Goal: Task Accomplishment & Management: Use online tool/utility

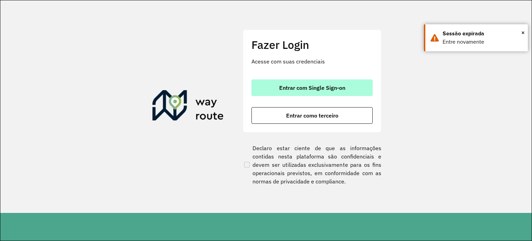
click at [301, 85] on span "Entrar com Single Sign-on" at bounding box center [312, 88] width 66 height 6
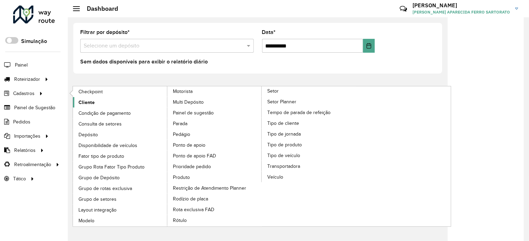
click at [91, 102] on span "Cliente" at bounding box center [87, 102] width 16 height 7
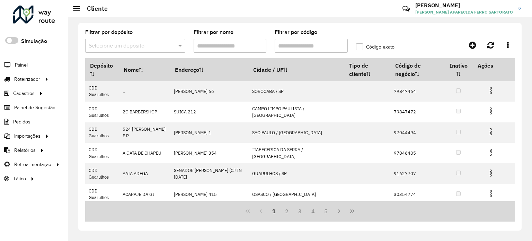
click at [303, 48] on input "Filtrar por código" at bounding box center [310, 46] width 73 height 14
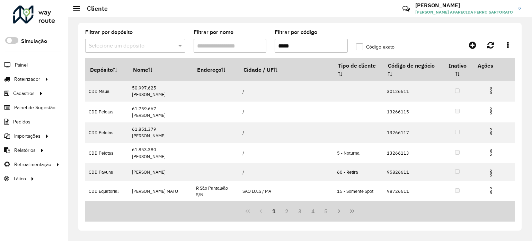
type input "*****"
click at [144, 46] on input "text" at bounding box center [128, 46] width 79 height 8
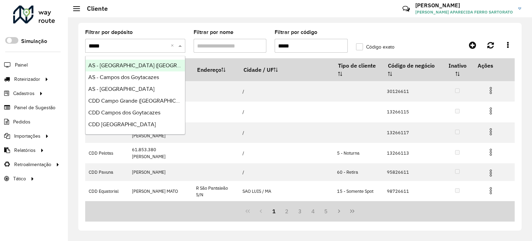
type input "******"
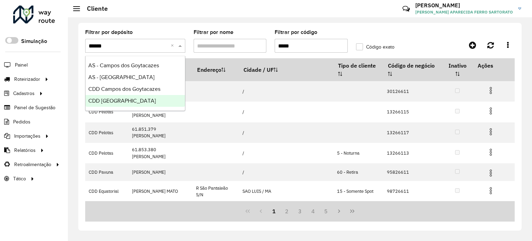
click at [100, 100] on span "CDD São José dos Campos" at bounding box center [121, 101] width 67 height 6
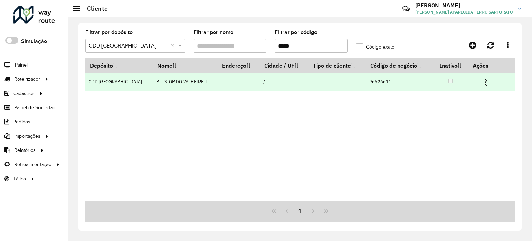
click at [487, 82] on img at bounding box center [486, 82] width 8 height 8
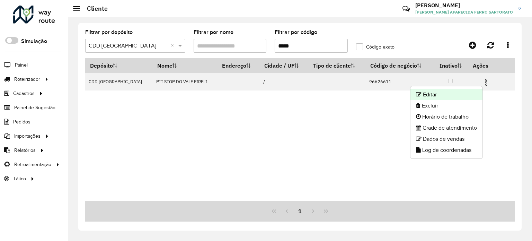
click at [438, 97] on li "Editar" at bounding box center [446, 94] width 72 height 11
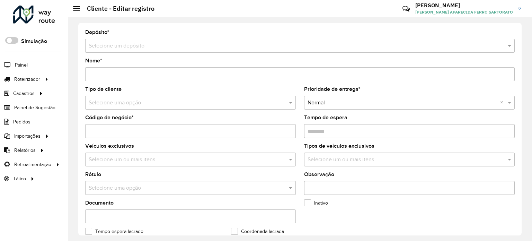
type input "**********"
type input "********"
type input "**********"
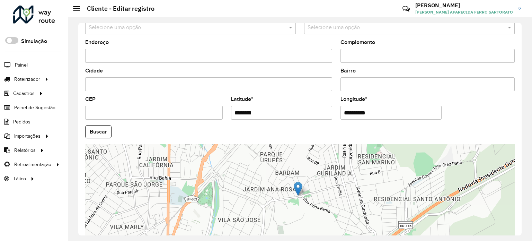
scroll to position [242, 0]
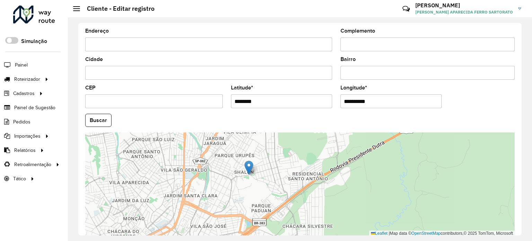
drag, startPoint x: 211, startPoint y: 48, endPoint x: 215, endPoint y: 58, distance: 10.5
click at [215, 58] on formly-group "**********" at bounding box center [299, 118] width 437 height 236
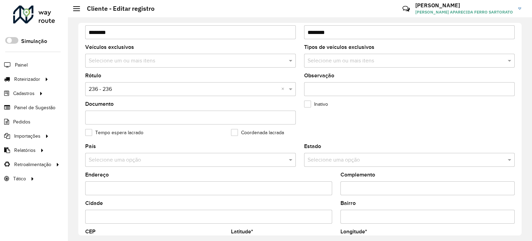
scroll to position [0, 0]
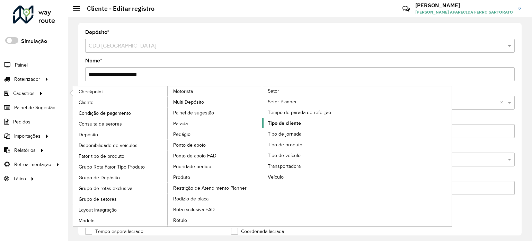
click at [278, 121] on span "Tipo de cliente" at bounding box center [283, 122] width 33 height 7
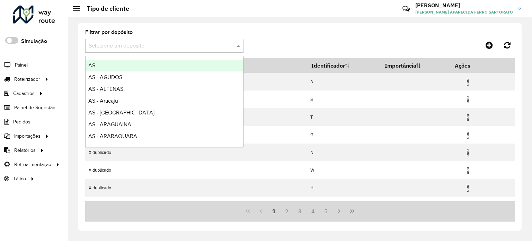
click at [116, 46] on input "text" at bounding box center [157, 46] width 137 height 8
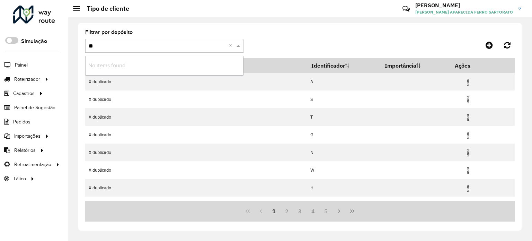
type input "*"
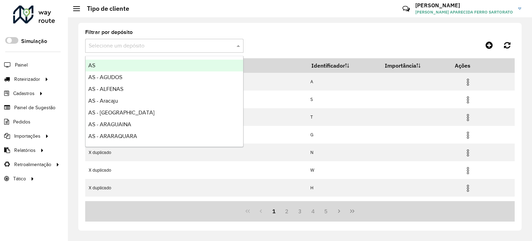
click at [269, 28] on div "Filtrar por depósito Selecione um depósito Depósito Nome Identificador Importân…" at bounding box center [299, 126] width 443 height 207
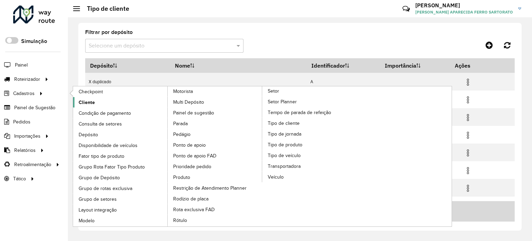
click at [84, 102] on span "Cliente" at bounding box center [87, 102] width 16 height 7
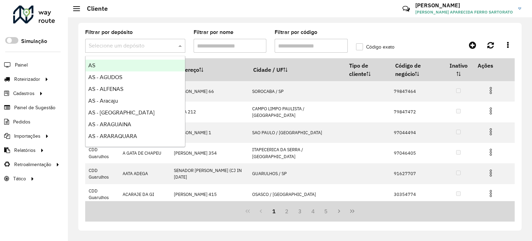
click at [97, 48] on input "text" at bounding box center [128, 46] width 79 height 8
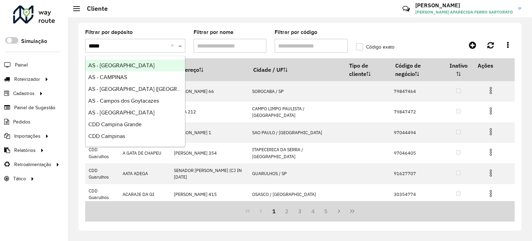
type input "******"
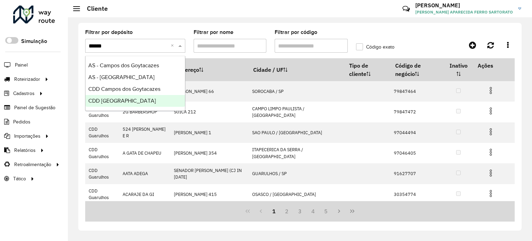
click at [121, 99] on span "CDD [GEOGRAPHIC_DATA]" at bounding box center [121, 101] width 67 height 6
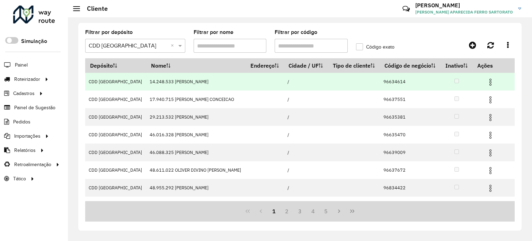
click at [489, 86] on img at bounding box center [490, 82] width 8 height 8
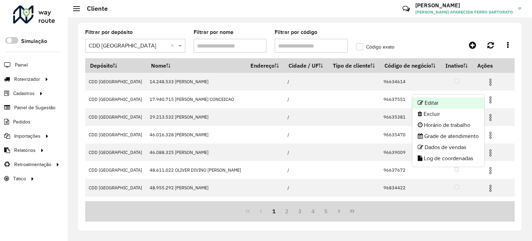
click at [464, 105] on li "Editar" at bounding box center [448, 102] width 72 height 11
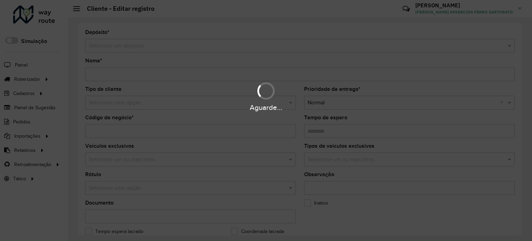
type input "**********"
type input "********"
type input "**********"
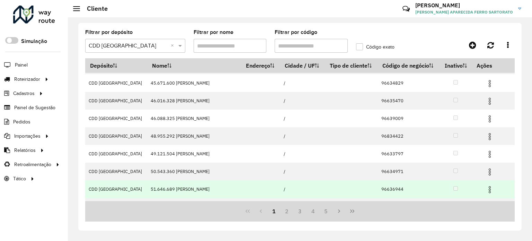
scroll to position [126, 0]
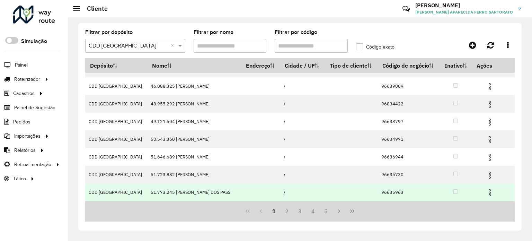
click at [488, 190] on img at bounding box center [489, 192] width 8 height 8
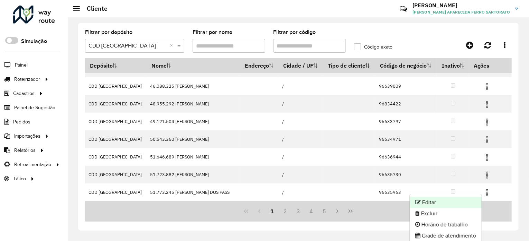
click at [447, 197] on li "Editar" at bounding box center [446, 202] width 72 height 11
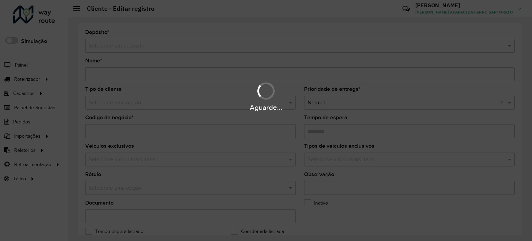
type input "**********"
type input "********"
type input "**********"
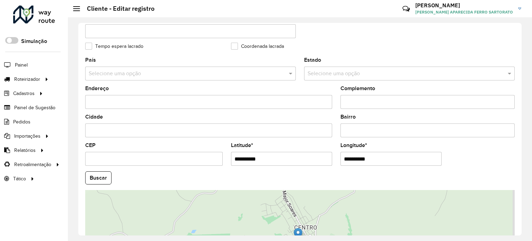
scroll to position [242, 0]
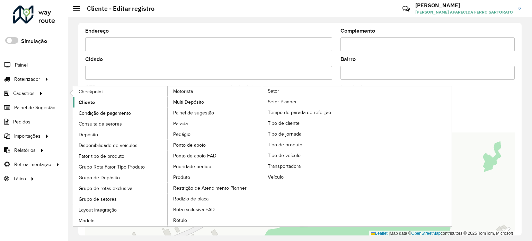
click at [82, 102] on span "Cliente" at bounding box center [87, 102] width 16 height 7
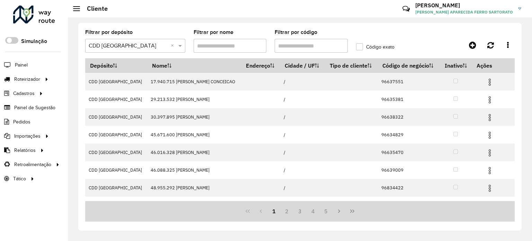
click at [289, 48] on input "Filtrar por código" at bounding box center [310, 46] width 73 height 14
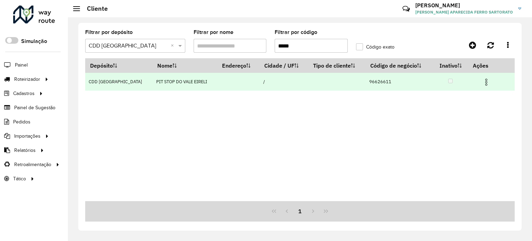
type input "*****"
click at [485, 81] on img at bounding box center [486, 82] width 8 height 8
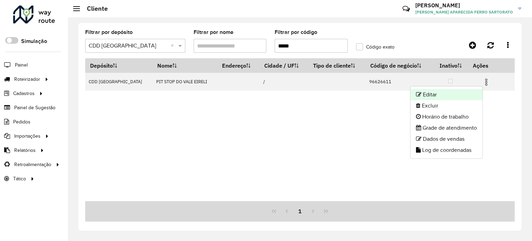
click at [426, 93] on li "Editar" at bounding box center [446, 94] width 72 height 11
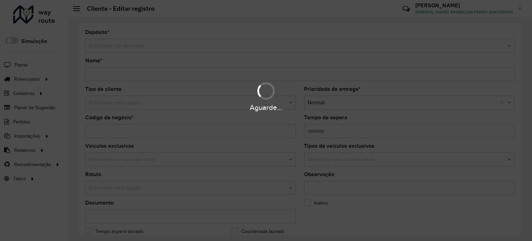
type input "**********"
type input "********"
type input "**********"
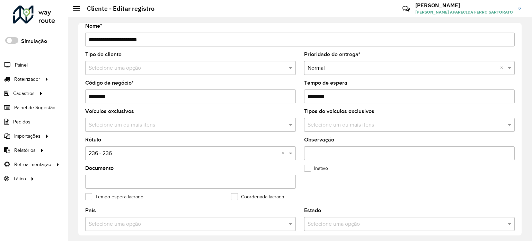
scroll to position [69, 0]
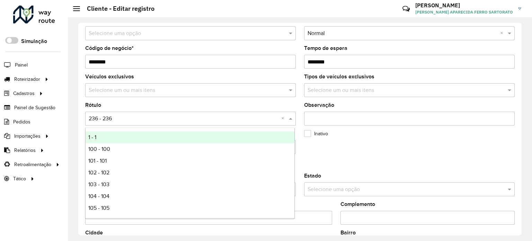
click at [288, 116] on span at bounding box center [291, 118] width 9 height 8
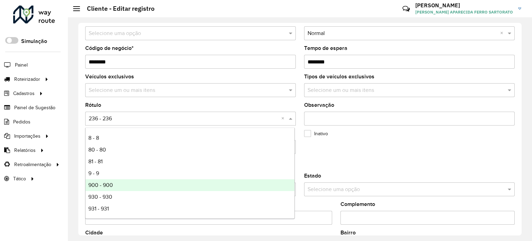
scroll to position [323, 0]
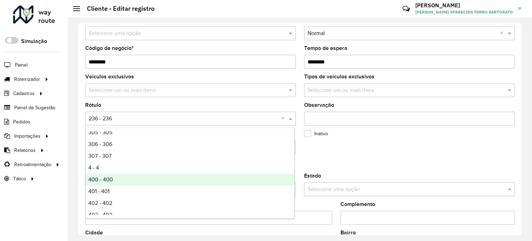
click at [376, 146] on formly-field "Inativo" at bounding box center [373, 145] width 146 height 28
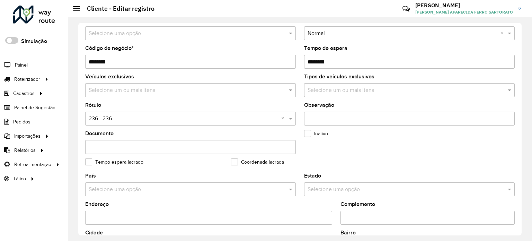
click at [156, 88] on input "text" at bounding box center [187, 90] width 200 height 8
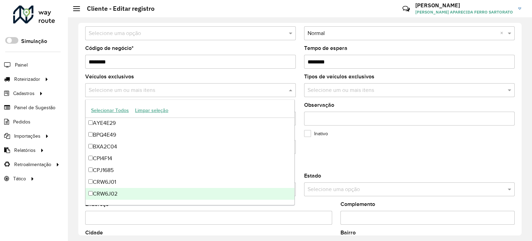
scroll to position [35, 0]
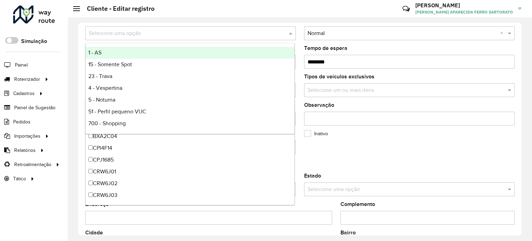
click at [133, 38] on div "Selecione uma opção" at bounding box center [190, 33] width 210 height 14
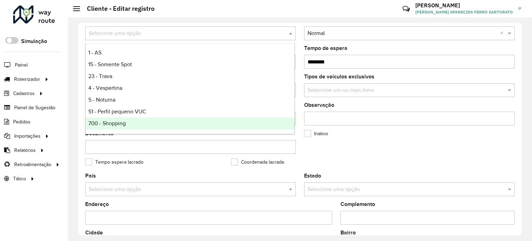
click at [27, 211] on div "Roteirizador AmbevTech Simulação Painel Roteirizador Entregas Vendas Cadastros …" at bounding box center [34, 120] width 68 height 241
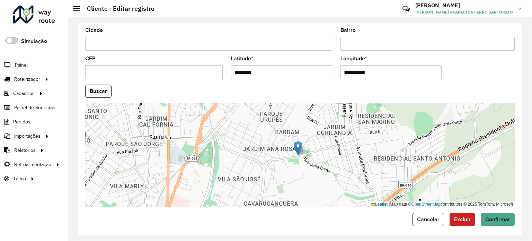
scroll to position [271, 0]
click at [419, 220] on button "Cancelar" at bounding box center [427, 218] width 31 height 13
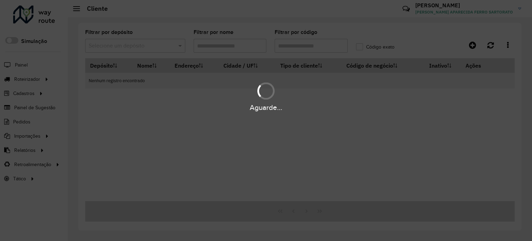
type input "*****"
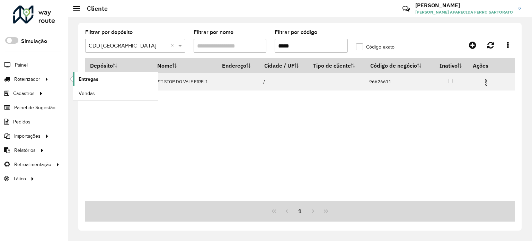
click at [98, 77] on link "Entregas" at bounding box center [115, 79] width 85 height 14
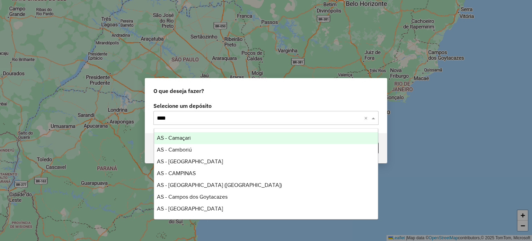
type input "*****"
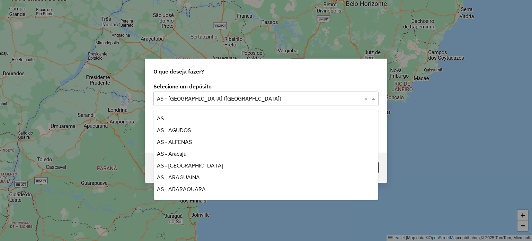
click at [226, 99] on input "text" at bounding box center [259, 98] width 204 height 8
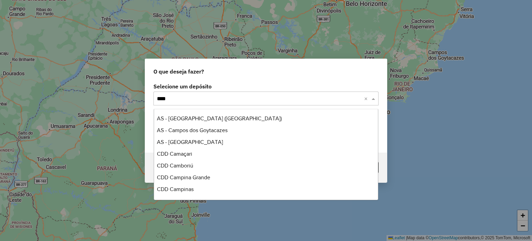
scroll to position [24, 0]
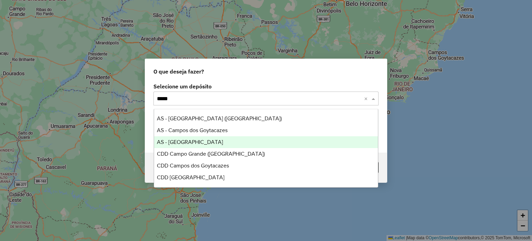
type input "******"
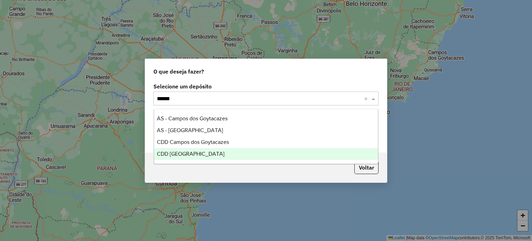
click at [261, 154] on div "CDD [GEOGRAPHIC_DATA]" at bounding box center [266, 154] width 224 height 12
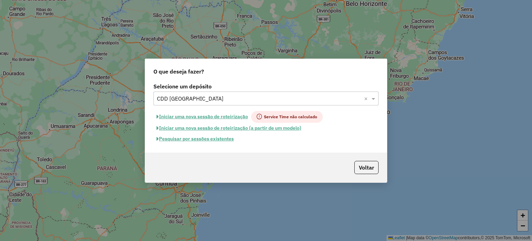
click at [170, 138] on button "Pesquisar por sessões existentes" at bounding box center [194, 138] width 83 height 11
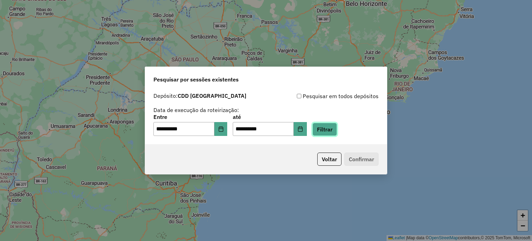
click at [327, 128] on button "Filtrar" at bounding box center [324, 129] width 25 height 13
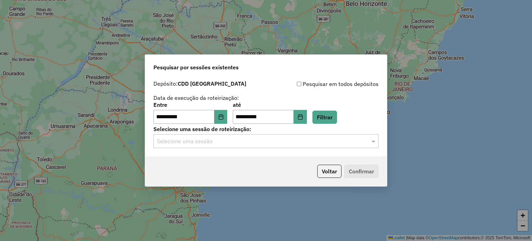
click at [170, 143] on input "text" at bounding box center [259, 141] width 204 height 8
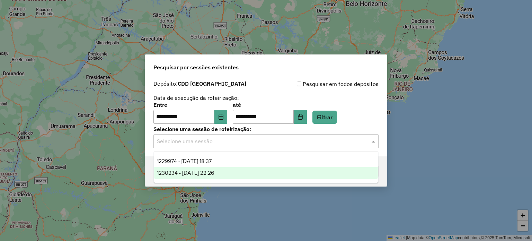
click at [174, 169] on div "1230234 - 15/08/2025 22:26" at bounding box center [266, 173] width 224 height 12
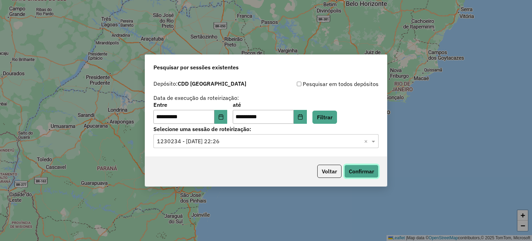
click at [367, 170] on button "Confirmar" at bounding box center [361, 170] width 34 height 13
click at [260, 144] on input "text" at bounding box center [259, 141] width 204 height 8
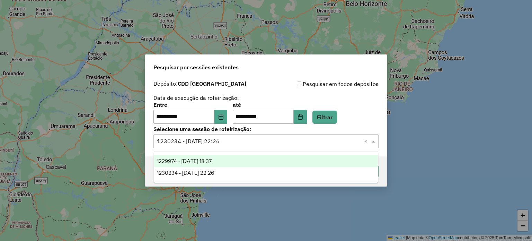
click at [224, 161] on div "1229974 - 15/08/2025 18:37" at bounding box center [266, 161] width 224 height 12
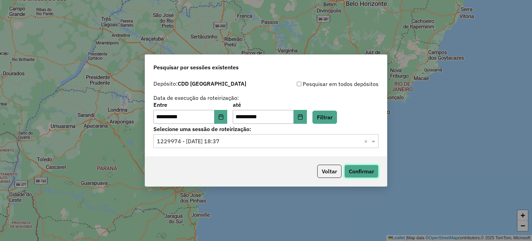
click at [363, 171] on button "Confirmar" at bounding box center [361, 170] width 34 height 13
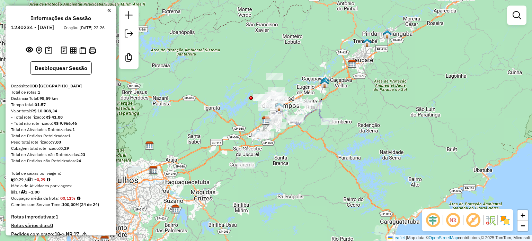
click at [472, 220] on em at bounding box center [472, 219] width 17 height 17
click at [501, 217] on img at bounding box center [504, 219] width 11 height 11
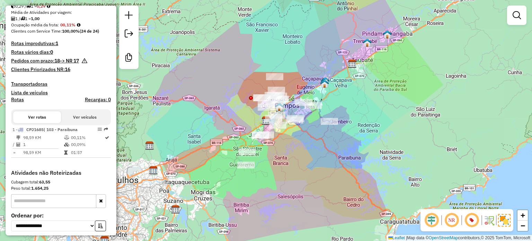
scroll to position [138, 0]
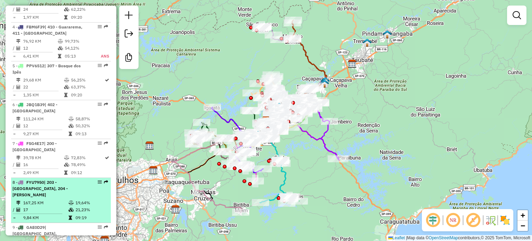
scroll to position [381, 0]
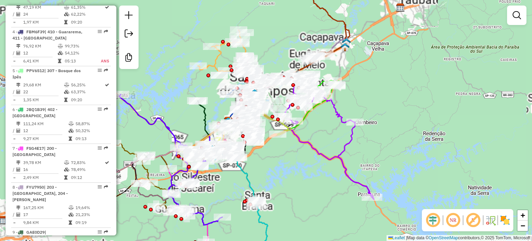
drag, startPoint x: 280, startPoint y: 165, endPoint x: 320, endPoint y: 159, distance: 40.5
click at [320, 159] on div "Janela de atendimento Grade de atendimento Capacidade Transportadoras Veículos …" at bounding box center [266, 120] width 532 height 241
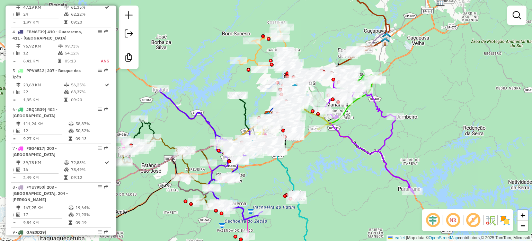
click at [469, 221] on em at bounding box center [472, 219] width 17 height 17
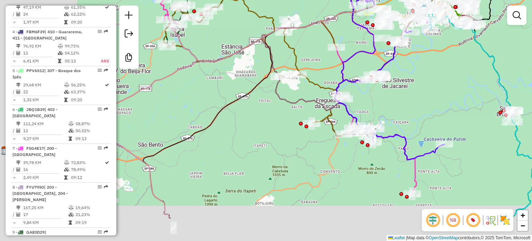
drag, startPoint x: 180, startPoint y: 218, endPoint x: 316, endPoint y: 161, distance: 147.9
click at [320, 160] on div "Janela de atendimento Grade de atendimento Capacidade Transportadoras Veículos …" at bounding box center [266, 120] width 532 height 241
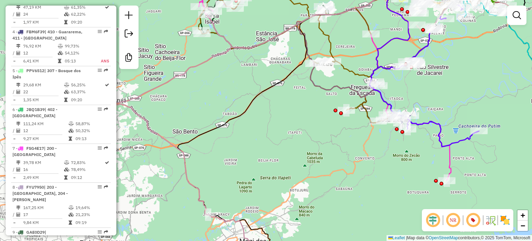
drag, startPoint x: 253, startPoint y: 151, endPoint x: 323, endPoint y: 135, distance: 70.9
click at [323, 135] on div "Janela de atendimento Grade de atendimento Capacidade Transportadoras Veículos …" at bounding box center [266, 120] width 532 height 241
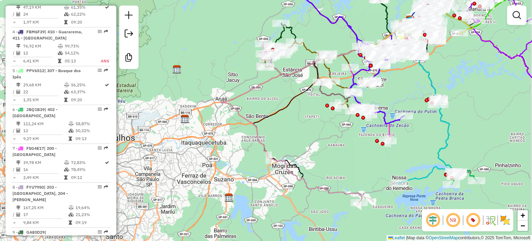
drag, startPoint x: 316, startPoint y: 138, endPoint x: 262, endPoint y: 117, distance: 57.8
click at [262, 117] on div "Janela de atendimento Grade de atendimento Capacidade Transportadoras Veículos …" at bounding box center [266, 120] width 532 height 241
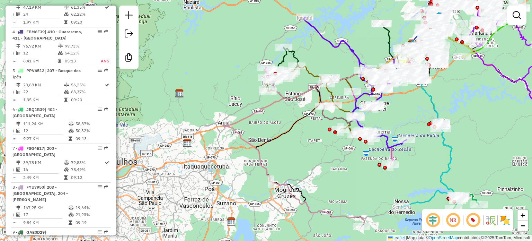
drag, startPoint x: 278, startPoint y: 119, endPoint x: 308, endPoint y: 153, distance: 45.3
click at [308, 153] on div "Janela de atendimento Grade de atendimento Capacidade Transportadoras Veículos …" at bounding box center [266, 120] width 532 height 241
drag, startPoint x: 250, startPoint y: 157, endPoint x: 256, endPoint y: 156, distance: 6.3
click at [253, 156] on div "Janela de atendimento Grade de atendimento Capacidade Transportadoras Veículos …" at bounding box center [266, 120] width 532 height 241
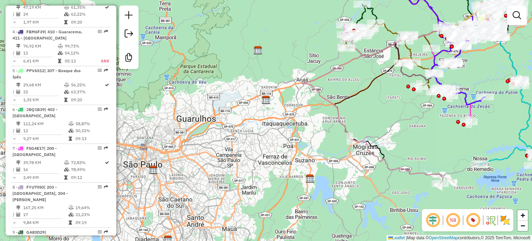
drag, startPoint x: 256, startPoint y: 156, endPoint x: 383, endPoint y: 97, distance: 140.3
click at [383, 97] on div "Janela de atendimento Grade de atendimento Capacidade Transportadoras Veículos …" at bounding box center [266, 120] width 532 height 241
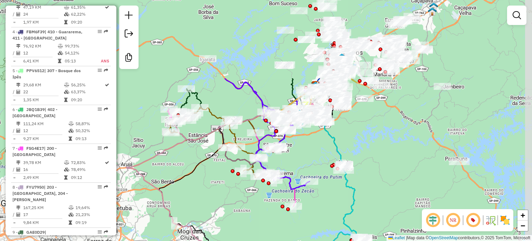
drag, startPoint x: 327, startPoint y: 123, endPoint x: 116, endPoint y: 217, distance: 230.7
click at [116, 217] on hb-router-mapa "Informações da Sessão 1229974 - 15/08/2025 Criação: 14/08/2025 18:37 Desbloquea…" at bounding box center [266, 120] width 532 height 241
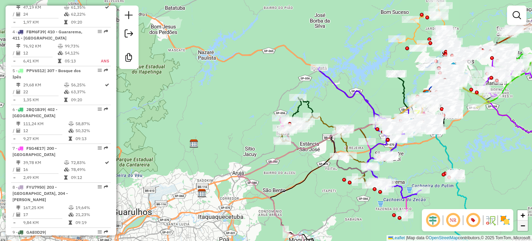
click at [522, 225] on span "−" at bounding box center [522, 225] width 4 height 9
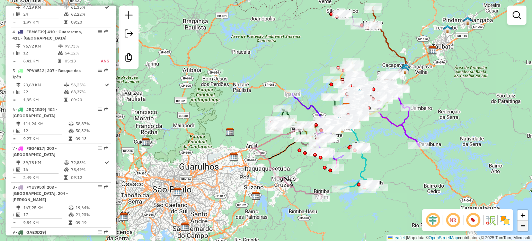
click at [522, 225] on span "−" at bounding box center [522, 225] width 4 height 9
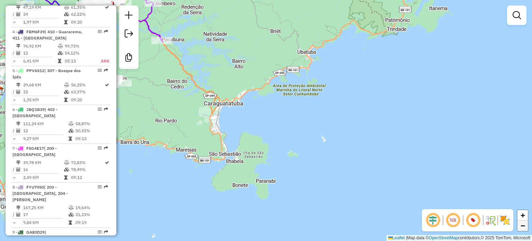
click at [522, 225] on span "−" at bounding box center [522, 225] width 4 height 9
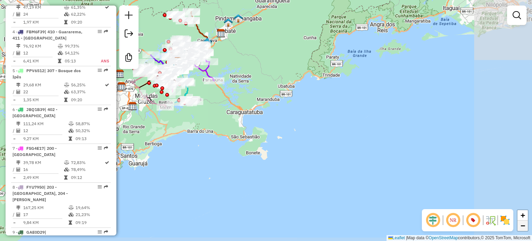
click at [522, 225] on span "−" at bounding box center [522, 225] width 4 height 9
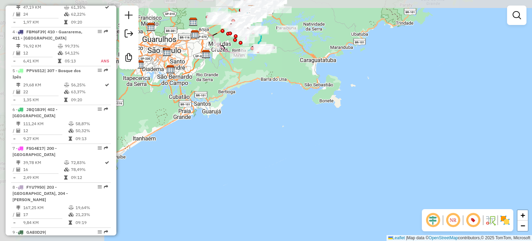
drag, startPoint x: 233, startPoint y: 145, endPoint x: 347, endPoint y: 221, distance: 137.4
click at [346, 221] on div "Janela de atendimento Grade de atendimento Capacidade Transportadoras Veículos …" at bounding box center [266, 120] width 532 height 241
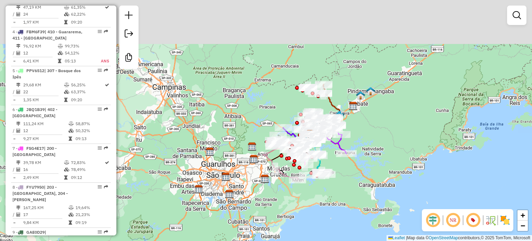
drag, startPoint x: 269, startPoint y: 152, endPoint x: 325, endPoint y: 257, distance: 118.6
click at [325, 240] on html "Aguarde... Pop-up bloqueado! Seu navegador bloqueou automáticamente a abertura …" at bounding box center [266, 120] width 532 height 241
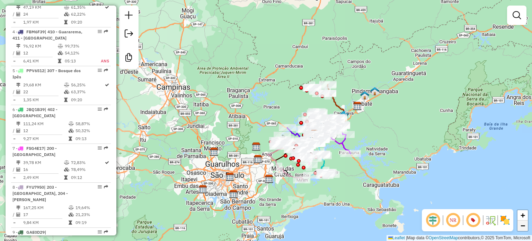
click at [522, 223] on span "−" at bounding box center [522, 225] width 4 height 9
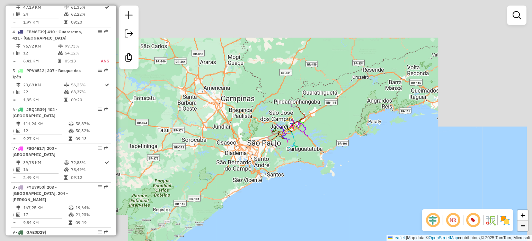
click at [522, 223] on span "−" at bounding box center [522, 225] width 4 height 9
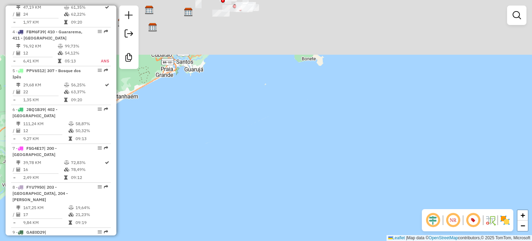
drag, startPoint x: 218, startPoint y: 127, endPoint x: 298, endPoint y: 202, distance: 110.4
click at [298, 202] on div "Janela de atendimento Grade de atendimento Capacidade Transportadoras Veículos …" at bounding box center [266, 120] width 532 height 241
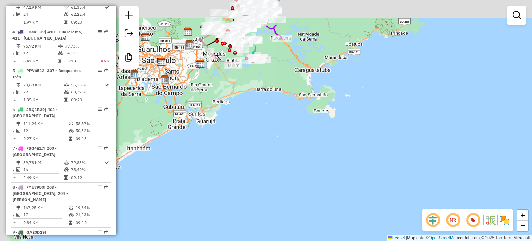
drag, startPoint x: 267, startPoint y: 101, endPoint x: 292, endPoint y: 201, distance: 103.2
click at [292, 201] on div "Janela de atendimento Grade de atendimento Capacidade Transportadoras Veículos …" at bounding box center [266, 120] width 532 height 241
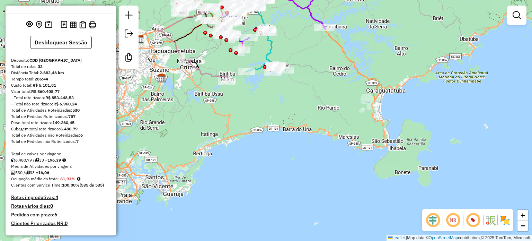
scroll to position [0, 0]
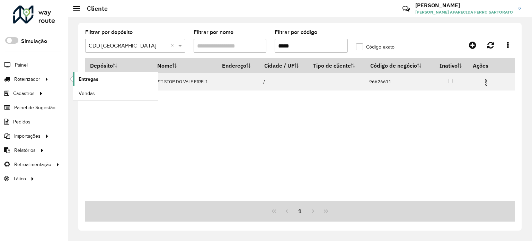
click at [84, 77] on span "Entregas" at bounding box center [89, 78] width 20 height 7
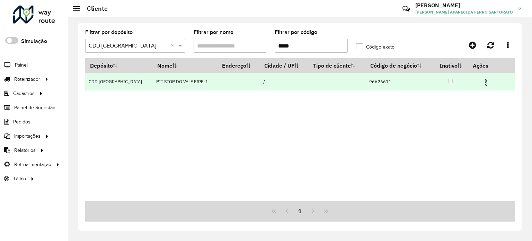
click at [487, 81] on img at bounding box center [486, 82] width 8 height 8
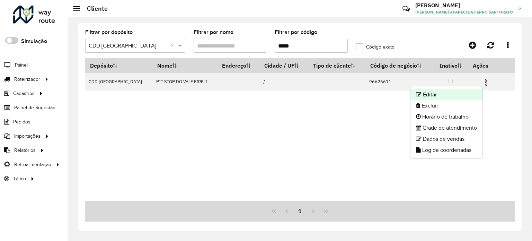
click at [446, 98] on li "Editar" at bounding box center [446, 94] width 72 height 11
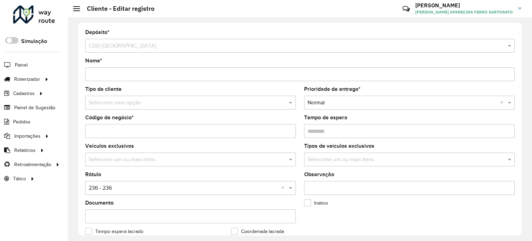
click at [320, 222] on formly-field "Inativo" at bounding box center [373, 214] width 146 height 28
click at [89, 79] on span "Entregas" at bounding box center [89, 78] width 20 height 7
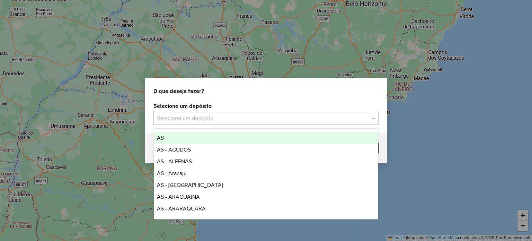
click at [184, 118] on input "text" at bounding box center [259, 118] width 204 height 8
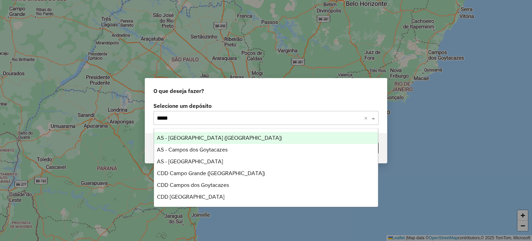
type input "******"
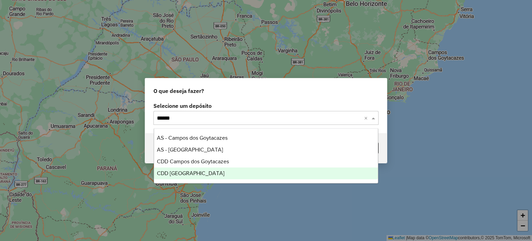
click at [171, 176] on div "CDD [GEOGRAPHIC_DATA]" at bounding box center [266, 173] width 224 height 12
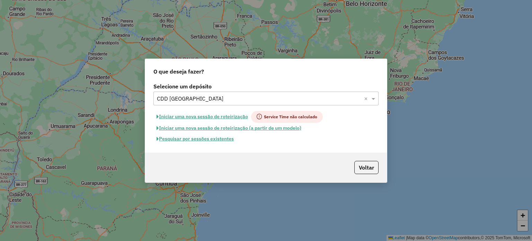
click at [221, 139] on button "Pesquisar por sessões existentes" at bounding box center [194, 138] width 83 height 11
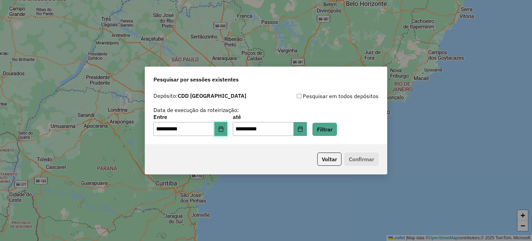
click at [223, 127] on icon "Choose Date" at bounding box center [220, 129] width 4 height 6
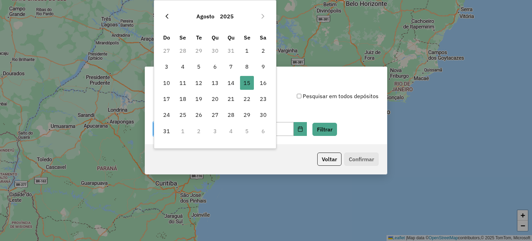
click at [167, 16] on icon "Previous Month" at bounding box center [167, 16] width 6 height 6
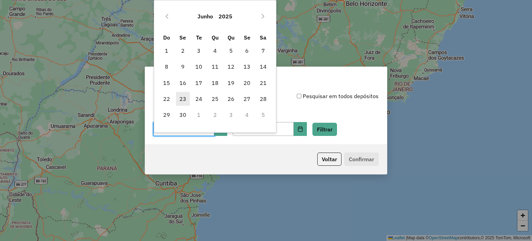
click at [182, 100] on span "23" at bounding box center [183, 99] width 14 height 14
type input "**********"
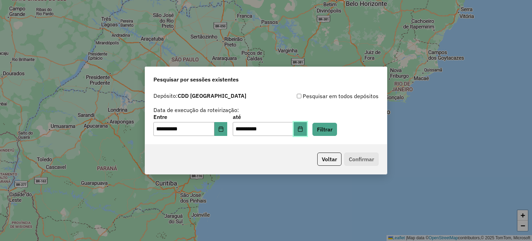
click at [303, 126] on icon "Choose Date" at bounding box center [300, 129] width 6 height 6
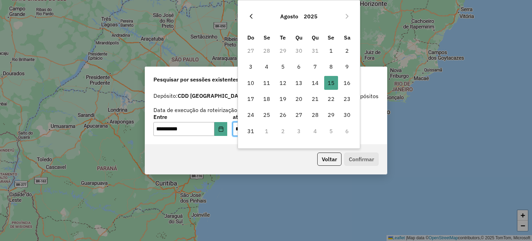
click at [249, 16] on icon "Previous Month" at bounding box center [250, 16] width 3 height 5
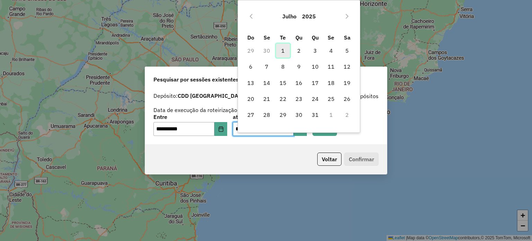
click at [282, 50] on span "1" at bounding box center [283, 51] width 14 height 14
type input "**********"
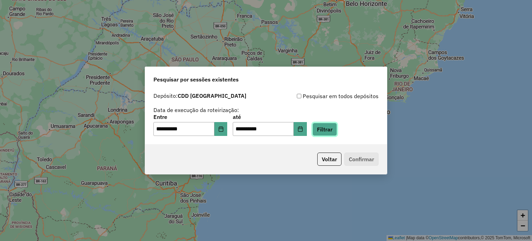
click at [332, 130] on button "Filtrar" at bounding box center [324, 129] width 25 height 13
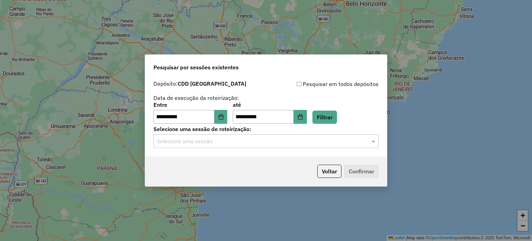
click at [258, 142] on input "text" at bounding box center [259, 141] width 204 height 8
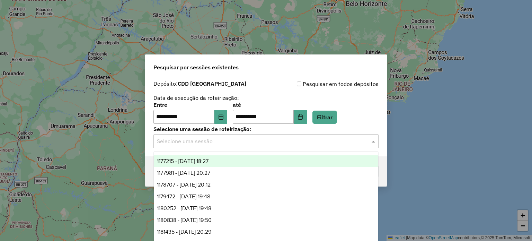
click at [208, 158] on span "1177215 - 23/06/2025 18:27" at bounding box center [183, 161] width 52 height 6
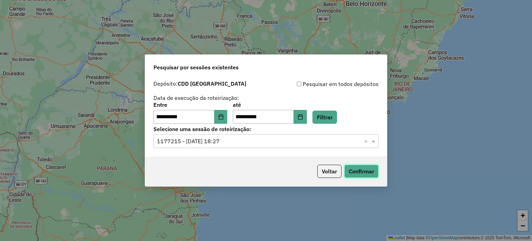
click at [366, 169] on button "Confirmar" at bounding box center [361, 170] width 34 height 13
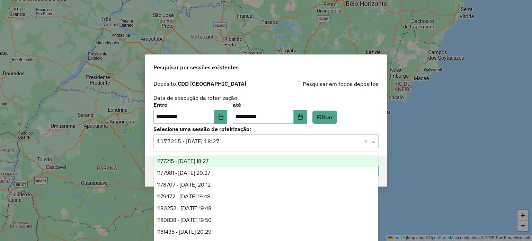
click at [239, 142] on input "text" at bounding box center [259, 141] width 204 height 8
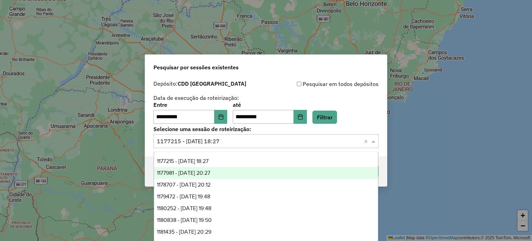
click at [210, 170] on span "1177981 - 24/06/2025 20:27" at bounding box center [183, 173] width 53 height 6
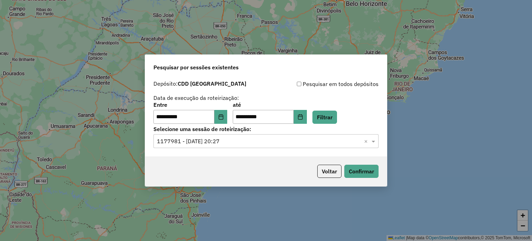
click at [354, 163] on div "Voltar Confirmar" at bounding box center [266, 171] width 242 height 30
click at [355, 166] on button "Confirmar" at bounding box center [361, 170] width 34 height 13
click at [243, 139] on input "text" at bounding box center [259, 141] width 204 height 8
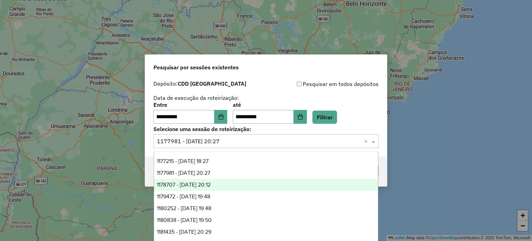
click at [210, 182] on span "1178707 - 25/06/2025 20:12" at bounding box center [184, 184] width 54 height 6
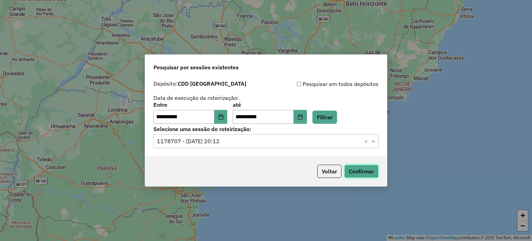
click at [355, 169] on button "Confirmar" at bounding box center [361, 170] width 34 height 13
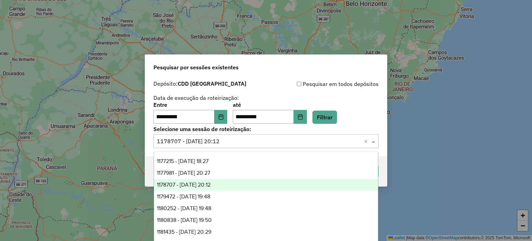
click at [246, 142] on input "text" at bounding box center [259, 141] width 204 height 8
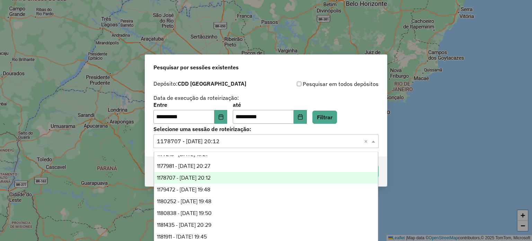
scroll to position [11, 0]
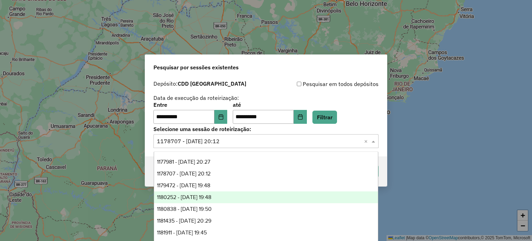
click at [216, 201] on div "1180252 - 27/06/2025 19:48" at bounding box center [266, 197] width 224 height 12
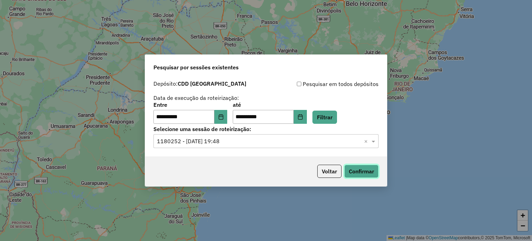
click at [363, 172] on button "Confirmar" at bounding box center [361, 170] width 34 height 13
click at [324, 171] on button "Voltar" at bounding box center [329, 170] width 24 height 13
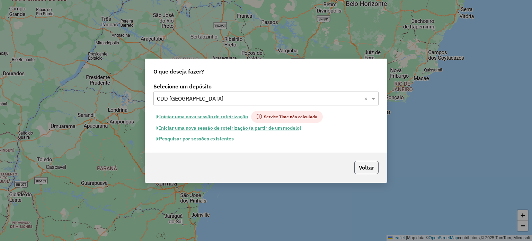
click at [370, 167] on button "Voltar" at bounding box center [366, 167] width 24 height 13
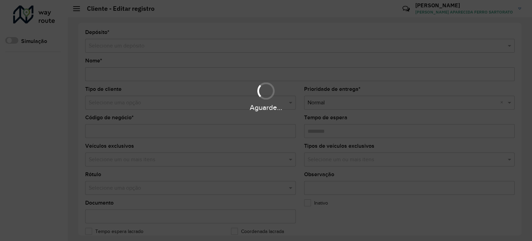
type input "**********"
type input "********"
type input "**********"
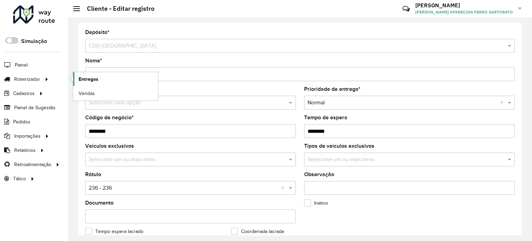
click at [94, 79] on span "Entregas" at bounding box center [89, 78] width 20 height 7
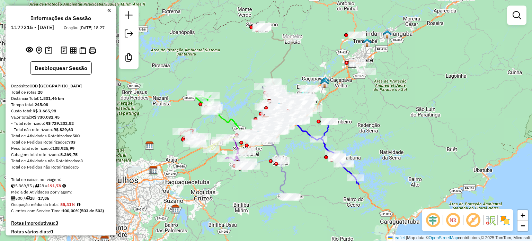
click at [472, 220] on em at bounding box center [472, 219] width 17 height 17
drag, startPoint x: 430, startPoint y: 219, endPoint x: 433, endPoint y: 191, distance: 27.8
click at [430, 218] on em at bounding box center [432, 219] width 17 height 17
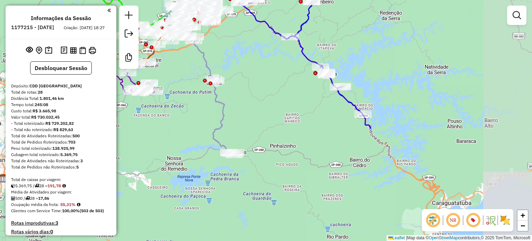
drag, startPoint x: 321, startPoint y: 158, endPoint x: 276, endPoint y: 110, distance: 65.6
click at [276, 110] on div "Janela de atendimento Grade de atendimento Capacidade Transportadoras Veículos …" at bounding box center [266, 120] width 532 height 241
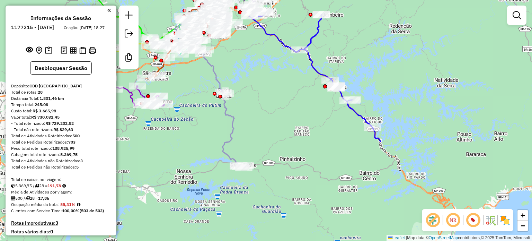
drag, startPoint x: 291, startPoint y: 113, endPoint x: 313, endPoint y: 145, distance: 38.8
click at [313, 145] on div "Janela de atendimento Grade de atendimento Capacidade Transportadoras Veículos …" at bounding box center [266, 120] width 532 height 241
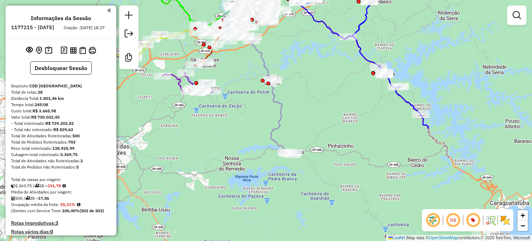
drag, startPoint x: 206, startPoint y: 183, endPoint x: 245, endPoint y: 149, distance: 52.0
click at [245, 149] on div "Janela de atendimento Grade de atendimento Capacidade Transportadoras Veículos …" at bounding box center [266, 120] width 532 height 241
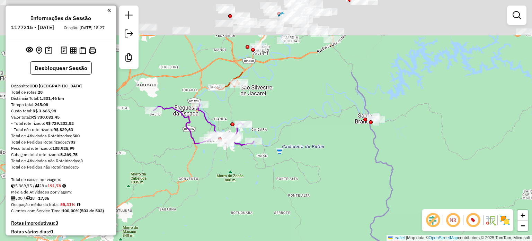
drag, startPoint x: 177, startPoint y: 94, endPoint x: 211, endPoint y: 191, distance: 102.1
click at [211, 191] on div "Janela de atendimento Grade de atendimento Capacidade Transportadoras Veículos …" at bounding box center [266, 120] width 532 height 241
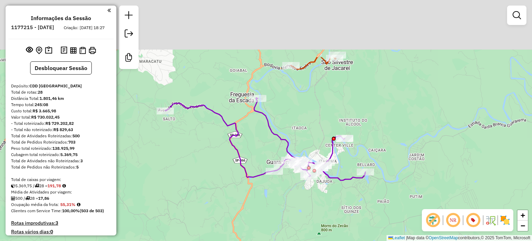
drag, startPoint x: 197, startPoint y: 140, endPoint x: 273, endPoint y: 223, distance: 112.7
click at [276, 228] on div "Janela de atendimento Grade de atendimento Capacidade Transportadoras Veículos …" at bounding box center [266, 120] width 532 height 241
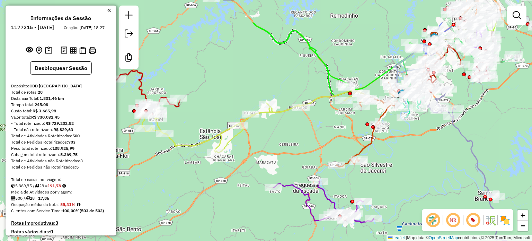
drag, startPoint x: 174, startPoint y: 171, endPoint x: 269, endPoint y: 218, distance: 105.9
click at [269, 218] on div "Janela de atendimento Grade de atendimento Capacidade Transportadoras Veículos …" at bounding box center [266, 120] width 532 height 241
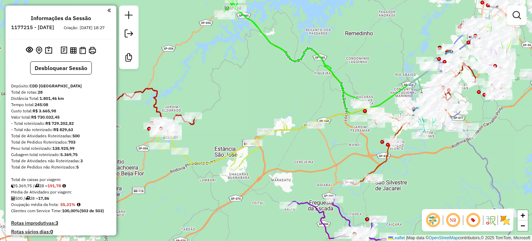
drag, startPoint x: 176, startPoint y: 142, endPoint x: 236, endPoint y: 205, distance: 87.1
click at [236, 170] on icon at bounding box center [269, 138] width 225 height 63
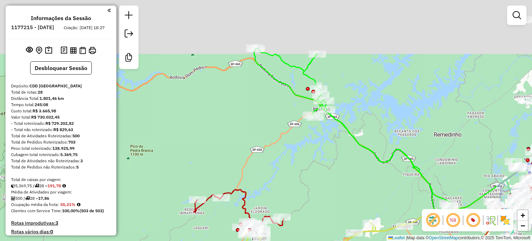
drag, startPoint x: 287, startPoint y: 121, endPoint x: 318, endPoint y: 176, distance: 62.9
click at [329, 178] on div "Janela de atendimento Grade de atendimento Capacidade Transportadoras Veículos …" at bounding box center [266, 120] width 532 height 241
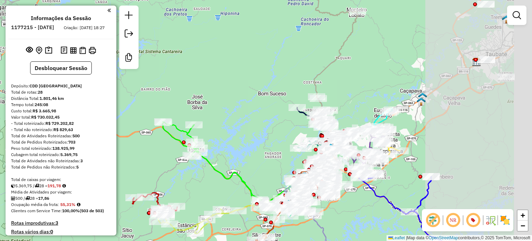
drag, startPoint x: 332, startPoint y: 97, endPoint x: 155, endPoint y: 118, distance: 178.5
click at [153, 120] on div "Janela de atendimento Grade de atendimento Capacidade Transportadoras Veículos …" at bounding box center [266, 120] width 532 height 241
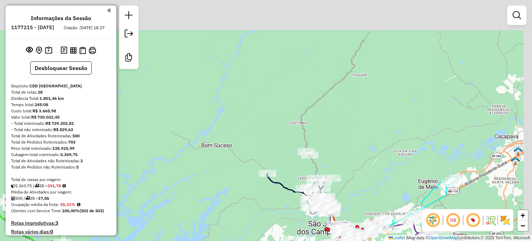
drag, startPoint x: 275, startPoint y: 40, endPoint x: 209, endPoint y: 233, distance: 203.5
click at [201, 240] on div "Rota 16 - Placa GBM3J31 96605709 - MERC BAR E LANCHES Janela de atendimento Gra…" at bounding box center [266, 120] width 532 height 241
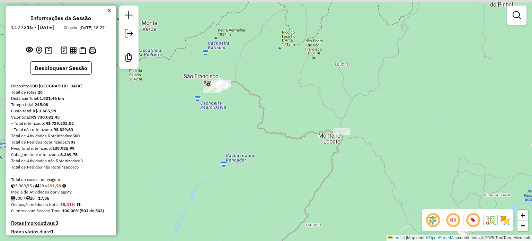
drag, startPoint x: 236, startPoint y: 165, endPoint x: 244, endPoint y: 176, distance: 13.9
click at [244, 176] on div "Rota 16 - Placa GBM3J31 96605709 - MERC BAR E LANCHES Janela de atendimento Gra…" at bounding box center [266, 120] width 532 height 241
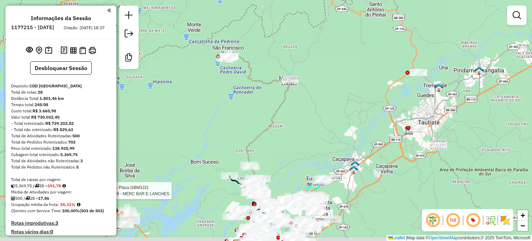
drag, startPoint x: 230, startPoint y: 184, endPoint x: 233, endPoint y: 107, distance: 76.9
click at [233, 106] on div "Rota 16 - Placa GBM3J31 96605709 - MERC BAR E LANCHES Janela de atendimento Gra…" at bounding box center [266, 120] width 532 height 241
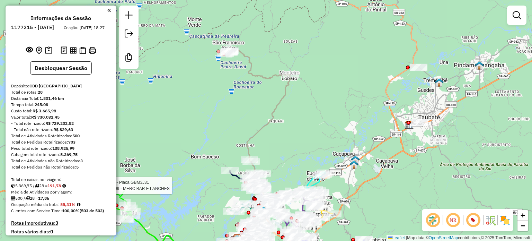
drag, startPoint x: 227, startPoint y: 134, endPoint x: 225, endPoint y: 114, distance: 20.8
click at [228, 109] on div "Rota 16 - Placa GBM3J31 96605709 - MERC BAR E LANCHES Janela de atendimento Gra…" at bounding box center [266, 120] width 532 height 241
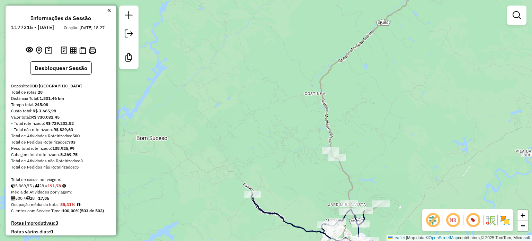
drag, startPoint x: 227, startPoint y: 175, endPoint x: 181, endPoint y: 74, distance: 111.5
click at [181, 74] on div "Rota 16 - Placa GBM3J31 96605709 - MERC BAR E LANCHES Janela de atendimento Gra…" at bounding box center [266, 120] width 532 height 241
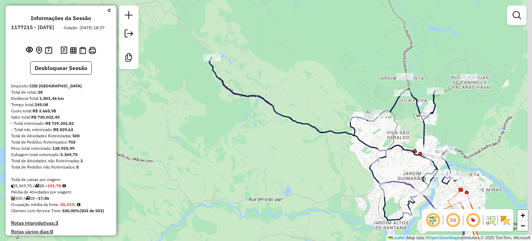
drag, startPoint x: 298, startPoint y: 193, endPoint x: 209, endPoint y: 141, distance: 102.7
click at [209, 141] on div "Rota 16 - Placa GBM3J31 96605709 - MERC BAR E LANCHES Janela de atendimento Gra…" at bounding box center [266, 120] width 532 height 241
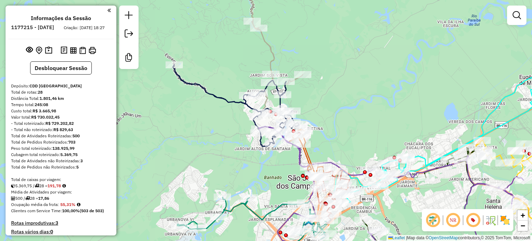
drag, startPoint x: 218, startPoint y: 103, endPoint x: 198, endPoint y: 57, distance: 50.2
click at [198, 57] on div "Rota 16 - Placa GBM3J31 96605709 - MERC BAR E LANCHES Janela de atendimento Gra…" at bounding box center [266, 120] width 532 height 241
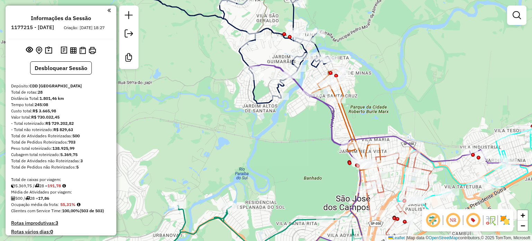
drag, startPoint x: 264, startPoint y: 127, endPoint x: 218, endPoint y: 134, distance: 46.5
click at [219, 134] on div "Rota 16 - Placa GBM3J31 96605709 - MERC BAR E LANCHES Janela de atendimento Gra…" at bounding box center [266, 120] width 532 height 241
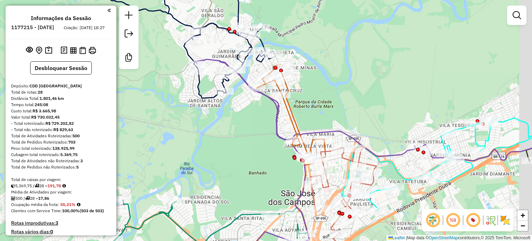
drag, startPoint x: 264, startPoint y: 147, endPoint x: 245, endPoint y: 138, distance: 21.7
click at [245, 138] on div "Rota 16 - Placa GBM3J31 96605709 - MERC BAR E LANCHES Janela de atendimento Gra…" at bounding box center [266, 120] width 532 height 241
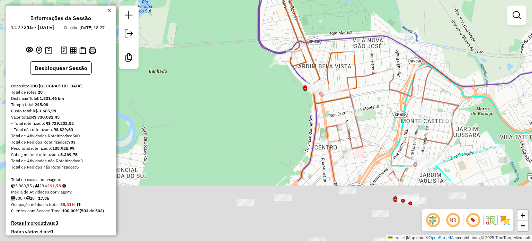
drag, startPoint x: 266, startPoint y: 169, endPoint x: 212, endPoint y: 80, distance: 103.1
click at [212, 80] on div "Rota 16 - Placa GBM3J31 96605709 - MERC BAR E LANCHES Janela de atendimento Gra…" at bounding box center [266, 120] width 532 height 241
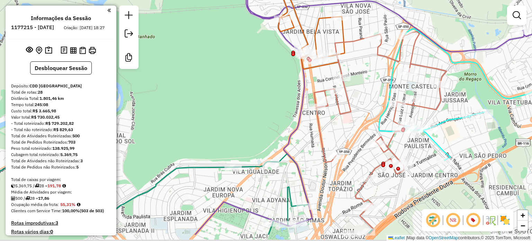
drag, startPoint x: 244, startPoint y: 120, endPoint x: 239, endPoint y: 80, distance: 40.1
click at [237, 74] on div "Rota 16 - Placa GBM3J31 96605709 - MERC BAR E LANCHES Janela de atendimento Gra…" at bounding box center [266, 120] width 532 height 241
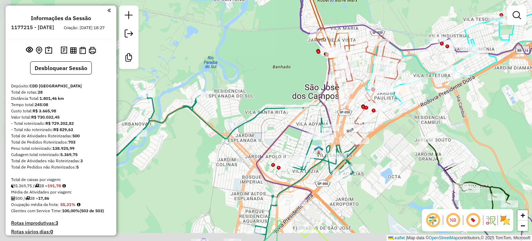
drag, startPoint x: 188, startPoint y: 164, endPoint x: 249, endPoint y: 142, distance: 65.2
click at [249, 143] on div "Rota 16 - Placa GBM3J31 96605709 - MERC BAR E LANCHES Janela de atendimento Gra…" at bounding box center [266, 120] width 532 height 241
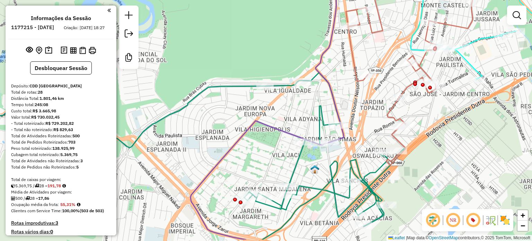
drag, startPoint x: 258, startPoint y: 157, endPoint x: 236, endPoint y: 76, distance: 83.9
click at [236, 76] on icon at bounding box center [383, 95] width 387 height 289
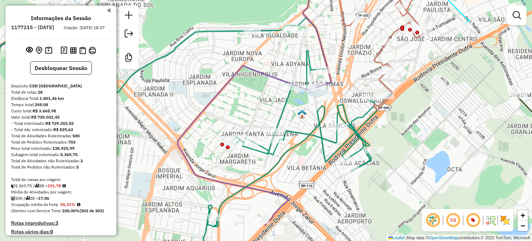
drag, startPoint x: 155, startPoint y: 123, endPoint x: 203, endPoint y: 98, distance: 53.6
click at [211, 91] on div "Rota 16 - Placa GBM3J31 96605709 - MERC BAR E LANCHES Janela de atendimento Gra…" at bounding box center [266, 120] width 532 height 241
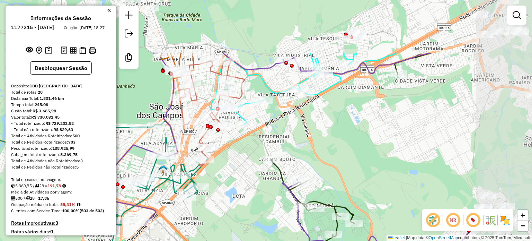
drag, startPoint x: 363, startPoint y: 92, endPoint x: 247, endPoint y: 170, distance: 139.0
click at [247, 170] on div "Rota 16 - Placa GBM3J31 96605709 - MERC BAR E LANCHES Janela de atendimento Gra…" at bounding box center [266, 120] width 532 height 241
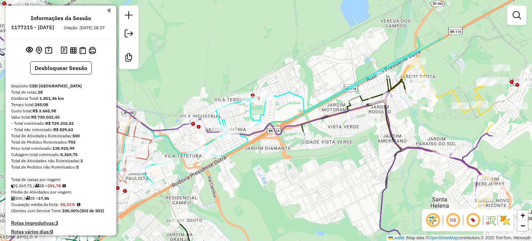
drag, startPoint x: 332, startPoint y: 114, endPoint x: 238, endPoint y: 184, distance: 116.9
click at [238, 184] on div "Rota 16 - Placa GBM3J31 96605709 - MERC BAR E LANCHES Janela de atendimento Gra…" at bounding box center [266, 120] width 532 height 241
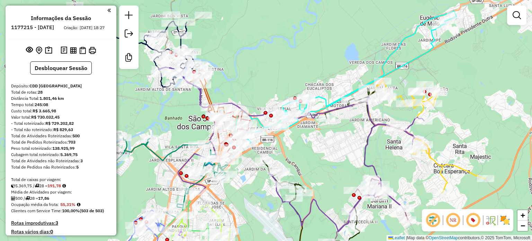
drag, startPoint x: 287, startPoint y: 61, endPoint x: 344, endPoint y: 47, distance: 59.1
click at [344, 47] on div "Rota 16 - Placa GBM3J31 96605709 - MERC BAR E LANCHES Janela de atendimento Gra…" at bounding box center [266, 120] width 532 height 241
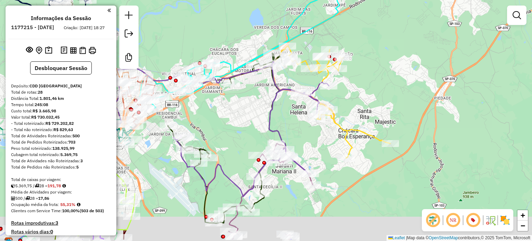
drag, startPoint x: 334, startPoint y: 144, endPoint x: 191, endPoint y: 109, distance: 147.0
click at [191, 109] on div "Rota 16 - Placa GBM3J31 96605709 - MERC BAR E LANCHES Janela de atendimento Gra…" at bounding box center [266, 120] width 532 height 241
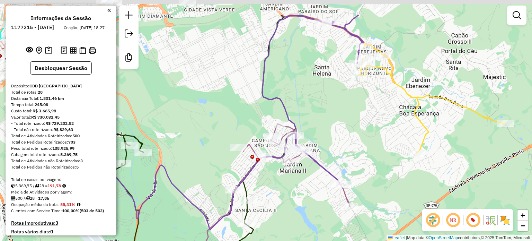
drag, startPoint x: 285, startPoint y: 88, endPoint x: 341, endPoint y: 139, distance: 75.7
click at [341, 139] on div "Rota 16 - Placa GBM3J31 96605709 - MERC BAR E LANCHES Janela de atendimento Gra…" at bounding box center [266, 120] width 532 height 241
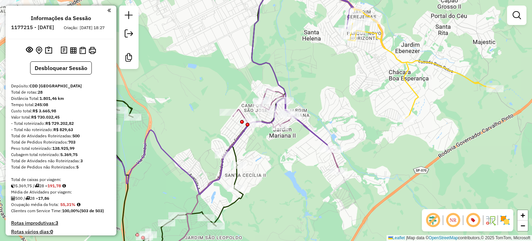
drag, startPoint x: 324, startPoint y: 205, endPoint x: 408, endPoint y: 201, distance: 84.2
click at [408, 201] on div "Rota 16 - Placa GBM3J31 96605709 - MERC BAR E LANCHES Janela de atendimento Gra…" at bounding box center [266, 120] width 532 height 241
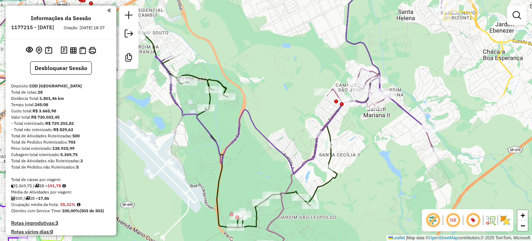
drag, startPoint x: 292, startPoint y: 238, endPoint x: 314, endPoint y: 210, distance: 35.5
click at [314, 210] on div "Rota 16 - Placa GBM3J31 96605709 - MERC BAR E LANCHES Janela de atendimento Gra…" at bounding box center [266, 120] width 532 height 241
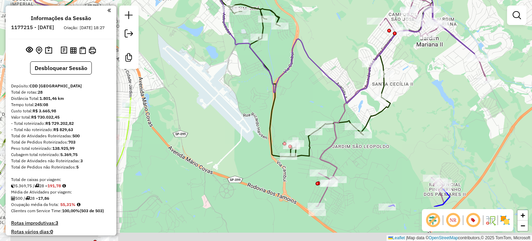
drag, startPoint x: 299, startPoint y: 227, endPoint x: 340, endPoint y: 169, distance: 71.5
click at [340, 169] on icon at bounding box center [401, 102] width 170 height 209
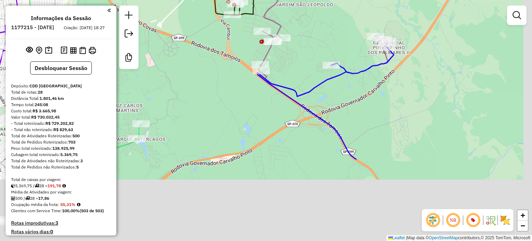
drag, startPoint x: 349, startPoint y: 235, endPoint x: 280, endPoint y: 127, distance: 128.8
click at [279, 120] on div "Rota 16 - Placa GBM3J31 96605709 - MERC BAR E LANCHES Janela de atendimento Gra…" at bounding box center [266, 120] width 532 height 241
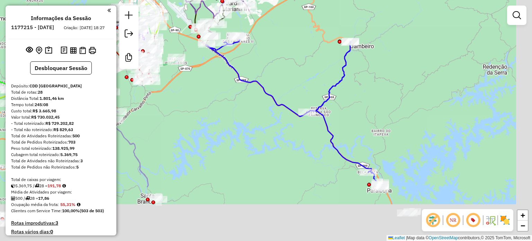
drag, startPoint x: 343, startPoint y: 127, endPoint x: 269, endPoint y: 44, distance: 110.8
click at [269, 44] on div "Rota 16 - Placa GBM3J31 96605709 - MERC BAR E LANCHES Janela de atendimento Gra…" at bounding box center [266, 120] width 532 height 241
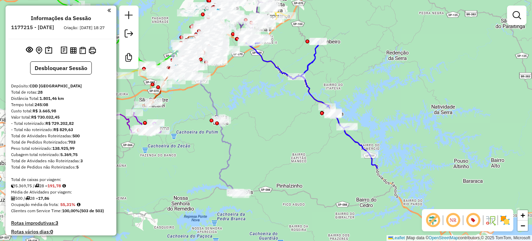
drag, startPoint x: 274, startPoint y: 172, endPoint x: 302, endPoint y: 133, distance: 48.1
click at [302, 133] on div "Rota 16 - Placa GBM3J31 96605709 - MERC BAR E LANCHES Janela de atendimento Gra…" at bounding box center [266, 120] width 532 height 241
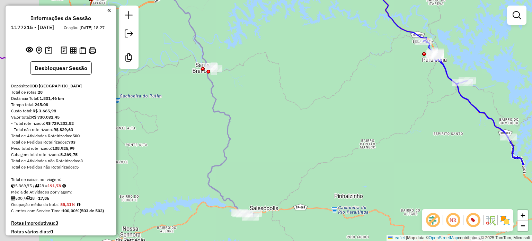
drag, startPoint x: 237, startPoint y: 171, endPoint x: 281, endPoint y: 179, distance: 44.9
click at [281, 179] on div "Rota 16 - Placa GBM3J31 96605709 - MERC BAR E LANCHES Janela de atendimento Gra…" at bounding box center [266, 120] width 532 height 241
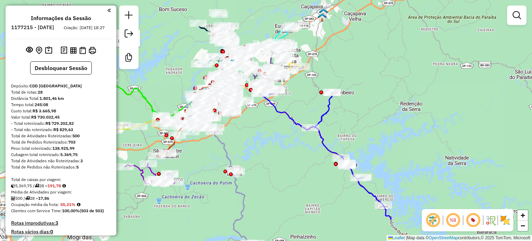
drag, startPoint x: 292, startPoint y: 114, endPoint x: 278, endPoint y: 170, distance: 57.5
click at [278, 170] on div "Rota 16 - Placa GBM3J31 96605709 - MERC BAR E LANCHES Janela de atendimento Gra…" at bounding box center [266, 120] width 532 height 241
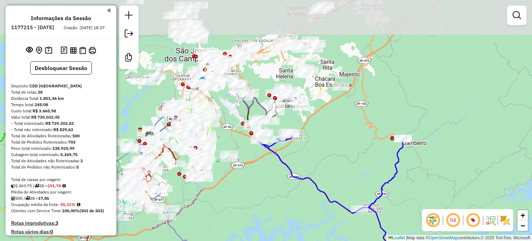
drag, startPoint x: 254, startPoint y: 103, endPoint x: 276, endPoint y: 215, distance: 113.3
click at [276, 215] on div "Rota 16 - Placa GBM3J31 96605709 - MERC BAR E LANCHES Janela de atendimento Gra…" at bounding box center [266, 120] width 532 height 241
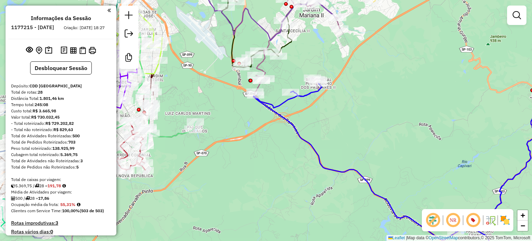
drag, startPoint x: 247, startPoint y: 181, endPoint x: 382, endPoint y: 176, distance: 135.4
click at [383, 176] on div "Rota 16 - Placa GBM3J31 96605709 - MERC BAR E LANCHES Janela de atendimento Gra…" at bounding box center [266, 120] width 532 height 241
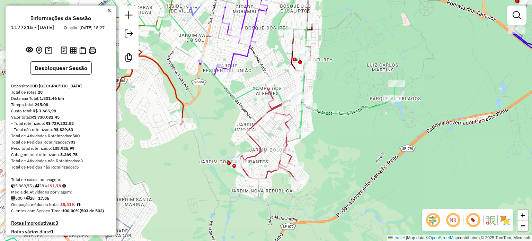
drag, startPoint x: 303, startPoint y: 146, endPoint x: 362, endPoint y: 171, distance: 64.1
click at [362, 171] on div "Rota 16 - Placa GBM3J31 96605709 - MERC BAR E LANCHES Janela de atendimento Gra…" at bounding box center [266, 120] width 532 height 241
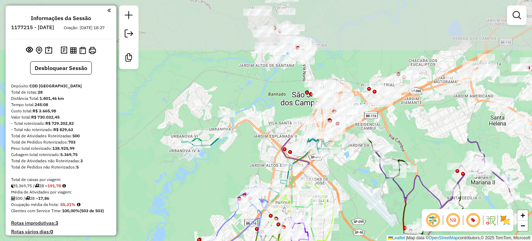
drag, startPoint x: 210, startPoint y: 40, endPoint x: 198, endPoint y: 202, distance: 162.4
click at [198, 202] on div "Rota 16 - Placa GBM3J31 96605709 - MERC BAR E LANCHES Janela de atendimento Gra…" at bounding box center [266, 120] width 532 height 241
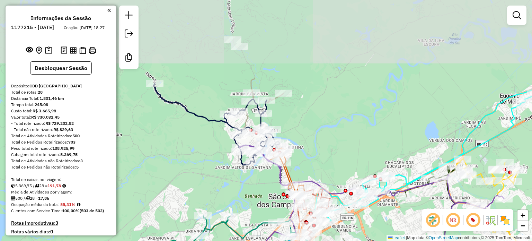
drag, startPoint x: 239, startPoint y: 72, endPoint x: 216, endPoint y: 193, distance: 123.4
click at [216, 193] on div "Rota 16 - Placa GBM3J31 96605709 - MERC BAR E LANCHES Janela de atendimento Gra…" at bounding box center [266, 120] width 532 height 241
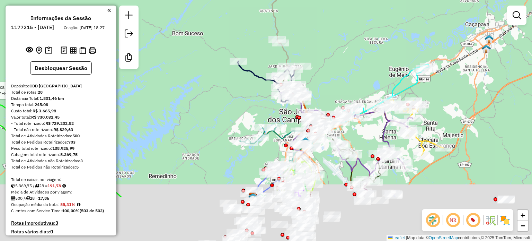
drag, startPoint x: 168, startPoint y: 169, endPoint x: 221, endPoint y: 99, distance: 87.5
click at [220, 99] on div "Rota 16 - Placa GBM3J31 96605709 - MERC BAR E LANCHES Janela de atendimento Gra…" at bounding box center [266, 120] width 532 height 241
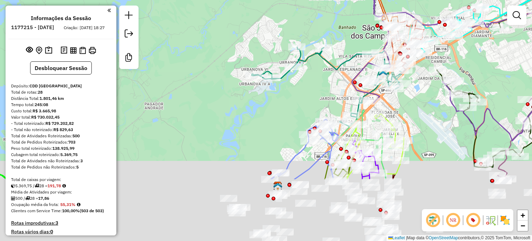
drag, startPoint x: 234, startPoint y: 161, endPoint x: 218, endPoint y: 75, distance: 87.2
click at [218, 75] on div "Rota 16 - Placa GBM3J31 96605709 - MERC BAR E LANCHES Janela de atendimento Gra…" at bounding box center [266, 120] width 532 height 241
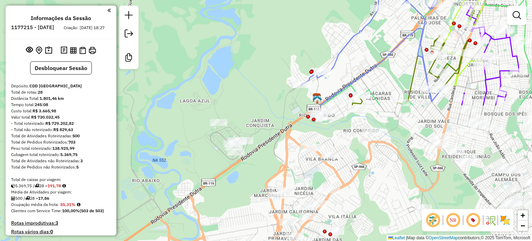
drag, startPoint x: 302, startPoint y: 144, endPoint x: 329, endPoint y: -15, distance: 161.5
click at [329, 0] on html "Aguarde... Pop-up bloqueado! Seu navegador bloqueou automáticamente a abertura …" at bounding box center [266, 120] width 532 height 241
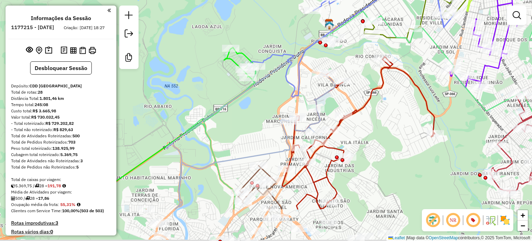
drag, startPoint x: 368, startPoint y: 188, endPoint x: 385, endPoint y: 133, distance: 57.8
click at [385, 133] on div "Rota 16 - Placa GBM3J31 96605709 - MERC BAR E LANCHES Janela de atendimento Gra…" at bounding box center [266, 120] width 532 height 241
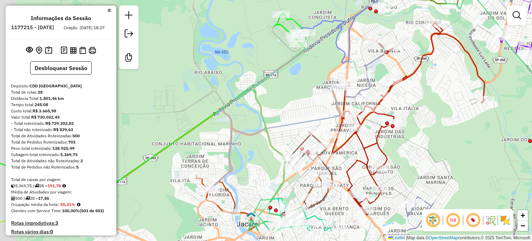
drag, startPoint x: 214, startPoint y: 194, endPoint x: 275, endPoint y: 150, distance: 75.9
click at [275, 150] on div "Rota 16 - Placa GBM3J31 96605709 - MERC BAR E LANCHES Janela de atendimento Gra…" at bounding box center [266, 120] width 532 height 241
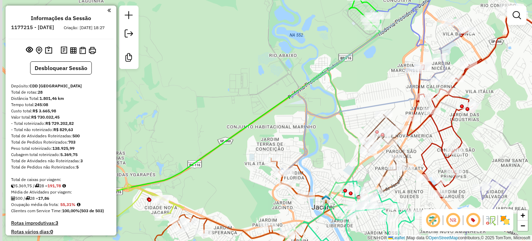
drag, startPoint x: 247, startPoint y: 173, endPoint x: 253, endPoint y: 175, distance: 6.2
click at [257, 171] on div "Rota 16 - Placa GBM3J31 96605709 - MERC BAR E LANCHES Janela de atendimento Gra…" at bounding box center [266, 120] width 532 height 241
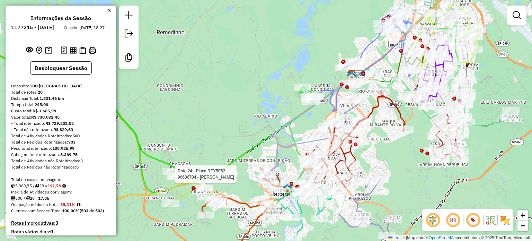
select select "**********"
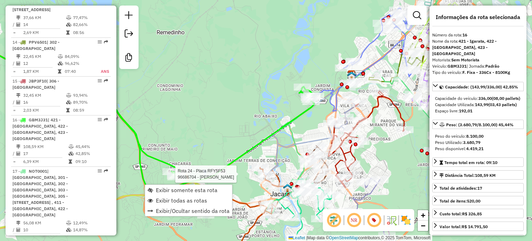
scroll to position [928, 0]
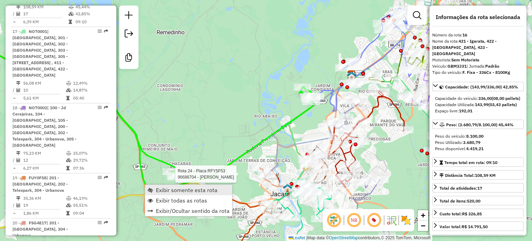
click at [162, 189] on span "Exibir somente esta rota" at bounding box center [187, 190] width 62 height 6
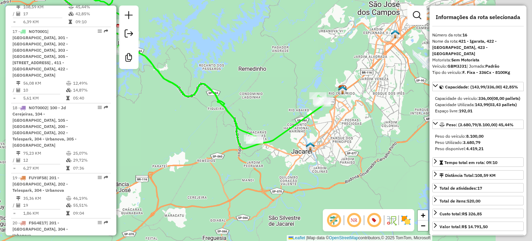
drag, startPoint x: 215, startPoint y: 170, endPoint x: 141, endPoint y: 112, distance: 93.9
click at [141, 110] on div "Rota 16 - Placa GBM3J31 96605709 - MERC BAR E LANCHES Janela de atendimento Gra…" at bounding box center [266, 120] width 532 height 241
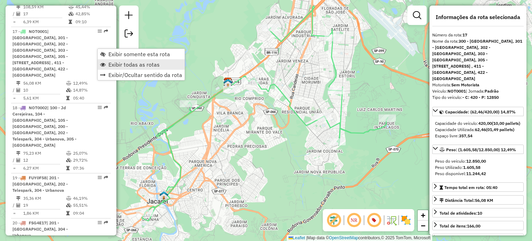
click at [109, 64] on span "Exibir todas as rotas" at bounding box center [133, 65] width 51 height 6
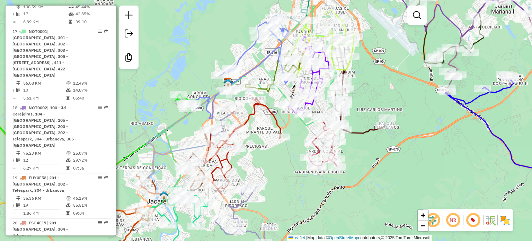
click at [179, 179] on icon at bounding box center [265, 113] width 246 height 214
select select "**********"
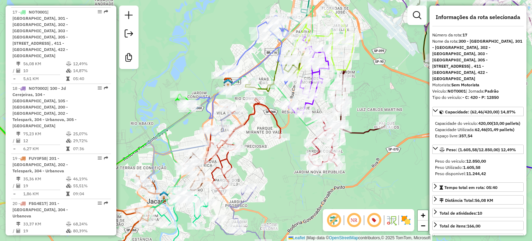
scroll to position [967, 0]
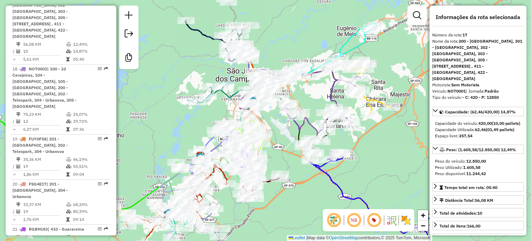
drag, startPoint x: 270, startPoint y: 174, endPoint x: 266, endPoint y: 184, distance: 10.3
click at [268, 203] on div "Janela de atendimento Grade de atendimento Capacidade Transportadoras Veículos …" at bounding box center [266, 120] width 532 height 241
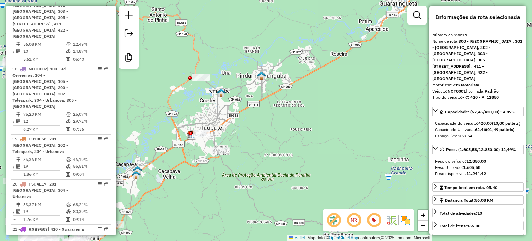
drag, startPoint x: 384, startPoint y: 69, endPoint x: 371, endPoint y: 51, distance: 22.1
click at [371, 51] on div "Janela de atendimento Grade de atendimento Capacidade Transportadoras Veículos …" at bounding box center [266, 120] width 532 height 241
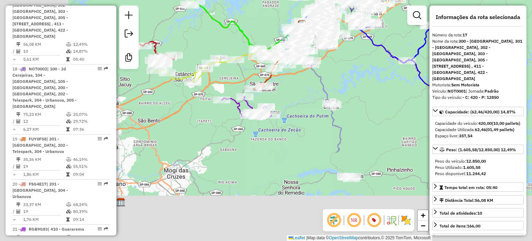
drag, startPoint x: 264, startPoint y: 183, endPoint x: 359, endPoint y: 75, distance: 143.7
click at [363, 57] on div "Janela de atendimento Grade de atendimento Capacidade Transportadoras Veículos …" at bounding box center [266, 120] width 532 height 241
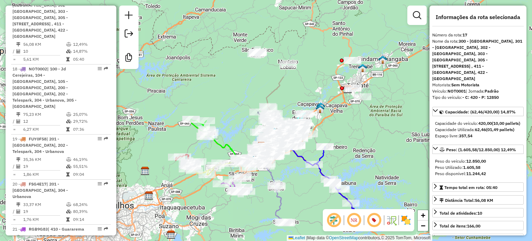
drag, startPoint x: 242, startPoint y: 148, endPoint x: 231, endPoint y: 257, distance: 108.8
click at [231, 240] on html "Aguarde... Pop-up bloqueado! Seu navegador bloqueou automáticamente a abertura …" at bounding box center [266, 120] width 532 height 241
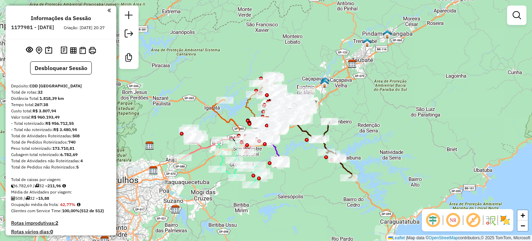
click at [470, 219] on em at bounding box center [472, 219] width 17 height 17
click at [432, 222] on em at bounding box center [432, 219] width 17 height 17
click at [497, 221] on img at bounding box center [497, 219] width 3 height 11
click at [502, 221] on img at bounding box center [504, 219] width 11 height 11
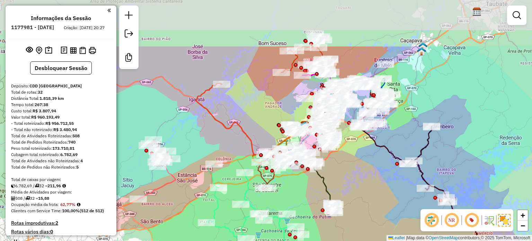
drag, startPoint x: 287, startPoint y: 153, endPoint x: 353, endPoint y: 223, distance: 96.4
click at [354, 224] on div "Janela de atendimento Grade de atendimento Capacidade Transportadoras Veículos …" at bounding box center [266, 120] width 532 height 241
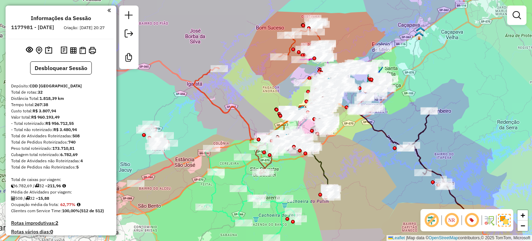
drag, startPoint x: 194, startPoint y: 209, endPoint x: 190, endPoint y: 192, distance: 16.6
click at [190, 192] on div "Janela de atendimento Grade de atendimento Capacidade Transportadoras Veículos …" at bounding box center [266, 120] width 532 height 241
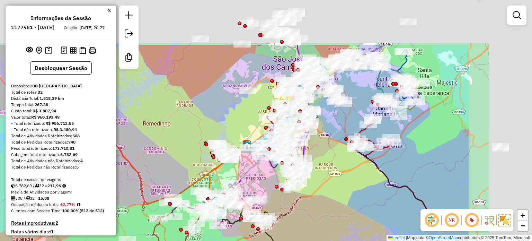
drag, startPoint x: 263, startPoint y: 48, endPoint x: 118, endPoint y: 132, distance: 167.6
click at [118, 132] on div "Janela de atendimento Grade de atendimento Capacidade Transportadoras Veículos …" at bounding box center [266, 120] width 532 height 241
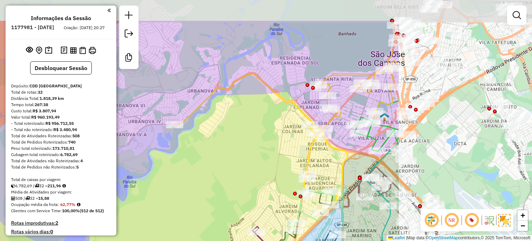
drag, startPoint x: 304, startPoint y: 102, endPoint x: 118, endPoint y: 147, distance: 191.4
click at [118, 147] on div "Janela de atendimento Grade de atendimento Capacidade Transportadoras Veículos …" at bounding box center [266, 120] width 532 height 241
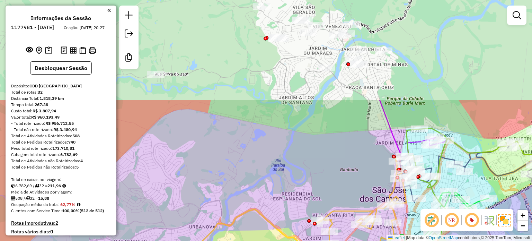
drag, startPoint x: 231, startPoint y: 32, endPoint x: 238, endPoint y: 155, distance: 123.8
click at [238, 155] on div "Janela de atendimento Grade de atendimento Capacidade Transportadoras Veículos …" at bounding box center [266, 120] width 532 height 241
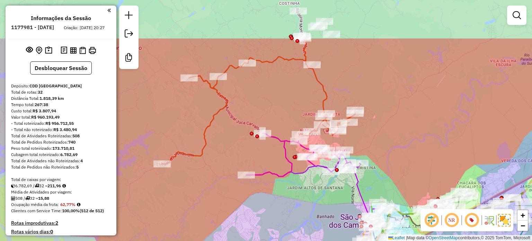
drag, startPoint x: 262, startPoint y: 125, endPoint x: 316, endPoint y: 174, distance: 72.3
click at [312, 187] on div "Janela de atendimento Grade de atendimento Capacidade Transportadoras Veículos …" at bounding box center [266, 120] width 532 height 241
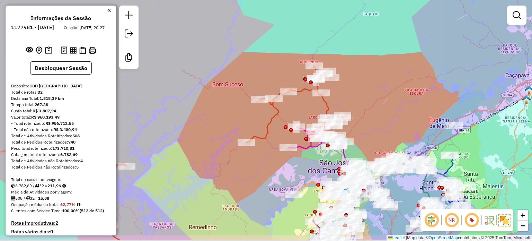
drag, startPoint x: 298, startPoint y: 198, endPoint x: 304, endPoint y: 172, distance: 26.4
click at [304, 172] on div "Janela de atendimento Grade de atendimento Capacidade Transportadoras Veículos …" at bounding box center [266, 120] width 532 height 241
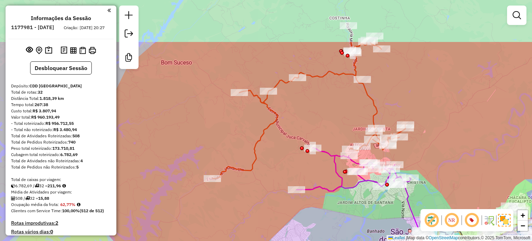
drag, startPoint x: 296, startPoint y: 175, endPoint x: 319, endPoint y: 242, distance: 69.8
click at [319, 240] on html "Aguarde... Pop-up bloqueado! Seu navegador bloqueou automáticamente a abertura …" at bounding box center [266, 120] width 532 height 241
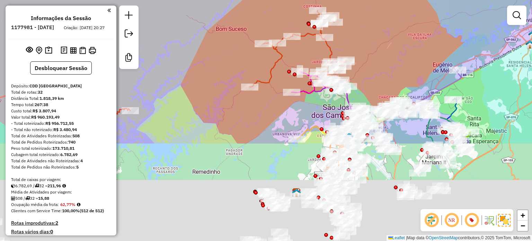
drag, startPoint x: 273, startPoint y: 216, endPoint x: 273, endPoint y: 92, distance: 123.9
click at [273, 92] on div "Janela de atendimento Grade de atendimento Capacidade Transportadoras Veículos …" at bounding box center [266, 120] width 532 height 241
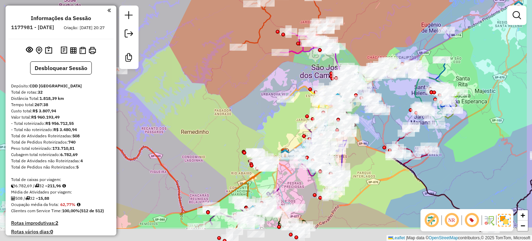
drag, startPoint x: 269, startPoint y: 152, endPoint x: 255, endPoint y: 111, distance: 43.2
click at [255, 111] on div "Janela de atendimento Grade de atendimento Capacidade Transportadoras Veículos …" at bounding box center [266, 120] width 532 height 241
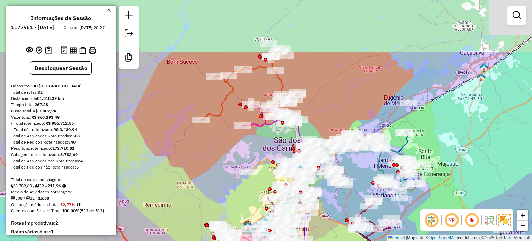
drag, startPoint x: 223, startPoint y: 86, endPoint x: 185, endPoint y: 151, distance: 74.4
click at [184, 171] on div "Janela de atendimento Grade de atendimento Capacidade Transportadoras Veículos …" at bounding box center [266, 120] width 532 height 241
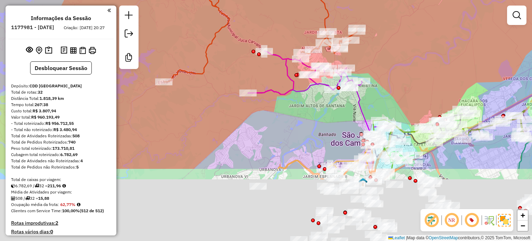
drag, startPoint x: 413, startPoint y: 115, endPoint x: 374, endPoint y: 18, distance: 104.6
click at [374, 18] on div "Janela de atendimento Grade de atendimento Capacidade Transportadoras Veículos …" at bounding box center [266, 120] width 532 height 241
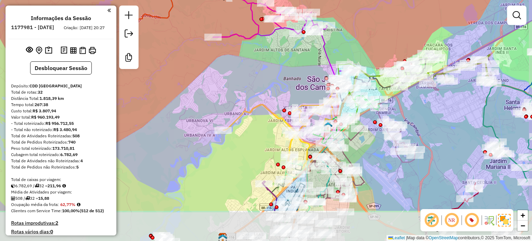
drag, startPoint x: 311, startPoint y: 145, endPoint x: 278, endPoint y: 91, distance: 63.9
click at [278, 91] on div "Janela de atendimento Grade de atendimento Capacidade Transportadoras Veículos …" at bounding box center [266, 120] width 532 height 241
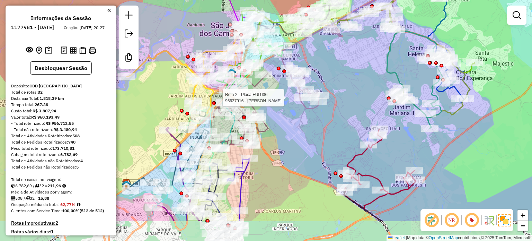
drag, startPoint x: 335, startPoint y: 137, endPoint x: 368, endPoint y: 40, distance: 101.7
click at [368, 40] on div "Rota 2 - Placa FUI1I36 96637916 - [PERSON_NAME] de atendimento Grade de atendim…" at bounding box center [266, 120] width 532 height 241
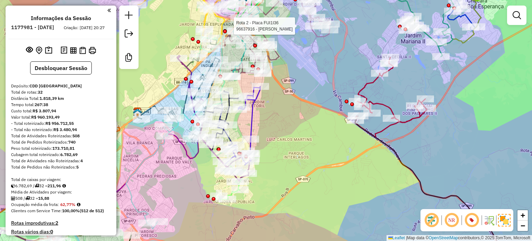
drag, startPoint x: 351, startPoint y: 193, endPoint x: 277, endPoint y: 96, distance: 122.0
click at [277, 96] on div "Rota 2 - Placa FUI1I36 96637916 - [PERSON_NAME] de atendimento Grade de atendim…" at bounding box center [266, 120] width 532 height 241
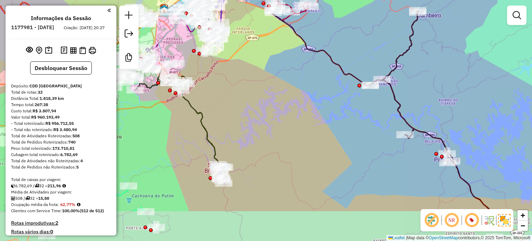
drag, startPoint x: 356, startPoint y: 169, endPoint x: 348, endPoint y: 116, distance: 53.9
click at [348, 116] on div "Rota 2 - Placa FUI1I36 96637916 - [PERSON_NAME] de atendimento Grade de atendim…" at bounding box center [266, 120] width 532 height 241
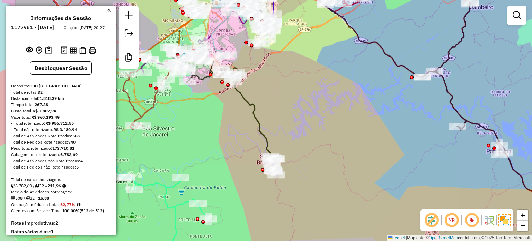
drag, startPoint x: 317, startPoint y: 136, endPoint x: 401, endPoint y: 123, distance: 85.2
click at [401, 123] on div "Rota 2 - Placa FUI1I36 96637916 - [PERSON_NAME] de atendimento Grade de atendim…" at bounding box center [266, 120] width 532 height 241
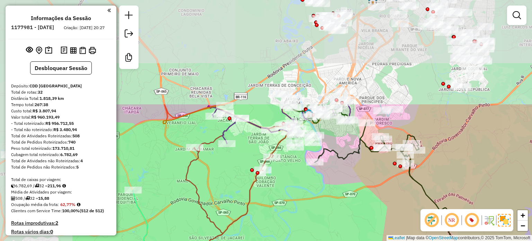
drag, startPoint x: 176, startPoint y: 94, endPoint x: 302, endPoint y: 223, distance: 179.6
click at [302, 223] on div "Rota 2 - Placa FUI1I36 96637916 - [PERSON_NAME] de atendimento Grade de atendim…" at bounding box center [266, 120] width 532 height 241
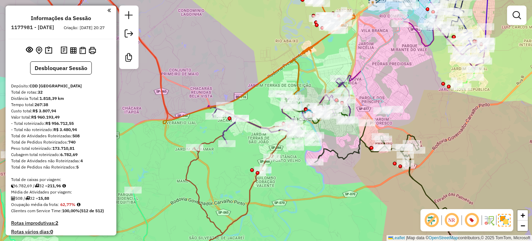
click at [224, 138] on icon at bounding box center [346, 59] width 277 height 167
select select "**********"
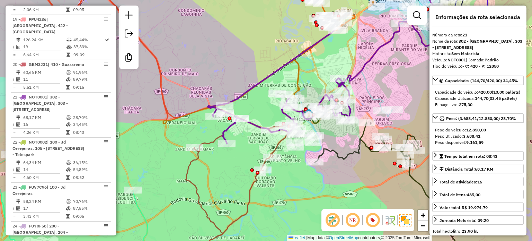
scroll to position [1097, 0]
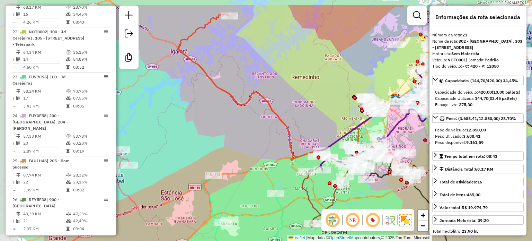
drag, startPoint x: 183, startPoint y: 151, endPoint x: 281, endPoint y: 175, distance: 101.1
click at [281, 178] on div "Janela de atendimento Grade de atendimento Capacidade Transportadoras Veículos …" at bounding box center [266, 120] width 532 height 241
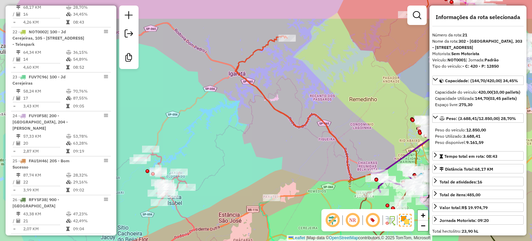
drag, startPoint x: 170, startPoint y: 90, endPoint x: 242, endPoint y: 126, distance: 80.2
click at [242, 124] on div "Janela de atendimento Grade de atendimento Capacidade Transportadoras Veículos …" at bounding box center [266, 120] width 532 height 241
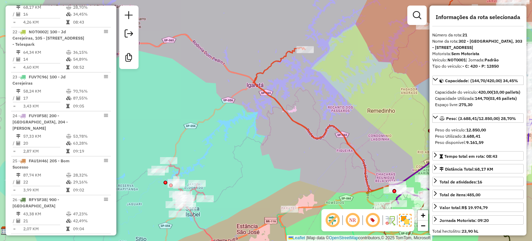
drag, startPoint x: 240, startPoint y: 138, endPoint x: 244, endPoint y: 50, distance: 88.3
click at [244, 49] on div "Janela de atendimento Grade de atendimento Capacidade Transportadoras Veículos …" at bounding box center [266, 120] width 532 height 241
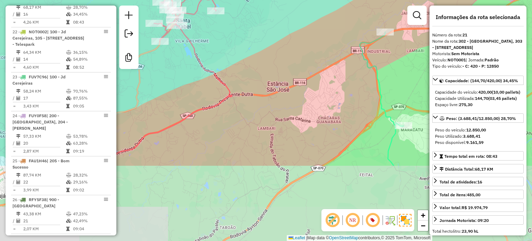
drag, startPoint x: 237, startPoint y: 138, endPoint x: 273, endPoint y: 39, distance: 105.2
click at [273, 39] on div "Janela de atendimento Grade de atendimento Capacidade Transportadoras Veículos …" at bounding box center [266, 120] width 532 height 241
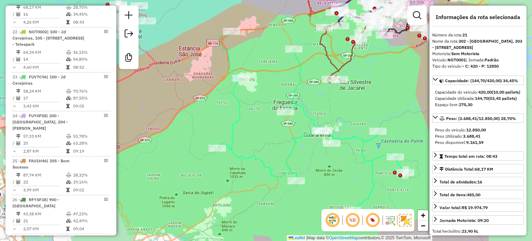
drag, startPoint x: 240, startPoint y: 127, endPoint x: 144, endPoint y: 119, distance: 96.6
click at [144, 119] on div "Janela de atendimento Grade de atendimento Capacidade Transportadoras Veículos …" at bounding box center [266, 120] width 532 height 241
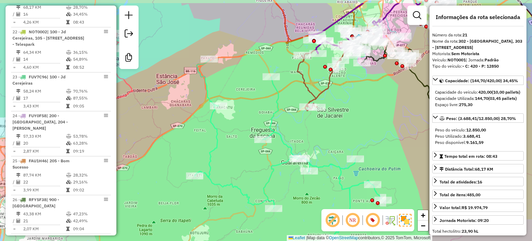
drag, startPoint x: 241, startPoint y: 178, endPoint x: 219, endPoint y: 205, distance: 34.7
click at [219, 205] on div "Janela de atendimento Grade de atendimento Capacidade Transportadoras Veículos …" at bounding box center [266, 120] width 532 height 241
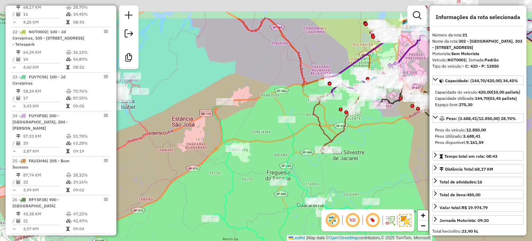
drag, startPoint x: 228, startPoint y: 149, endPoint x: 246, endPoint y: 200, distance: 54.1
click at [246, 200] on div "Janela de atendimento Grade de atendimento Capacidade Transportadoras Veículos …" at bounding box center [266, 120] width 532 height 241
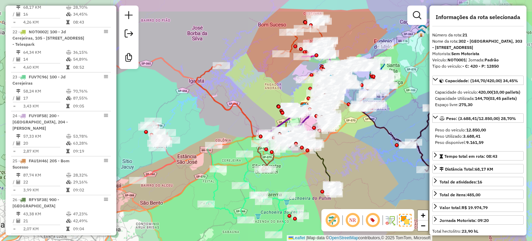
drag, startPoint x: 226, startPoint y: 106, endPoint x: 210, endPoint y: 121, distance: 21.6
click at [210, 121] on div "Janela de atendimento Grade de atendimento Capacidade Transportadoras Veículos …" at bounding box center [266, 120] width 532 height 241
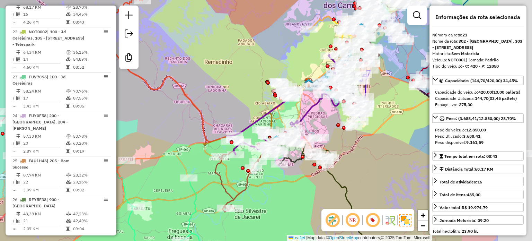
drag, startPoint x: 267, startPoint y: 141, endPoint x: 180, endPoint y: 127, distance: 88.3
click at [180, 127] on div "Janela de atendimento Grade de atendimento Capacidade Transportadoras Veículos …" at bounding box center [266, 120] width 532 height 241
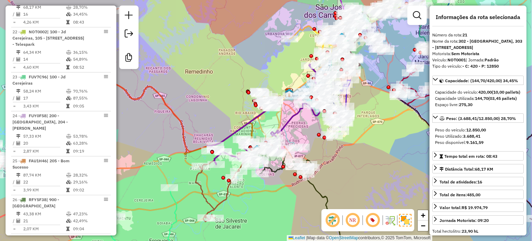
drag, startPoint x: 315, startPoint y: 179, endPoint x: 289, endPoint y: 192, distance: 29.1
click at [289, 192] on div "Janela de atendimento Grade de atendimento Capacidade Transportadoras Veículos …" at bounding box center [266, 120] width 532 height 241
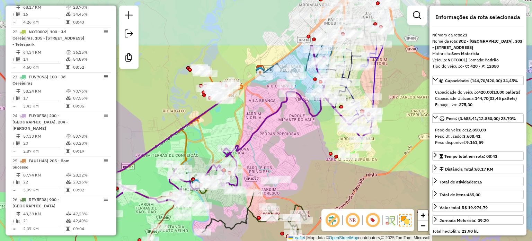
drag, startPoint x: 274, startPoint y: 182, endPoint x: 250, endPoint y: 250, distance: 71.6
click at [250, 240] on html "Aguarde... Pop-up bloqueado! Seu navegador bloqueou automáticamente a abertura …" at bounding box center [266, 120] width 532 height 241
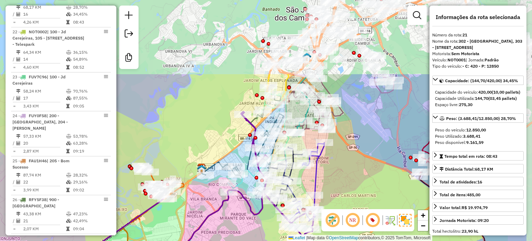
drag, startPoint x: 288, startPoint y: 157, endPoint x: 229, endPoint y: 256, distance: 114.5
click at [229, 240] on html "Aguarde... Pop-up bloqueado! Seu navegador bloqueou automáticamente a abertura …" at bounding box center [266, 120] width 532 height 241
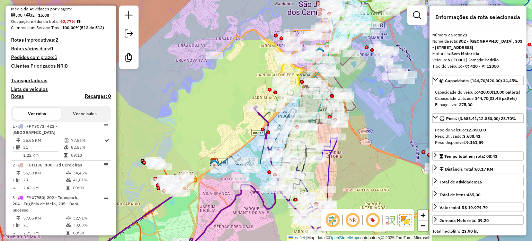
scroll to position [163, 0]
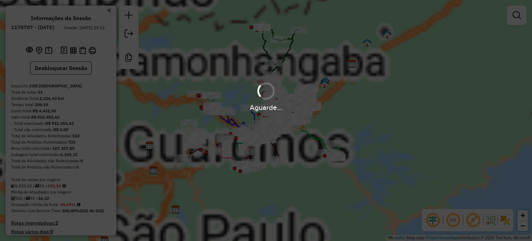
click at [476, 223] on em at bounding box center [472, 219] width 17 height 17
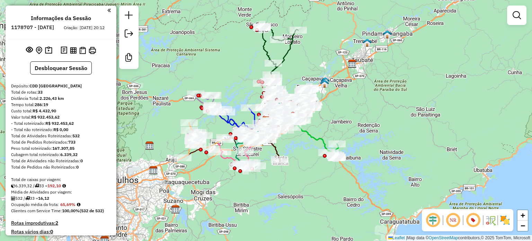
click at [507, 220] on img at bounding box center [504, 219] width 11 height 11
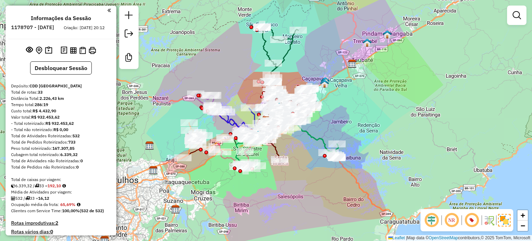
click at [431, 220] on em at bounding box center [431, 219] width 17 height 17
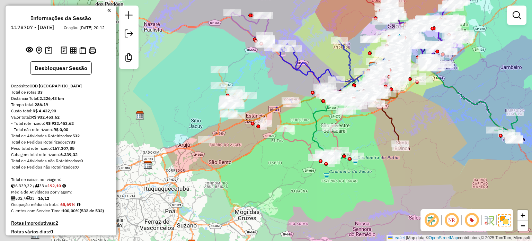
drag, startPoint x: 169, startPoint y: 179, endPoint x: 235, endPoint y: 192, distance: 67.3
click at [235, 192] on div "Janela de atendimento Grade de atendimento Capacidade Transportadoras Veículos …" at bounding box center [266, 120] width 532 height 241
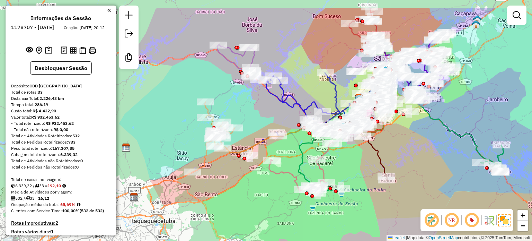
drag, startPoint x: 249, startPoint y: 184, endPoint x: 235, endPoint y: 216, distance: 34.4
click at [235, 216] on div "Janela de atendimento Grade de atendimento Capacidade Transportadoras Veículos …" at bounding box center [266, 120] width 532 height 241
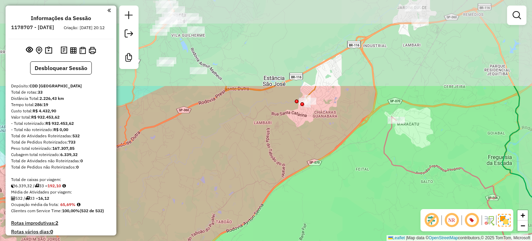
drag, startPoint x: 244, startPoint y: 83, endPoint x: 212, endPoint y: 185, distance: 107.3
click at [220, 192] on div "Janela de atendimento Grade de atendimento Capacidade Transportadoras Veículos …" at bounding box center [266, 120] width 532 height 241
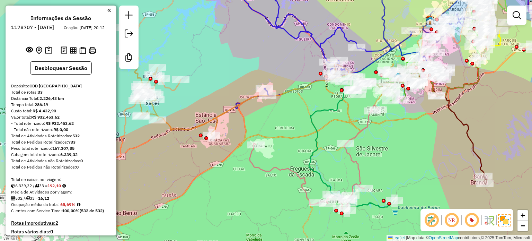
drag, startPoint x: 214, startPoint y: 175, endPoint x: 167, endPoint y: 169, distance: 47.5
click at [167, 169] on div "Janela de atendimento Grade de atendimento Capacidade Transportadoras Veículos …" at bounding box center [266, 120] width 532 height 241
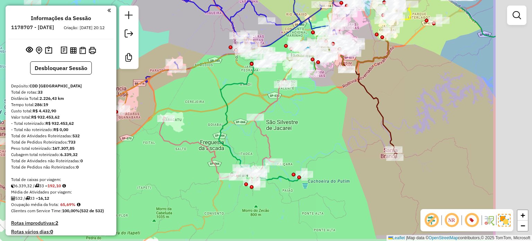
drag, startPoint x: 372, startPoint y: 143, endPoint x: 265, endPoint y: 119, distance: 109.0
click at [266, 119] on div "Janela de atendimento Grade de atendimento Capacidade Transportadoras Veículos …" at bounding box center [266, 120] width 532 height 241
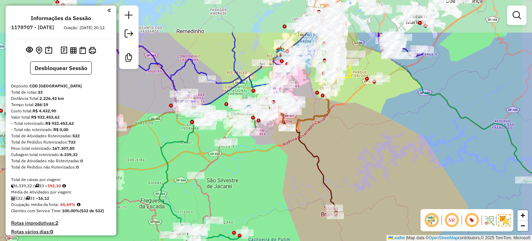
drag, startPoint x: 306, startPoint y: 141, endPoint x: 263, endPoint y: 200, distance: 72.7
click at [263, 200] on div "Janela de atendimento Grade de atendimento Capacidade Transportadoras Veículos …" at bounding box center [266, 120] width 532 height 241
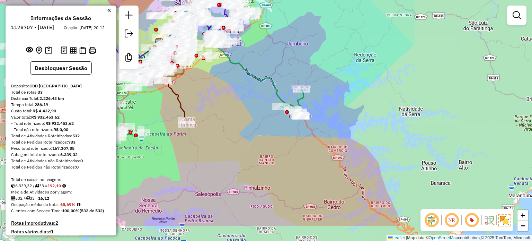
drag, startPoint x: 392, startPoint y: 145, endPoint x: 281, endPoint y: 122, distance: 113.0
click at [274, 138] on div "Janela de atendimento Grade de atendimento Capacidade Transportadoras Veículos …" at bounding box center [266, 120] width 532 height 241
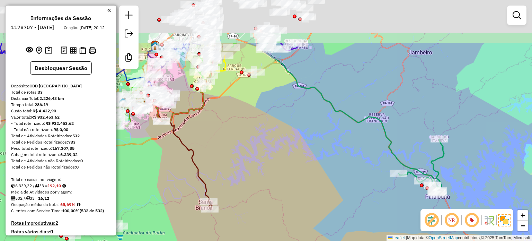
drag, startPoint x: 283, startPoint y: 63, endPoint x: 324, endPoint y: 169, distance: 112.7
click at [324, 169] on div "Janela de atendimento Grade de atendimento Capacidade Transportadoras Veículos …" at bounding box center [266, 120] width 532 height 241
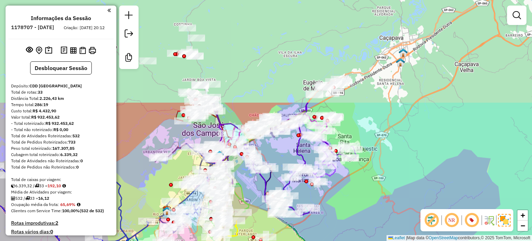
drag, startPoint x: 385, startPoint y: 67, endPoint x: 384, endPoint y: 193, distance: 126.3
click at [384, 193] on div "Janela de atendimento Grade de atendimento Capacidade Transportadoras Veículos …" at bounding box center [266, 120] width 532 height 241
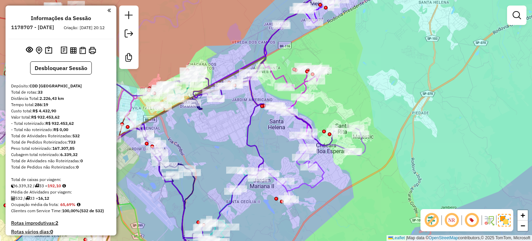
drag, startPoint x: 341, startPoint y: 203, endPoint x: 471, endPoint y: 135, distance: 146.9
click at [471, 135] on div "Janela de atendimento Grade de atendimento Capacidade Transportadoras Veículos …" at bounding box center [266, 120] width 532 height 241
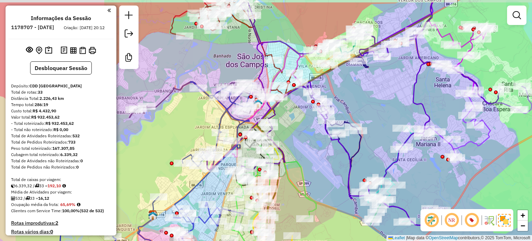
drag, startPoint x: 271, startPoint y: 144, endPoint x: 311, endPoint y: 169, distance: 47.0
click at [309, 170] on div "Janela de atendimento Grade de atendimento Capacidade Transportadoras Veículos …" at bounding box center [266, 120] width 532 height 241
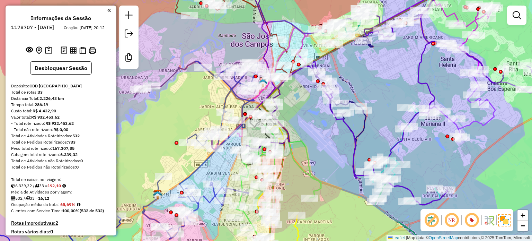
drag, startPoint x: 274, startPoint y: 112, endPoint x: 297, endPoint y: 115, distance: 22.3
click at [297, 115] on div "Janela de atendimento Grade de atendimento Capacidade Transportadoras Veículos …" at bounding box center [266, 120] width 532 height 241
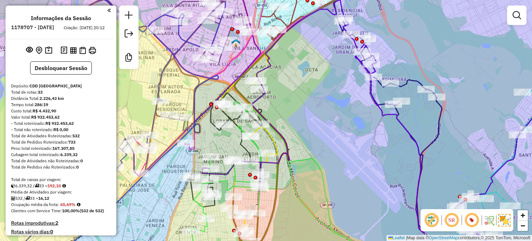
drag, startPoint x: 285, startPoint y: 98, endPoint x: 330, endPoint y: 105, distance: 45.8
click at [330, 105] on div "Janela de atendimento Grade de atendimento Capacidade Transportadoras Veículos …" at bounding box center [266, 120] width 532 height 241
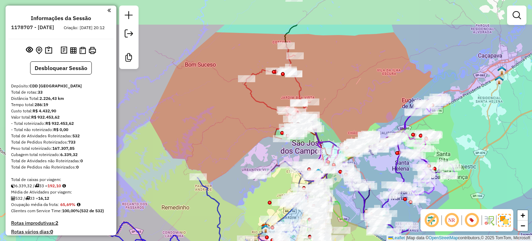
drag, startPoint x: 173, startPoint y: 71, endPoint x: 242, endPoint y: 119, distance: 84.8
click at [242, 119] on div "Janela de atendimento Grade de atendimento Capacidade Transportadoras Veículos …" at bounding box center [266, 120] width 532 height 241
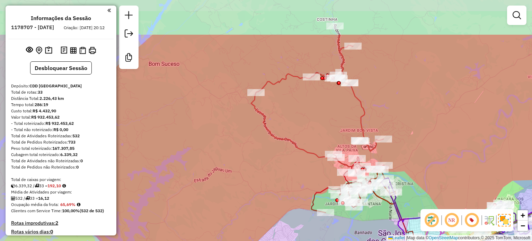
drag, startPoint x: 248, startPoint y: 103, endPoint x: 250, endPoint y: 162, distance: 58.5
click at [250, 162] on div "Janela de atendimento Grade de atendimento Capacidade Transportadoras Veículos …" at bounding box center [266, 120] width 532 height 241
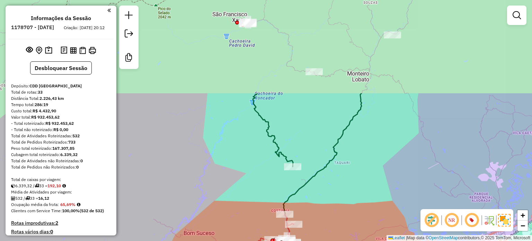
drag, startPoint x: 274, startPoint y: 63, endPoint x: 262, endPoint y: 187, distance: 124.2
click at [262, 187] on div "Janela de atendimento Grade de atendimento Capacidade Transportadoras Veículos …" at bounding box center [266, 120] width 532 height 241
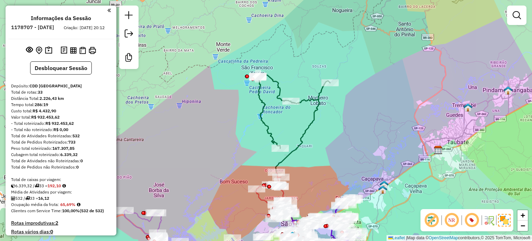
drag, startPoint x: 255, startPoint y: 135, endPoint x: 253, endPoint y: 94, distance: 41.6
click at [253, 94] on div "Janela de atendimento Grade de atendimento Capacidade Transportadoras Veículos …" at bounding box center [266, 120] width 532 height 241
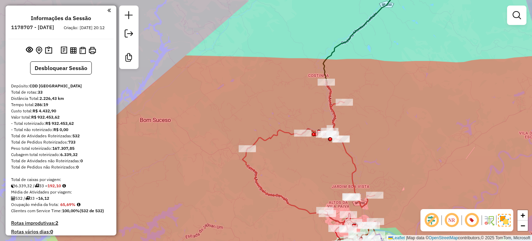
drag, startPoint x: 250, startPoint y: 180, endPoint x: 230, endPoint y: 137, distance: 47.2
click at [230, 137] on div "Janela de atendimento Grade de atendimento Capacidade Transportadoras Veículos …" at bounding box center [266, 120] width 532 height 241
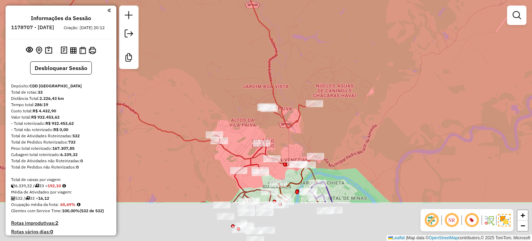
drag, startPoint x: 391, startPoint y: 171, endPoint x: 390, endPoint y: 105, distance: 66.1
click at [390, 105] on div "Janela de atendimento Grade de atendimento Capacidade Transportadoras Veículos …" at bounding box center [266, 120] width 532 height 241
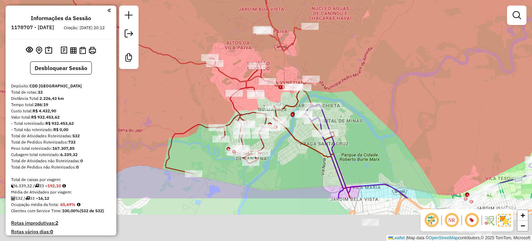
drag, startPoint x: 385, startPoint y: 164, endPoint x: 381, endPoint y: 97, distance: 67.9
click at [381, 97] on div "Janela de atendimento Grade de atendimento Capacidade Transportadoras Veículos …" at bounding box center [266, 120] width 532 height 241
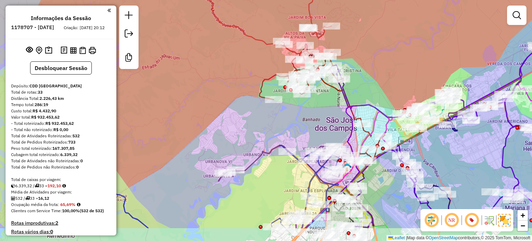
drag, startPoint x: 385, startPoint y: 121, endPoint x: 371, endPoint y: 81, distance: 42.5
click at [371, 81] on div "Janela de atendimento Grade de atendimento Capacidade Transportadoras Veículos …" at bounding box center [266, 120] width 532 height 241
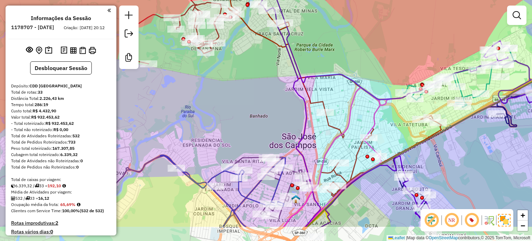
drag, startPoint x: 374, startPoint y: 93, endPoint x: 341, endPoint y: 55, distance: 51.0
click at [341, 55] on div "Janela de atendimento Grade de atendimento Capacidade Transportadoras Veículos …" at bounding box center [266, 120] width 532 height 241
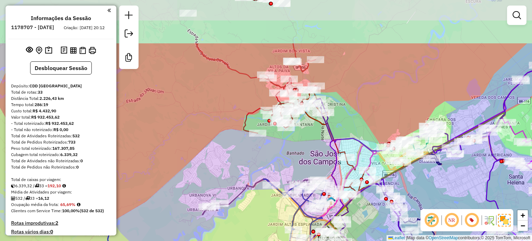
drag, startPoint x: 264, startPoint y: 79, endPoint x: 280, endPoint y: 147, distance: 69.7
click at [280, 147] on div "Janela de atendimento Grade de atendimento Capacidade Transportadoras Veículos …" at bounding box center [266, 120] width 532 height 241
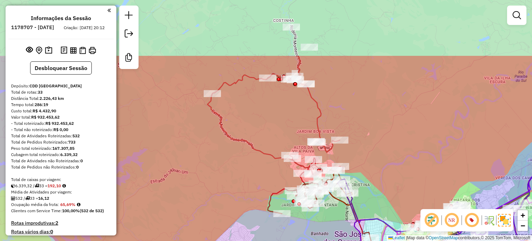
drag, startPoint x: 209, startPoint y: 80, endPoint x: 233, endPoint y: 160, distance: 83.5
click at [233, 160] on div "Janela de atendimento Grade de atendimento Capacidade Transportadoras Veículos …" at bounding box center [266, 120] width 532 height 241
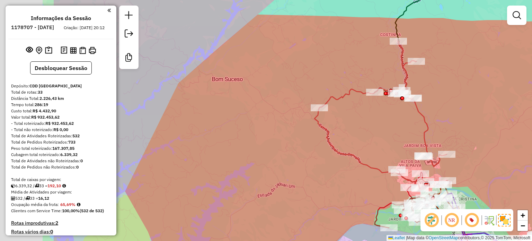
drag, startPoint x: 180, startPoint y: 164, endPoint x: 289, endPoint y: 171, distance: 109.9
click at [291, 173] on div "Janela de atendimento Grade de atendimento Capacidade Transportadoras Veículos …" at bounding box center [266, 120] width 532 height 241
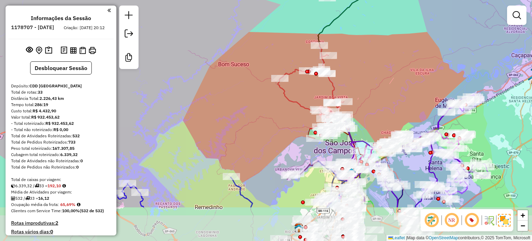
drag, startPoint x: 287, startPoint y: 171, endPoint x: 262, endPoint y: 114, distance: 62.9
click at [262, 114] on div "Janela de atendimento Grade de atendimento Capacidade Transportadoras Veículos …" at bounding box center [266, 120] width 532 height 241
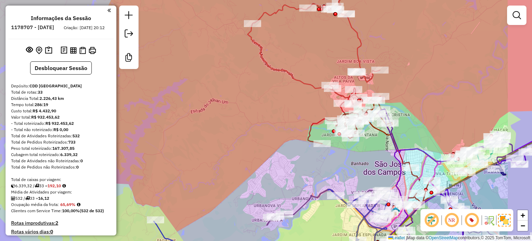
drag, startPoint x: 280, startPoint y: 128, endPoint x: 249, endPoint y: 125, distance: 31.3
click at [249, 125] on div "Janela de atendimento Grade de atendimento Capacidade Transportadoras Veículos …" at bounding box center [266, 120] width 532 height 241
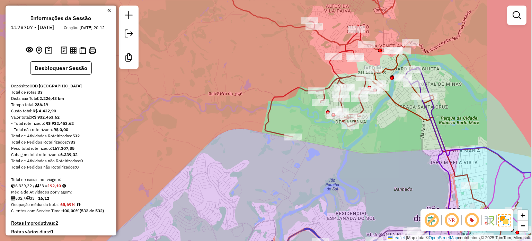
drag, startPoint x: 272, startPoint y: 117, endPoint x: 216, endPoint y: 131, distance: 57.4
click at [216, 131] on div "Janela de atendimento Grade de atendimento Capacidade Transportadoras Veículos …" at bounding box center [266, 120] width 532 height 241
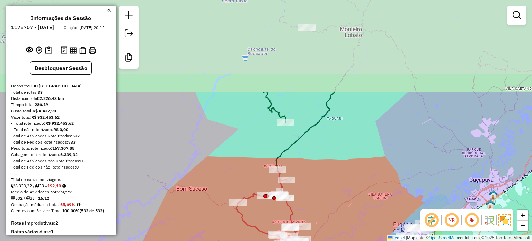
drag, startPoint x: 286, startPoint y: 66, endPoint x: 316, endPoint y: 184, distance: 121.4
click at [316, 184] on div "Janela de atendimento Grade de atendimento Capacidade Transportadoras Veículos …" at bounding box center [266, 120] width 532 height 241
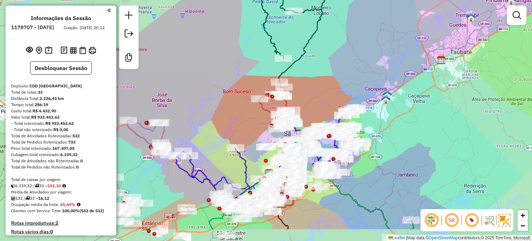
drag, startPoint x: 255, startPoint y: 81, endPoint x: 246, endPoint y: 45, distance: 37.4
click at [246, 45] on div "Janela de atendimento Grade de atendimento Capacidade Transportadoras Veículos …" at bounding box center [266, 120] width 532 height 241
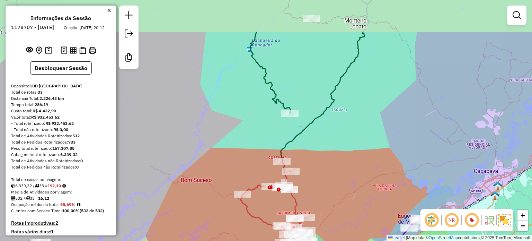
drag, startPoint x: 250, startPoint y: 50, endPoint x: 219, endPoint y: 103, distance: 61.4
click at [219, 103] on div "Janela de atendimento Grade de atendimento Capacidade Transportadoras Veículos …" at bounding box center [266, 120] width 532 height 241
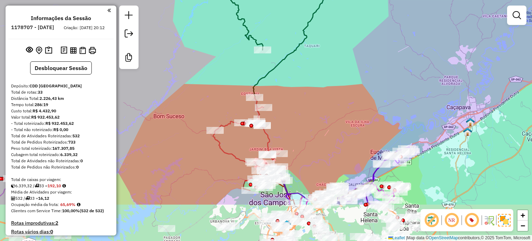
drag, startPoint x: 259, startPoint y: 153, endPoint x: 232, endPoint y: 92, distance: 66.4
click at [232, 92] on div "Janela de atendimento Grade de atendimento Capacidade Transportadoras Veículos …" at bounding box center [266, 120] width 532 height 241
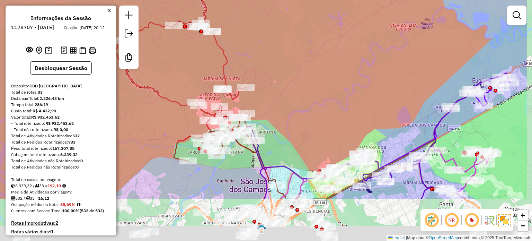
drag, startPoint x: 414, startPoint y: 213, endPoint x: 303, endPoint y: 65, distance: 184.5
click at [355, 151] on div at bounding box center [357, 153] width 4 height 4
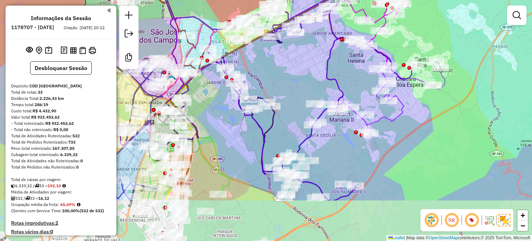
drag, startPoint x: 338, startPoint y: 131, endPoint x: 305, endPoint y: 72, distance: 67.6
click at [305, 72] on div "Janela de atendimento Grade de atendimento Capacidade Transportadoras Veículos …" at bounding box center [266, 120] width 532 height 241
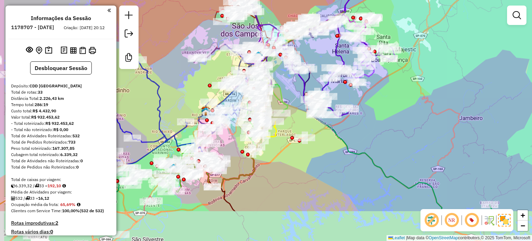
drag, startPoint x: 364, startPoint y: 203, endPoint x: 372, endPoint y: 150, distance: 53.9
click at [372, 150] on div "Janela de atendimento Grade de atendimento Capacidade Transportadoras Veículos …" at bounding box center [266, 120] width 532 height 241
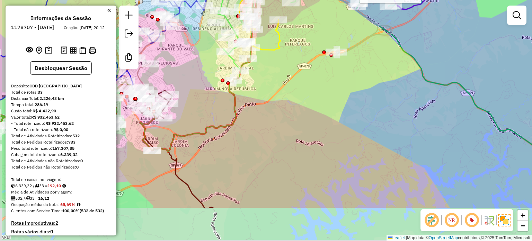
drag, startPoint x: 275, startPoint y: 174, endPoint x: 342, endPoint y: 98, distance: 101.0
click at [342, 100] on div "Rota 33 - Placa NOT0002 96628755 - ADAILTON MENDES Janela de atendimento Grade …" at bounding box center [266, 120] width 532 height 241
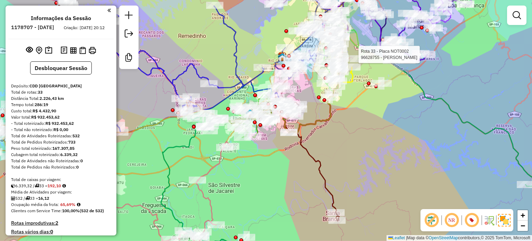
drag, startPoint x: 249, startPoint y: 149, endPoint x: 287, endPoint y: 164, distance: 40.7
click at [285, 165] on div "Rota 33 - Placa NOT0002 96628755 - ADAILTON MENDES Janela de atendimento Grade …" at bounding box center [266, 120] width 532 height 241
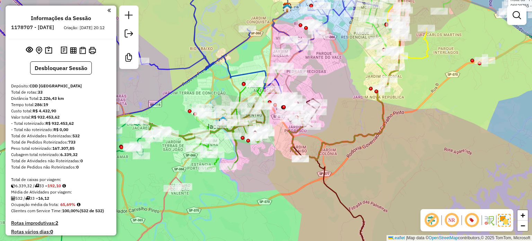
drag, startPoint x: 369, startPoint y: 65, endPoint x: 408, endPoint y: 74, distance: 40.3
click at [408, 74] on div "Rota 33 - Placa NOT0002 96628755 - ADAILTON MENDES Janela de atendimento Grade …" at bounding box center [266, 120] width 532 height 241
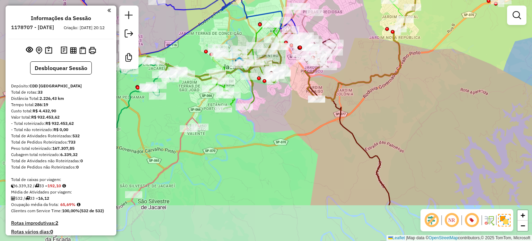
drag, startPoint x: 313, startPoint y: 189, endPoint x: 323, endPoint y: 136, distance: 54.6
click at [329, 129] on div "Rota 33 - Placa NOT0002 96628755 - ADAILTON MENDES Janela de atendimento Grade …" at bounding box center [266, 120] width 532 height 241
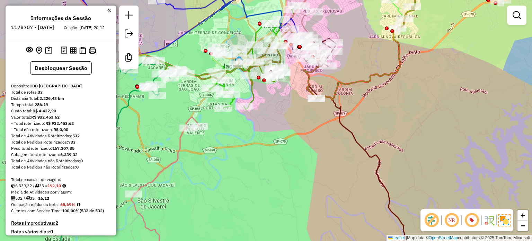
drag, startPoint x: 257, startPoint y: 182, endPoint x: 292, endPoint y: 116, distance: 74.4
click at [292, 116] on div "Rota 33 - Placa NOT0002 96628755 - ADAILTON MENDES Janela de atendimento Grade …" at bounding box center [266, 120] width 532 height 241
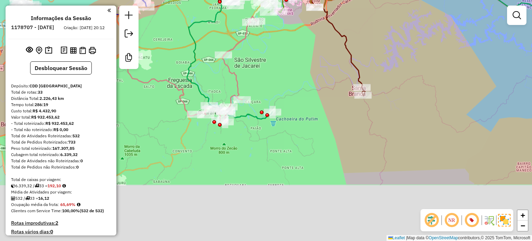
drag, startPoint x: 256, startPoint y: 153, endPoint x: 260, endPoint y: 73, distance: 80.4
click at [260, 73] on div "Rota 33 - Placa NOT0002 96628755 - ADAILTON MENDES Janela de atendimento Grade …" at bounding box center [266, 120] width 532 height 241
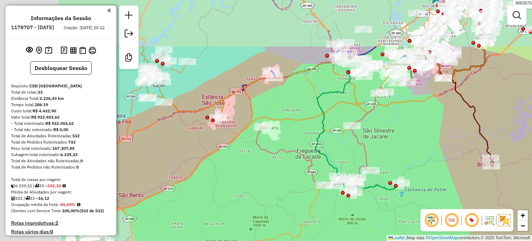
drag, startPoint x: 251, startPoint y: 142, endPoint x: 379, endPoint y: 214, distance: 146.5
click at [380, 214] on div "Rota 33 - Placa NOT0002 96628755 - ADAILTON MENDES Janela de atendimento Grade …" at bounding box center [266, 120] width 532 height 241
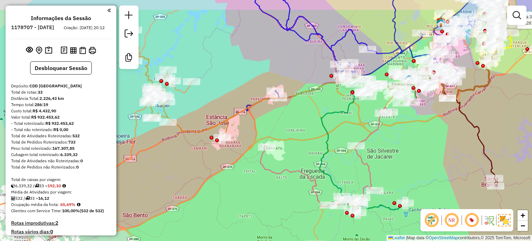
drag, startPoint x: 287, startPoint y: 115, endPoint x: 292, endPoint y: 140, distance: 25.9
click at [292, 140] on div "Rota 33 - Placa NOT0002 96628755 - ADAILTON MENDES Janela de atendimento Grade …" at bounding box center [266, 120] width 532 height 241
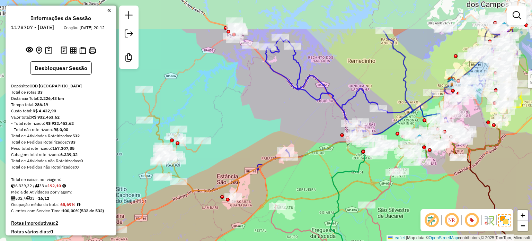
drag, startPoint x: 300, startPoint y: 127, endPoint x: 307, endPoint y: 172, distance: 45.9
click at [308, 181] on div "Rota 33 - Placa NOT0002 96628755 - ADAILTON MENDES Janela de atendimento Grade …" at bounding box center [266, 120] width 532 height 241
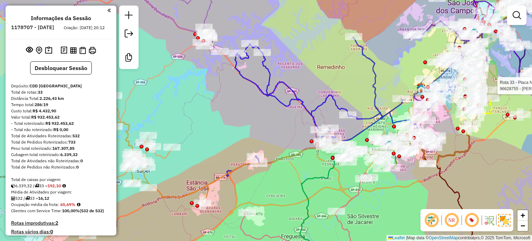
drag, startPoint x: 283, startPoint y: 115, endPoint x: 253, endPoint y: 120, distance: 30.7
click at [253, 120] on div "Rota 33 - Placa NOT0002 96628755 - ADAILTON MENDES Janela de atendimento Grade …" at bounding box center [266, 120] width 532 height 241
select select "**********"
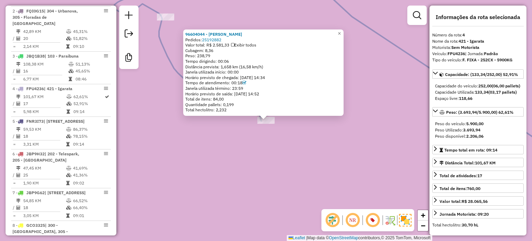
scroll to position [420, 0]
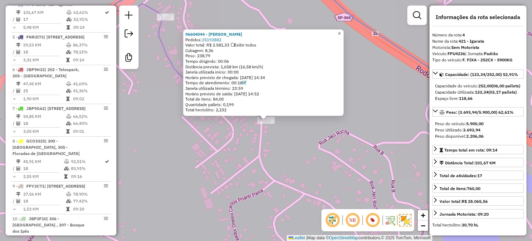
click at [341, 32] on span "×" at bounding box center [338, 33] width 3 height 6
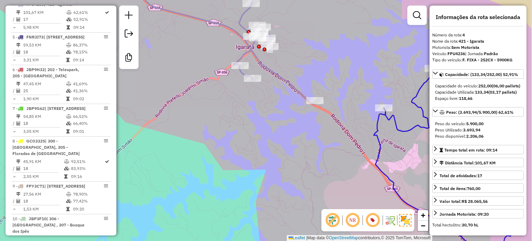
drag, startPoint x: 277, startPoint y: 80, endPoint x: 199, endPoint y: 79, distance: 78.2
click at [198, 79] on div "Janela de atendimento Grade de atendimento Capacidade Transportadoras Veículos …" at bounding box center [266, 120] width 532 height 241
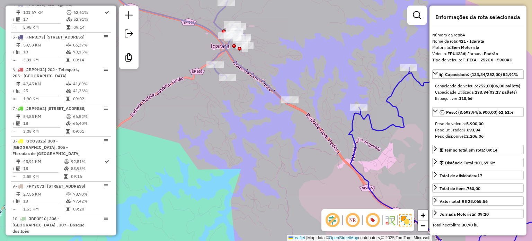
click at [199, 79] on div "Janela de atendimento Grade de atendimento Capacidade Transportadoras Veículos …" at bounding box center [266, 120] width 532 height 241
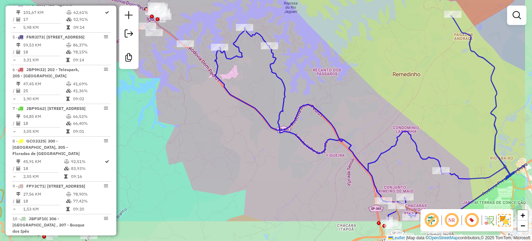
drag, startPoint x: 267, startPoint y: 145, endPoint x: 207, endPoint y: 102, distance: 74.1
click at [207, 102] on div "Janela de atendimento Grade de atendimento Capacidade Transportadoras Veículos …" at bounding box center [266, 120] width 532 height 241
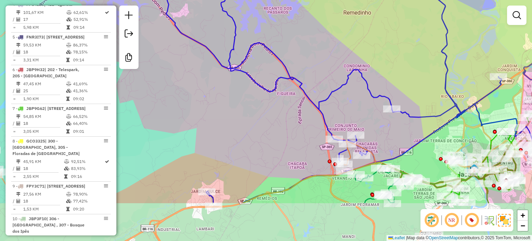
drag, startPoint x: 296, startPoint y: 175, endPoint x: 273, endPoint y: 168, distance: 24.6
click at [273, 168] on div "Janela de atendimento Grade de atendimento Capacidade Transportadoras Veículos …" at bounding box center [266, 120] width 532 height 241
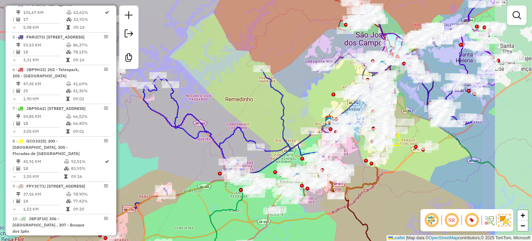
drag, startPoint x: 293, startPoint y: 94, endPoint x: 203, endPoint y: 75, distance: 91.8
click at [203, 75] on div "Janela de atendimento Grade de atendimento Capacidade Transportadoras Veículos …" at bounding box center [266, 120] width 532 height 241
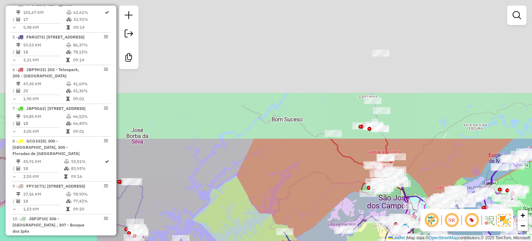
drag, startPoint x: 276, startPoint y: 60, endPoint x: 306, endPoint y: 257, distance: 199.1
click at [306, 240] on html "Aguarde... Pop-up bloqueado! Seu navegador bloqueou automáticamente a abertura …" at bounding box center [266, 120] width 532 height 241
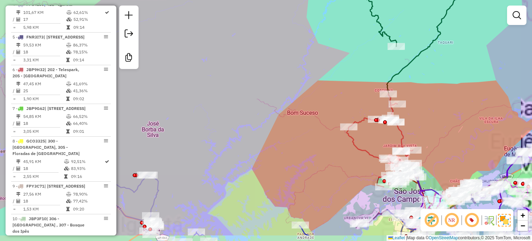
drag, startPoint x: 280, startPoint y: 171, endPoint x: 149, endPoint y: 141, distance: 134.2
click at [260, 137] on div "Janela de atendimento Grade de atendimento Capacidade Transportadoras Veículos …" at bounding box center [266, 120] width 532 height 241
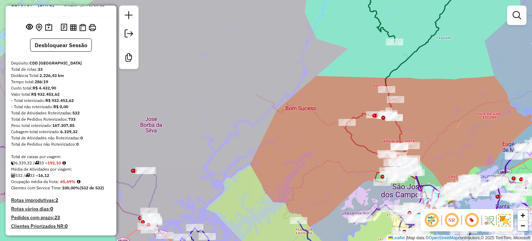
scroll to position [35, 0]
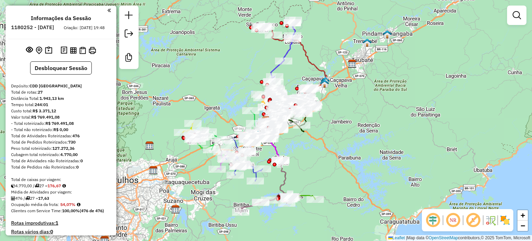
click at [471, 219] on em at bounding box center [472, 219] width 17 height 17
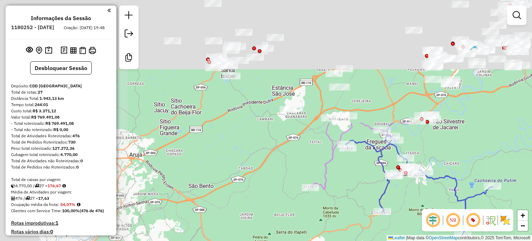
drag, startPoint x: 164, startPoint y: 110, endPoint x: 309, endPoint y: 257, distance: 206.3
click at [309, 240] on html "Aguarde... Pop-up bloqueado! Seu navegador bloqueou automáticamente a abertura …" at bounding box center [266, 120] width 532 height 241
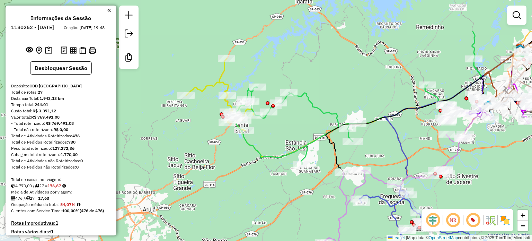
drag, startPoint x: 230, startPoint y: 145, endPoint x: 244, endPoint y: 201, distance: 58.2
click at [244, 201] on div "Janela de atendimento Grade de atendimento Capacidade Transportadoras Veículos …" at bounding box center [266, 120] width 532 height 241
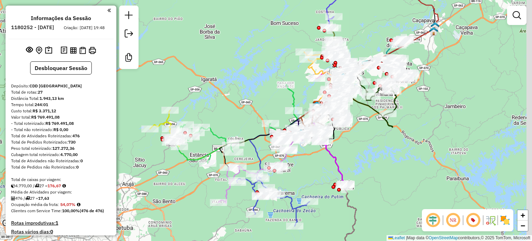
drag, startPoint x: 231, startPoint y: 182, endPoint x: 130, endPoint y: 152, distance: 105.1
click at [131, 154] on div "Janela de atendimento Grade de atendimento Capacidade Transportadoras Veículos …" at bounding box center [266, 120] width 532 height 241
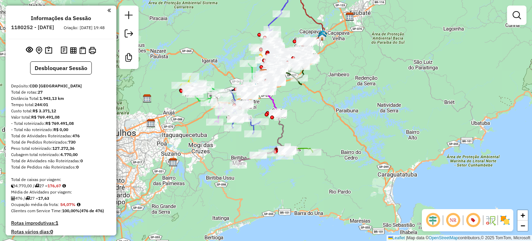
drag, startPoint x: 316, startPoint y: 189, endPoint x: 292, endPoint y: 119, distance: 73.8
click at [292, 119] on div "Janela de atendimento Grade de atendimento Capacidade Transportadoras Veículos …" at bounding box center [266, 120] width 532 height 241
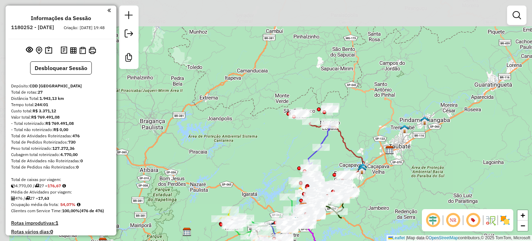
drag, startPoint x: 334, startPoint y: 112, endPoint x: 377, endPoint y: 257, distance: 151.1
click at [377, 240] on html "Aguarde... Pop-up bloqueado! Seu navegador bloqueou automáticamente a abertura …" at bounding box center [266, 120] width 532 height 241
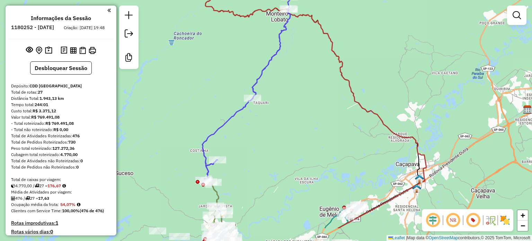
drag, startPoint x: 307, startPoint y: 126, endPoint x: 294, endPoint y: 89, distance: 39.1
click at [294, 89] on div "Janela de atendimento Grade de atendimento Capacidade Transportadoras Veículos …" at bounding box center [266, 120] width 532 height 241
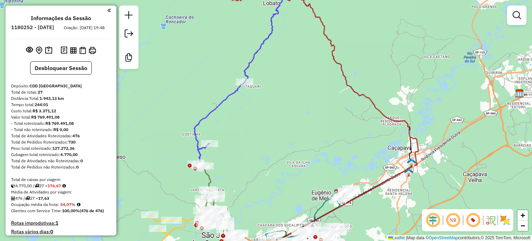
drag, startPoint x: 339, startPoint y: 146, endPoint x: 331, endPoint y: 131, distance: 17.5
click at [331, 131] on div "Janela de atendimento Grade de atendimento Capacidade Transportadoras Veículos …" at bounding box center [266, 120] width 532 height 241
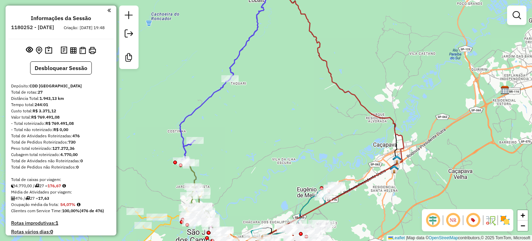
drag, startPoint x: 327, startPoint y: 128, endPoint x: 316, endPoint y: 131, distance: 11.2
click at [316, 131] on div "Janela de atendimento Grade de atendimento Capacidade Transportadoras Veículos …" at bounding box center [266, 120] width 532 height 241
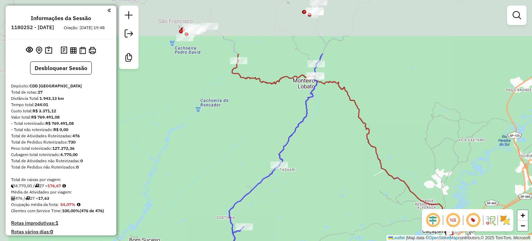
drag, startPoint x: 282, startPoint y: 74, endPoint x: 305, endPoint y: 152, distance: 81.1
click at [305, 152] on div "Janela de atendimento Grade de atendimento Capacidade Transportadoras Veículos …" at bounding box center [266, 120] width 532 height 241
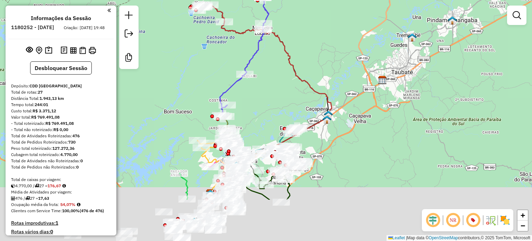
drag, startPoint x: 284, startPoint y: 174, endPoint x: 271, endPoint y: 98, distance: 78.0
click at [270, 94] on div "Janela de atendimento Grade de atendimento Capacidade Transportadoras Veículos …" at bounding box center [266, 120] width 532 height 241
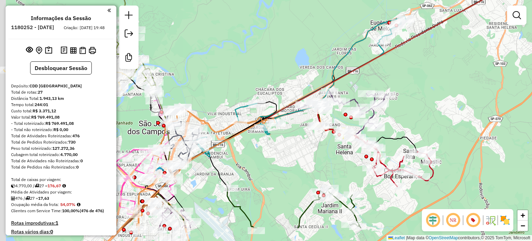
drag, startPoint x: 268, startPoint y: 138, endPoint x: 274, endPoint y: 98, distance: 40.2
click at [274, 101] on icon at bounding box center [199, 164] width 154 height 126
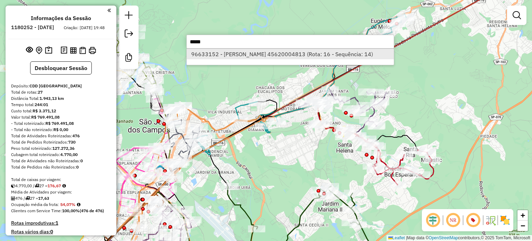
type input "*****"
click at [273, 54] on li "96633152 - [PERSON_NAME] 45620004813 (Rota: 16 - Sequência: 14)" at bounding box center [290, 54] width 207 height 10
select select "**********"
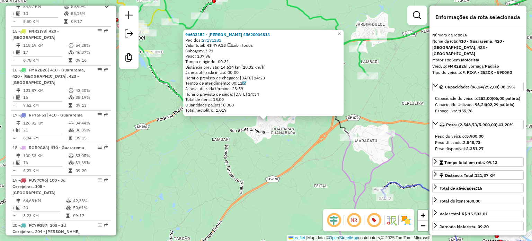
scroll to position [895, 0]
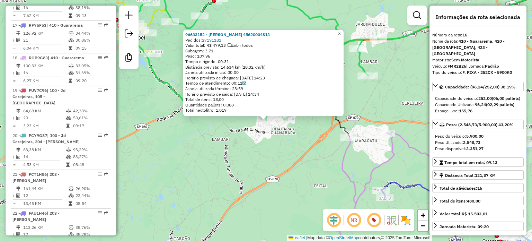
click at [341, 32] on span "×" at bounding box center [338, 34] width 3 height 6
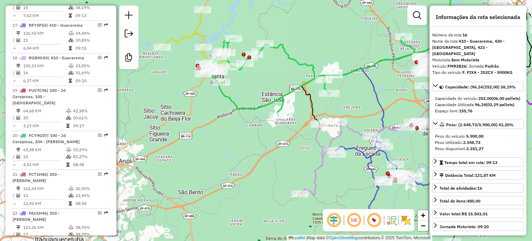
drag, startPoint x: 271, startPoint y: 117, endPoint x: 234, endPoint y: 153, distance: 51.2
click at [231, 153] on div "Janela de atendimento Grade de atendimento Capacidade Transportadoras Veículos …" at bounding box center [266, 120] width 532 height 241
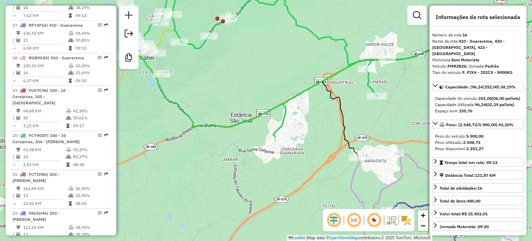
drag, startPoint x: 242, startPoint y: 137, endPoint x: 233, endPoint y: 153, distance: 18.0
click at [233, 153] on div "Janela de atendimento Grade de atendimento Capacidade Transportadoras Veículos …" at bounding box center [266, 120] width 532 height 241
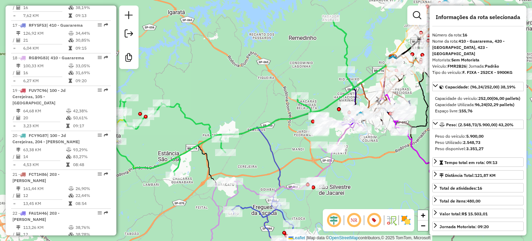
drag, startPoint x: 386, startPoint y: 119, endPoint x: 269, endPoint y: 163, distance: 125.6
click at [269, 163] on div "Janela de atendimento Grade de atendimento Capacidade Transportadoras Veículos …" at bounding box center [266, 120] width 532 height 241
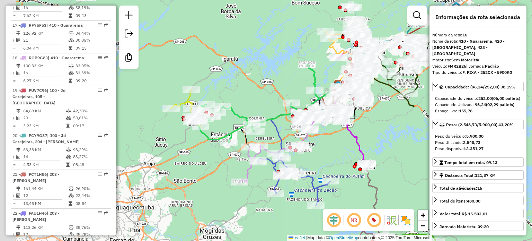
drag, startPoint x: 241, startPoint y: 27, endPoint x: 264, endPoint y: 74, distance: 52.6
click at [264, 74] on div "Janela de atendimento Grade de atendimento Capacidade Transportadoras Veículos …" at bounding box center [266, 120] width 532 height 241
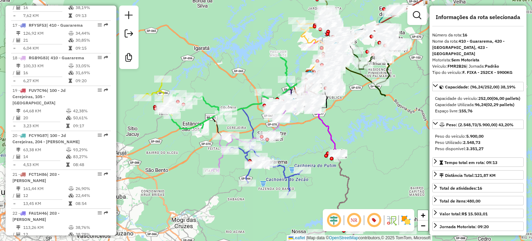
drag, startPoint x: 232, startPoint y: 79, endPoint x: 200, endPoint y: 62, distance: 35.9
click at [200, 62] on div "Janela de atendimento Grade de atendimento Capacidade Transportadoras Veículos …" at bounding box center [266, 120] width 532 height 241
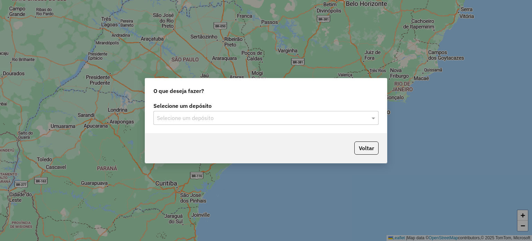
click at [233, 117] on input "text" at bounding box center [259, 118] width 204 height 8
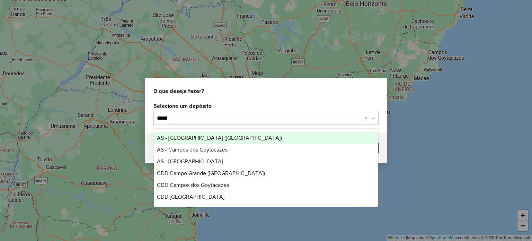
type input "*****"
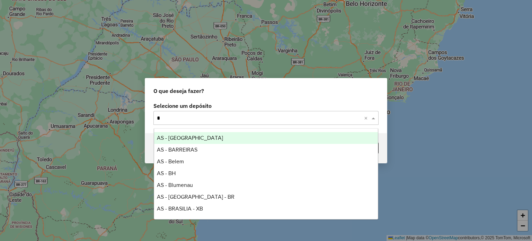
type input "**"
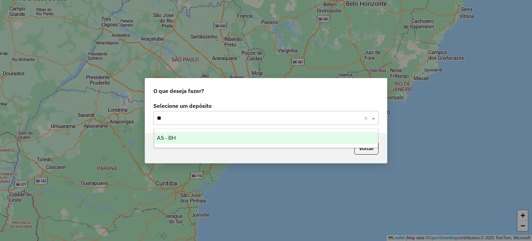
click at [169, 140] on span "AS - BH" at bounding box center [166, 138] width 19 height 6
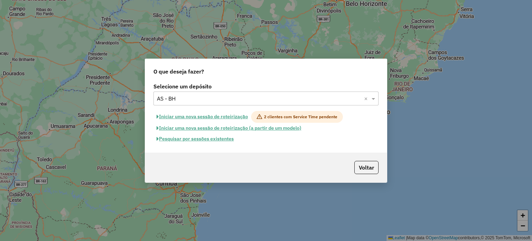
click at [166, 117] on button "Iniciar uma nova sessão de roteirização" at bounding box center [202, 117] width 98 height 12
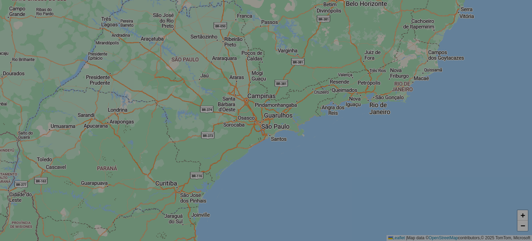
select select "*"
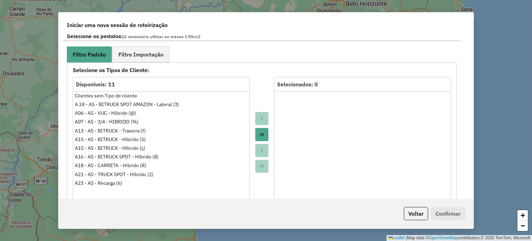
scroll to position [641, 0]
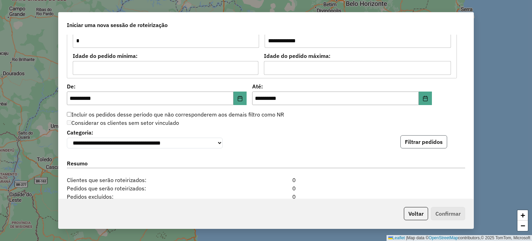
click at [426, 141] on button "Filtrar pedidos" at bounding box center [423, 141] width 47 height 13
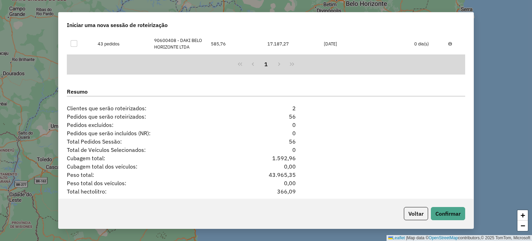
scroll to position [858, 0]
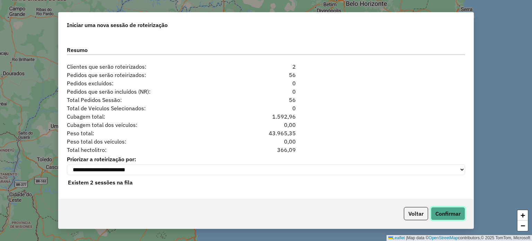
click at [446, 215] on button "Confirmar" at bounding box center [447, 213] width 34 height 13
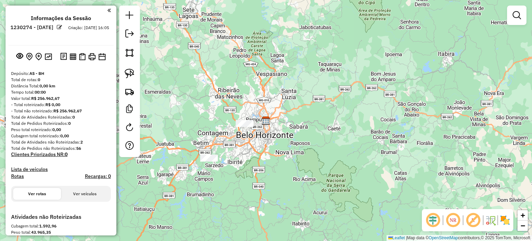
click at [471, 221] on em at bounding box center [472, 219] width 17 height 17
click at [503, 218] on img at bounding box center [504, 219] width 11 height 11
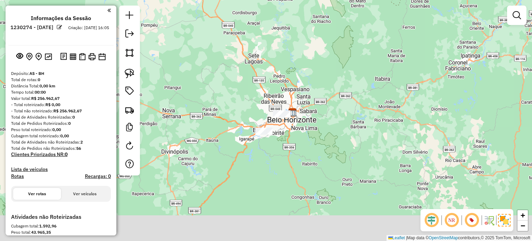
drag, startPoint x: 293, startPoint y: 190, endPoint x: 318, endPoint y: 132, distance: 62.8
click at [318, 132] on div "Janela de atendimento Grade de atendimento Capacidade Transportadoras Veículos …" at bounding box center [266, 120] width 532 height 241
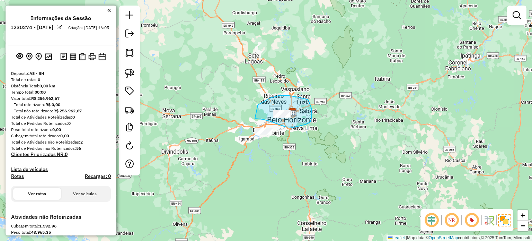
drag, startPoint x: 258, startPoint y: 105, endPoint x: 252, endPoint y: 118, distance: 14.7
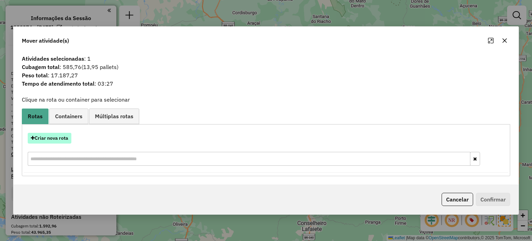
click at [39, 137] on button "Criar nova rota" at bounding box center [50, 138] width 44 height 11
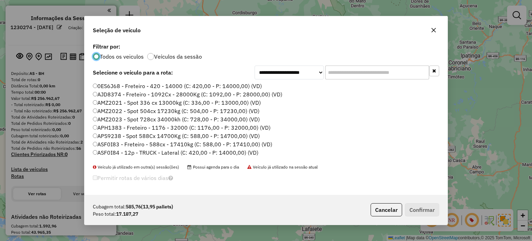
scroll to position [3, 2]
click at [350, 68] on input "text" at bounding box center [377, 72] width 104 height 14
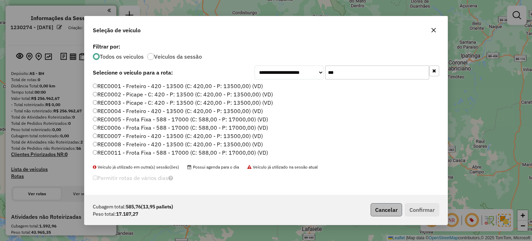
type input "***"
click at [372, 210] on button "Cancelar" at bounding box center [385, 209] width 31 height 13
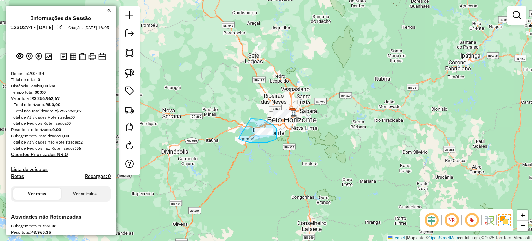
drag, startPoint x: 251, startPoint y: 118, endPoint x: 238, endPoint y: 138, distance: 22.9
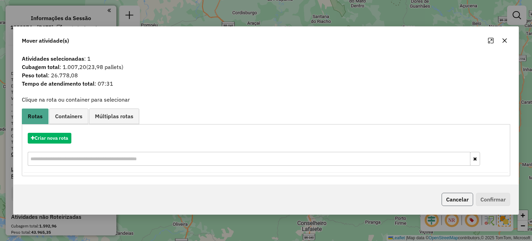
click at [457, 199] on button "Cancelar" at bounding box center [456, 198] width 31 height 13
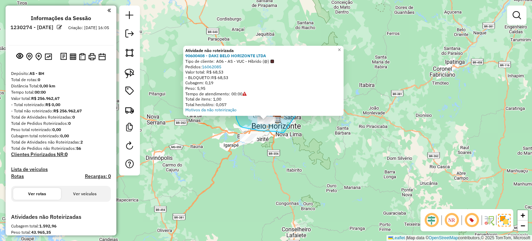
drag, startPoint x: 283, startPoint y: 133, endPoint x: 302, endPoint y: 105, distance: 33.6
click at [302, 106] on div "Atividade não roteirizada 90600408 - DAKI BELO HORIZONTE LTDA Tipo de cliente: …" at bounding box center [266, 120] width 532 height 241
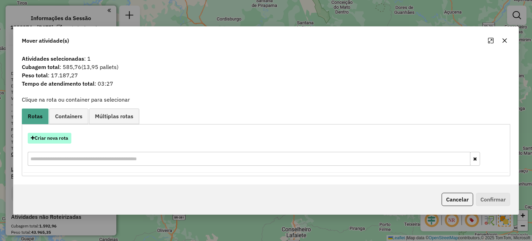
click at [47, 136] on button "Criar nova rota" at bounding box center [50, 138] width 44 height 11
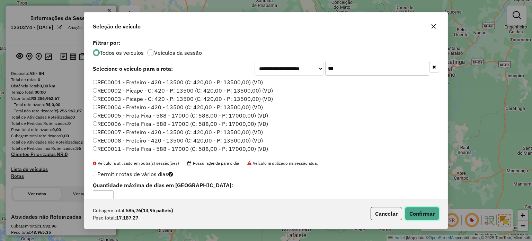
click at [429, 210] on button "Confirmar" at bounding box center [422, 213] width 34 height 13
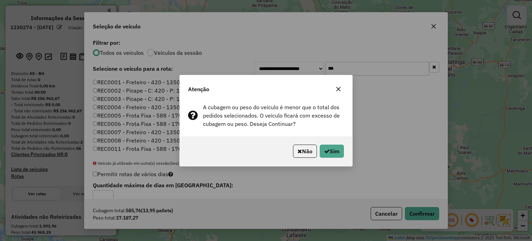
click at [333, 142] on div "Não Sim" at bounding box center [266, 151] width 172 height 30
click at [332, 149] on button "Sim" at bounding box center [331, 150] width 24 height 13
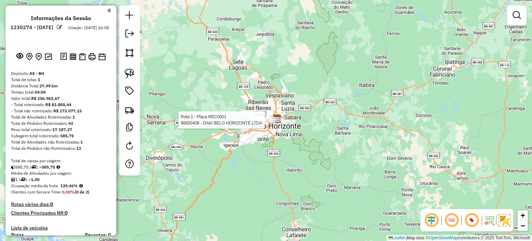
select select "**********"
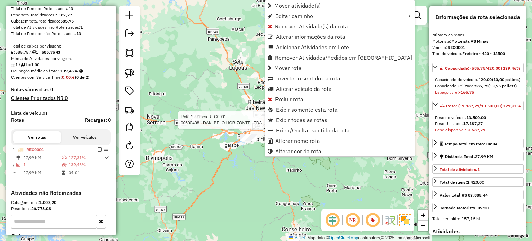
scroll to position [211, 0]
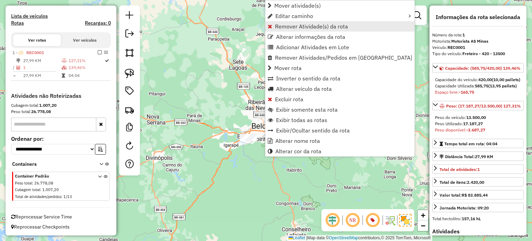
click at [297, 28] on span "Remover Atividade(s) da rota" at bounding box center [311, 27] width 73 height 6
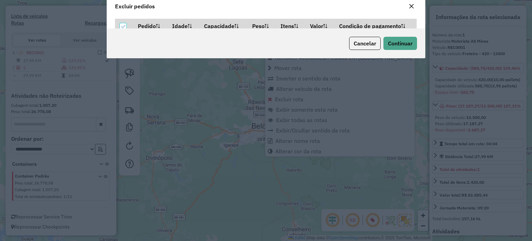
scroll to position [3, 2]
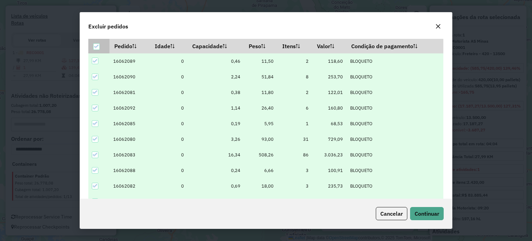
click at [98, 47] on icon at bounding box center [96, 46] width 5 height 5
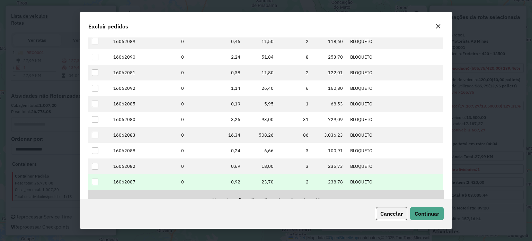
scroll to position [89, 0]
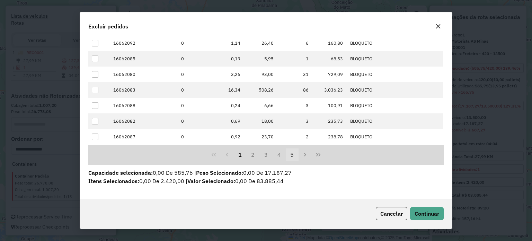
click at [290, 154] on button "5" at bounding box center [291, 154] width 13 height 13
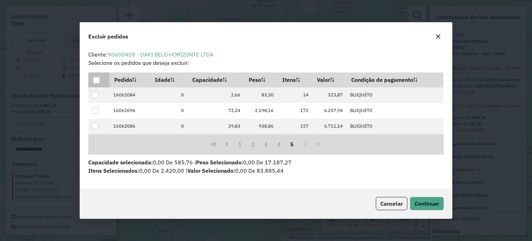
scroll to position [0, 0]
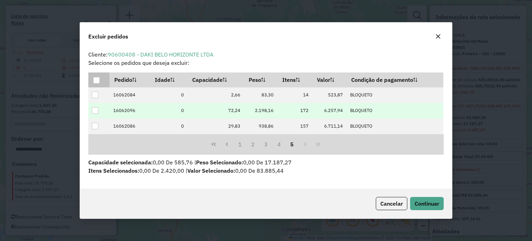
click at [95, 110] on div at bounding box center [95, 110] width 7 height 7
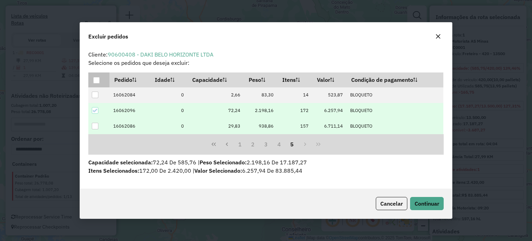
drag, startPoint x: 97, startPoint y: 127, endPoint x: 186, endPoint y: 153, distance: 92.4
click at [98, 127] on div at bounding box center [95, 126] width 7 height 7
click at [279, 143] on button "4" at bounding box center [278, 143] width 13 height 13
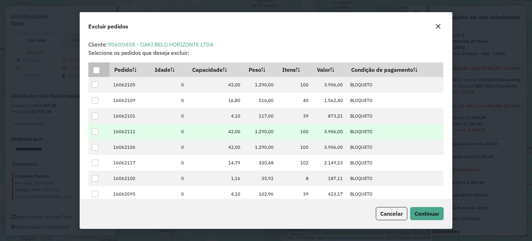
click at [96, 127] on td at bounding box center [98, 132] width 21 height 16
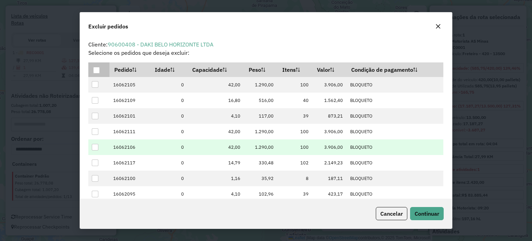
click at [94, 145] on div at bounding box center [95, 147] width 7 height 7
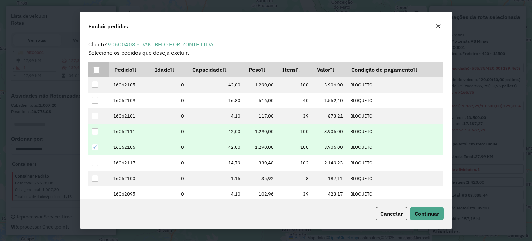
click at [93, 131] on div at bounding box center [95, 131] width 7 height 7
click at [423, 213] on span "Continuar" at bounding box center [426, 213] width 25 height 7
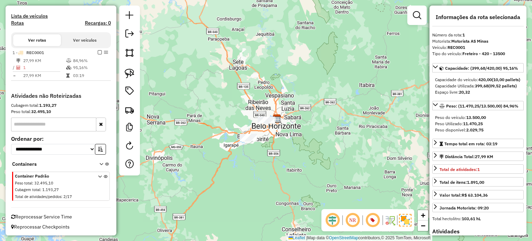
click at [352, 220] on em at bounding box center [352, 219] width 17 height 17
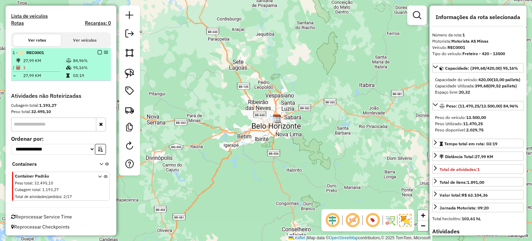
click at [98, 53] on em at bounding box center [100, 52] width 4 height 4
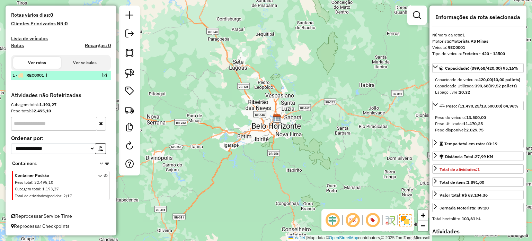
scroll to position [188, 0]
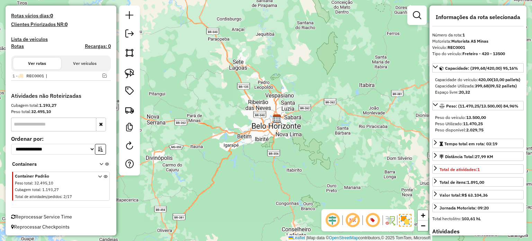
click at [353, 220] on em at bounding box center [352, 219] width 17 height 17
drag, startPoint x: 245, startPoint y: 107, endPoint x: 244, endPoint y: 124, distance: 17.7
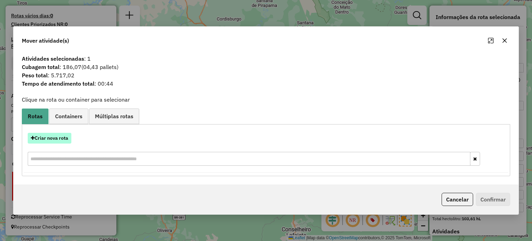
click at [52, 137] on button "Criar nova rota" at bounding box center [50, 138] width 44 height 11
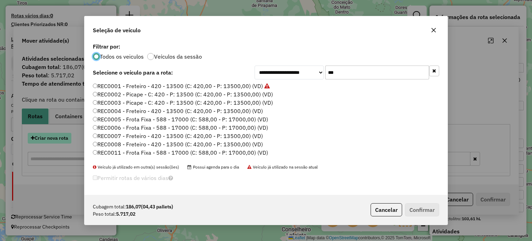
scroll to position [3, 2]
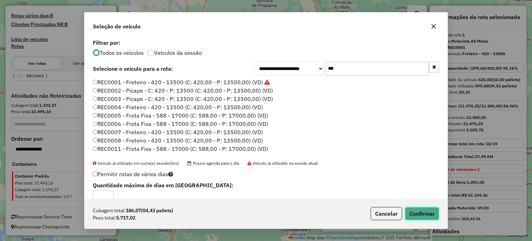
click at [415, 213] on button "Confirmar" at bounding box center [422, 213] width 34 height 13
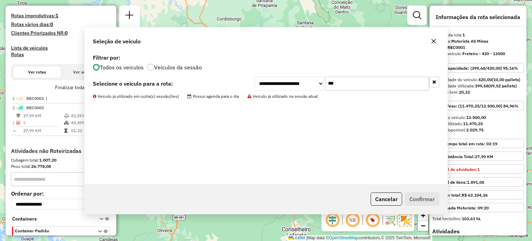
scroll to position [243, 0]
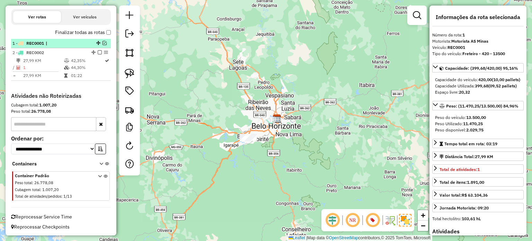
click at [102, 43] on em at bounding box center [104, 43] width 4 height 4
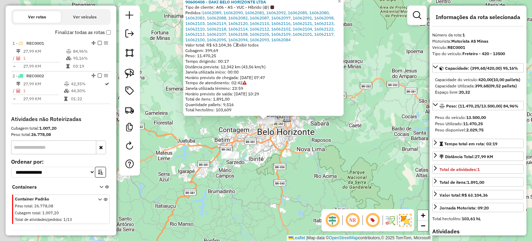
scroll to position [266, 0]
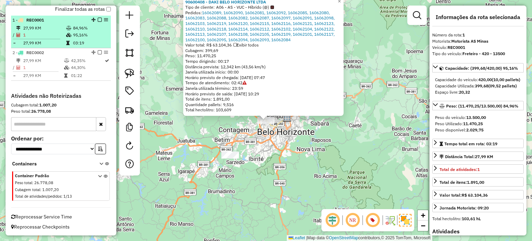
click at [98, 21] on em at bounding box center [100, 20] width 4 height 4
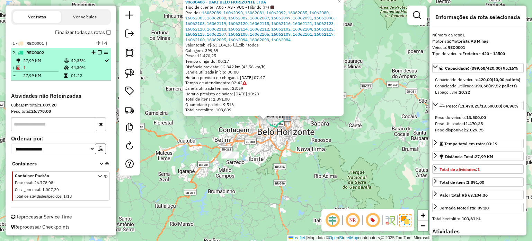
click at [99, 52] on em at bounding box center [100, 52] width 4 height 4
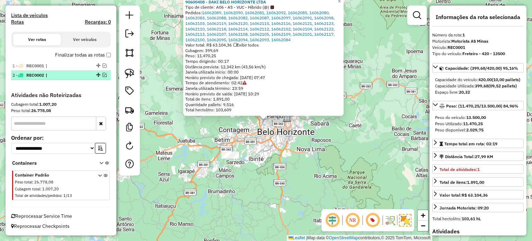
scroll to position [220, 0]
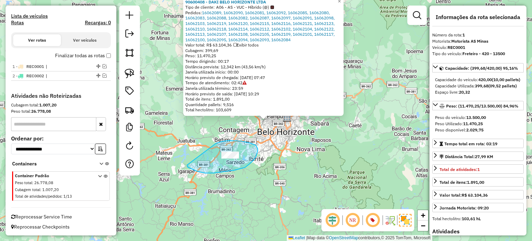
drag, startPoint x: 216, startPoint y: 143, endPoint x: 187, endPoint y: 165, distance: 36.6
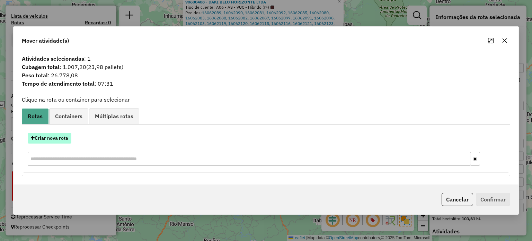
click at [52, 139] on button "Criar nova rota" at bounding box center [50, 138] width 44 height 11
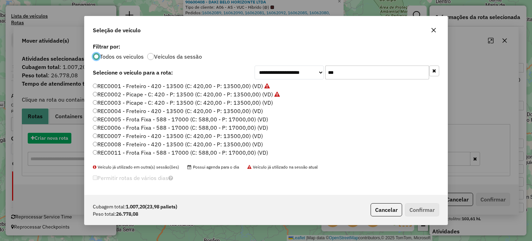
scroll to position [3, 2]
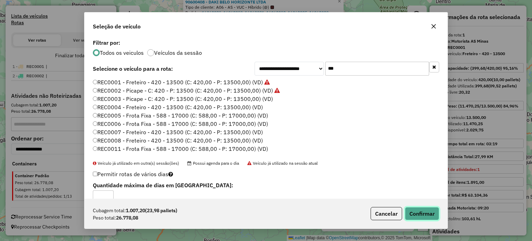
click at [431, 210] on button "Confirmar" at bounding box center [422, 213] width 34 height 13
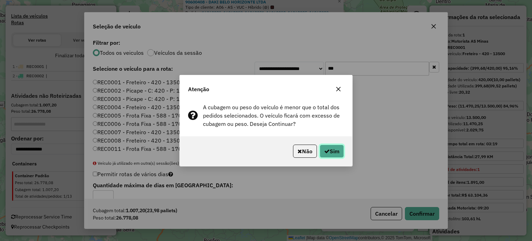
click at [332, 146] on button "Sim" at bounding box center [331, 150] width 24 height 13
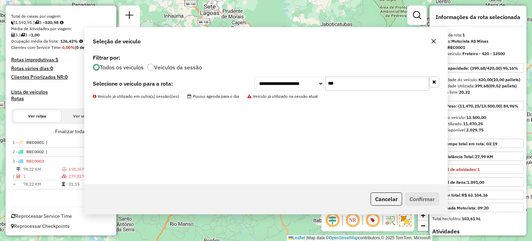
scroll to position [144, 0]
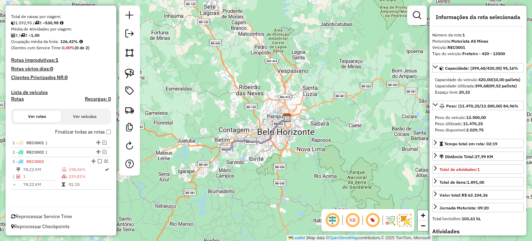
click at [352, 223] on em at bounding box center [352, 219] width 17 height 17
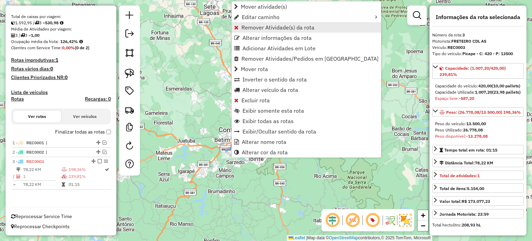
click at [241, 29] on span "Remover Atividade(s) da rota" at bounding box center [277, 28] width 73 height 6
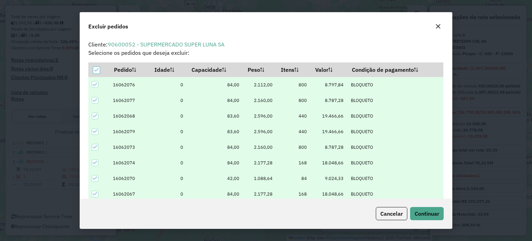
scroll to position [3, 2]
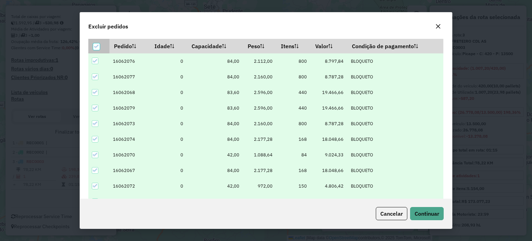
click at [97, 47] on icon at bounding box center [96, 46] width 5 height 5
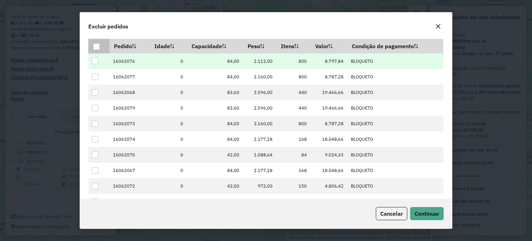
click at [98, 61] on div at bounding box center [95, 60] width 7 height 7
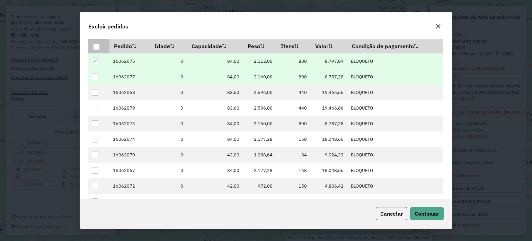
click at [97, 76] on div at bounding box center [95, 76] width 7 height 7
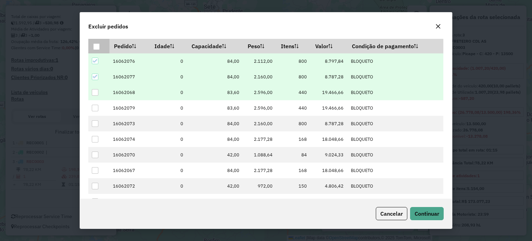
click at [95, 91] on div at bounding box center [95, 92] width 7 height 7
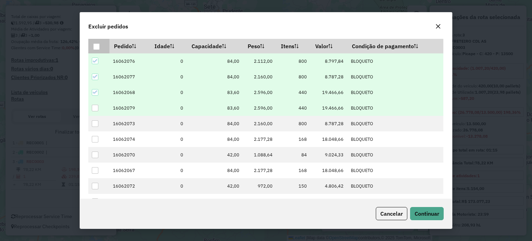
click at [95, 105] on div at bounding box center [95, 108] width 7 height 7
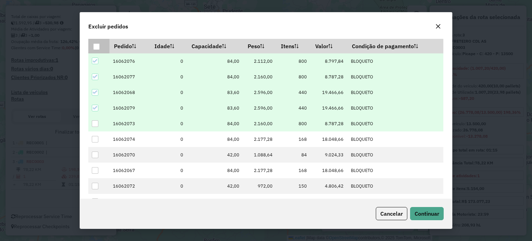
drag, startPoint x: 95, startPoint y: 124, endPoint x: 98, endPoint y: 124, distance: 3.5
click at [96, 123] on div at bounding box center [95, 123] width 7 height 7
click at [436, 214] on span "Continuar" at bounding box center [426, 213] width 25 height 7
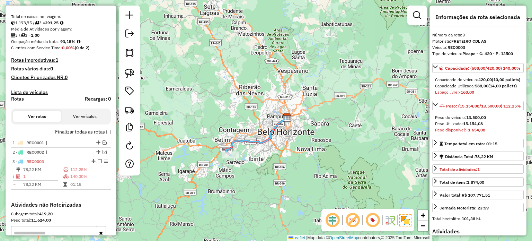
scroll to position [252, 0]
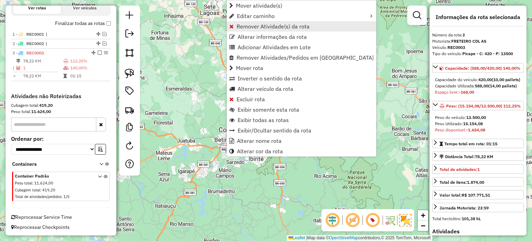
click at [241, 29] on span "Remover Atividade(s) da rota" at bounding box center [272, 27] width 73 height 6
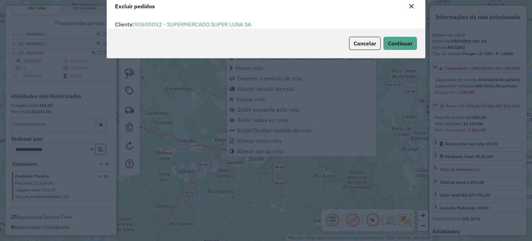
scroll to position [3, 2]
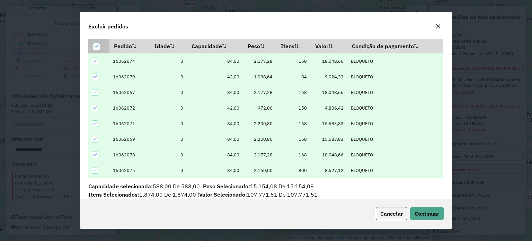
click at [98, 46] on icon at bounding box center [96, 46] width 4 height 3
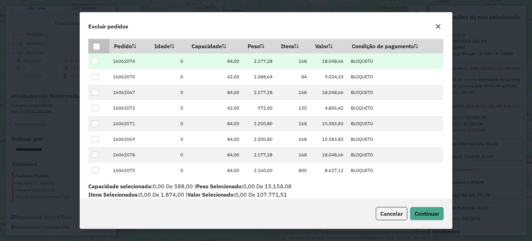
click at [96, 63] on div at bounding box center [95, 60] width 7 height 7
click at [429, 211] on span "Continuar" at bounding box center [426, 213] width 25 height 7
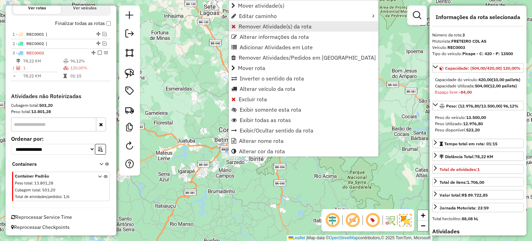
click at [237, 27] on link "Remover Atividade(s) da rota" at bounding box center [303, 26] width 149 height 10
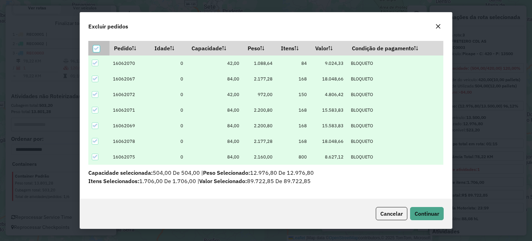
click at [96, 47] on icon at bounding box center [96, 48] width 5 height 5
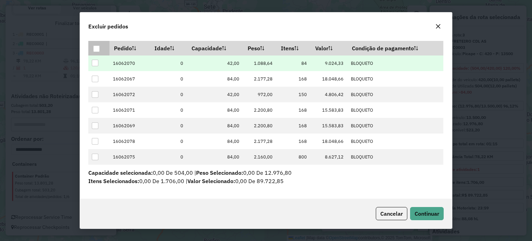
drag, startPoint x: 97, startPoint y: 62, endPoint x: 215, endPoint y: 105, distance: 125.4
click at [97, 62] on div at bounding box center [95, 63] width 7 height 7
click at [424, 210] on span "Continuar" at bounding box center [426, 213] width 25 height 7
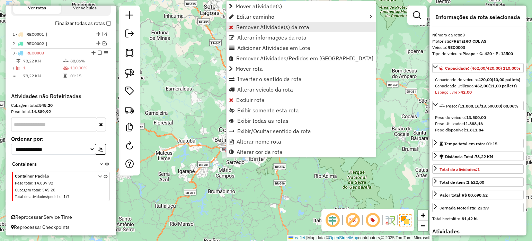
click at [240, 24] on span "Remover Atividade(s) da rota" at bounding box center [272, 27] width 73 height 6
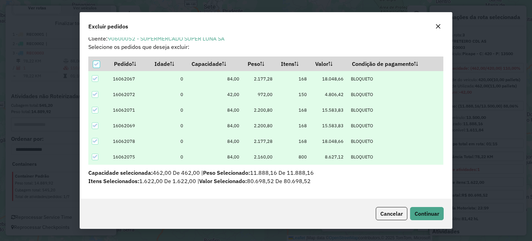
scroll to position [6, 0]
click at [94, 63] on icon at bounding box center [96, 64] width 5 height 5
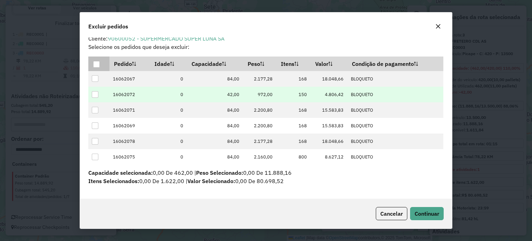
click at [96, 90] on td at bounding box center [98, 95] width 21 height 16
click at [94, 94] on div at bounding box center [95, 94] width 7 height 7
click at [429, 218] on button "Continuar" at bounding box center [427, 213] width 34 height 13
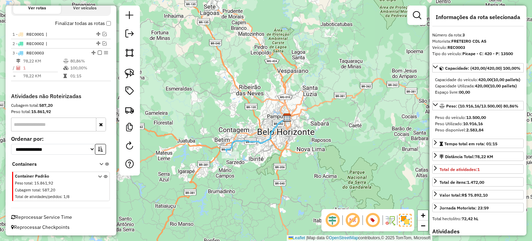
click at [350, 221] on em at bounding box center [352, 219] width 17 height 17
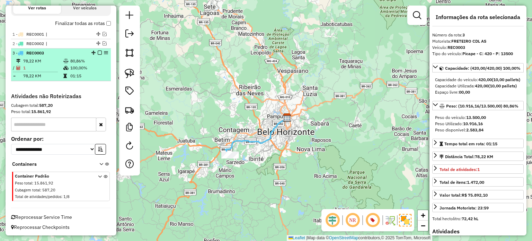
click at [98, 51] on em at bounding box center [100, 53] width 4 height 4
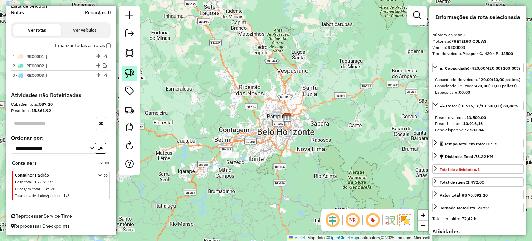
scroll to position [229, 0]
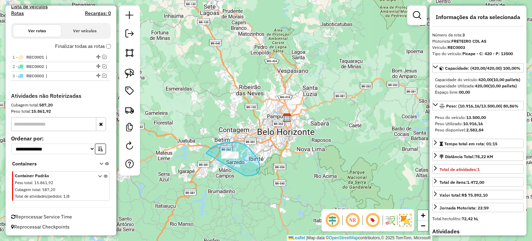
drag, startPoint x: 206, startPoint y: 153, endPoint x: 197, endPoint y: 162, distance: 13.2
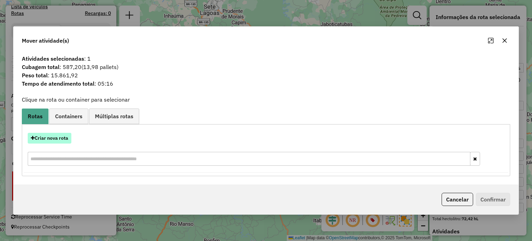
click at [44, 136] on button "Criar nova rota" at bounding box center [50, 138] width 44 height 11
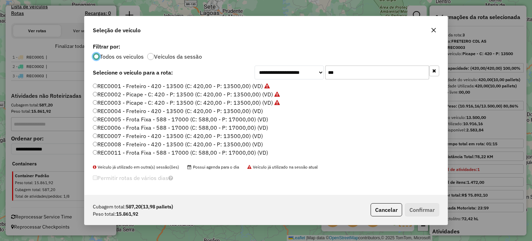
scroll to position [3, 2]
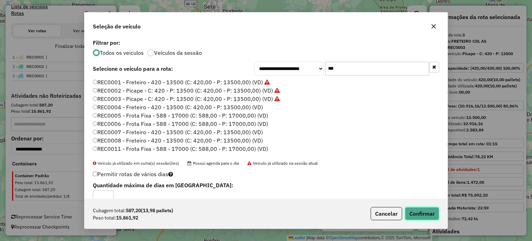
click at [426, 213] on button "Confirmar" at bounding box center [422, 213] width 34 height 13
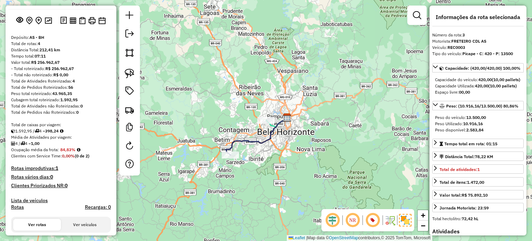
scroll to position [0, 0]
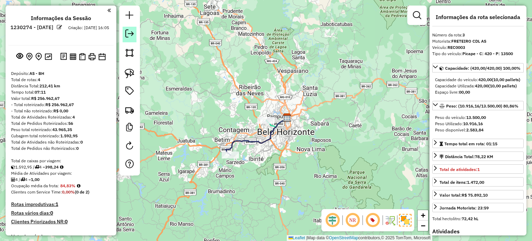
click at [132, 34] on em at bounding box center [129, 33] width 8 height 8
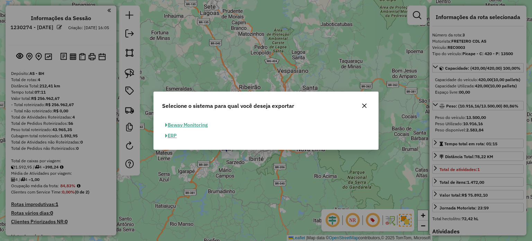
click at [167, 135] on span "button" at bounding box center [166, 135] width 2 height 5
select select "**"
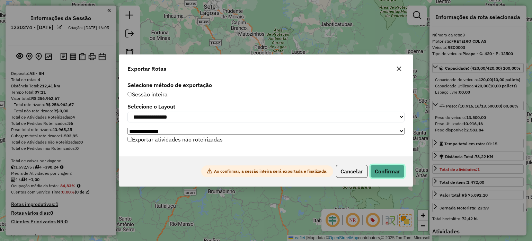
click at [394, 172] on button "Confirmar" at bounding box center [387, 170] width 34 height 13
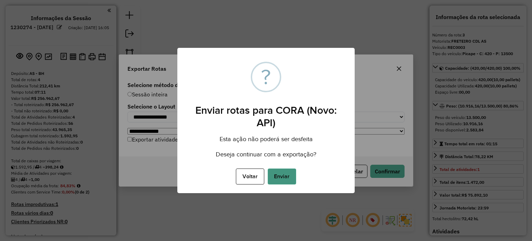
click at [284, 179] on button "Enviar" at bounding box center [281, 176] width 28 height 16
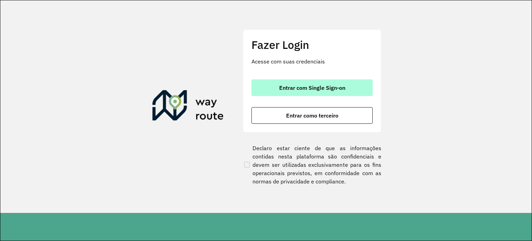
click at [284, 85] on span "Entrar com Single Sign-on" at bounding box center [312, 88] width 66 height 6
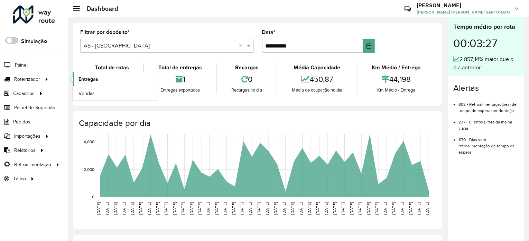
click at [88, 82] on link "Entregas" at bounding box center [115, 79] width 85 height 14
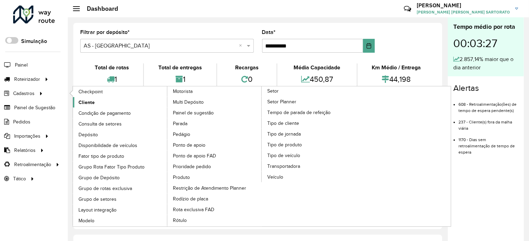
click at [84, 99] on span "Cliente" at bounding box center [87, 102] width 16 height 7
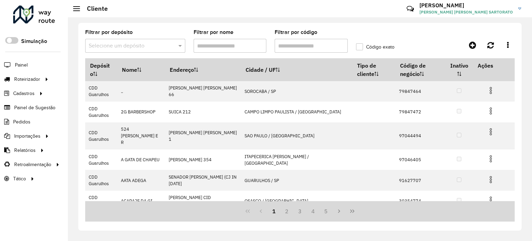
click at [286, 45] on input "Filtrar por código" at bounding box center [310, 46] width 73 height 14
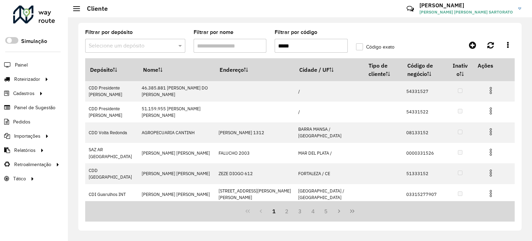
type input "*****"
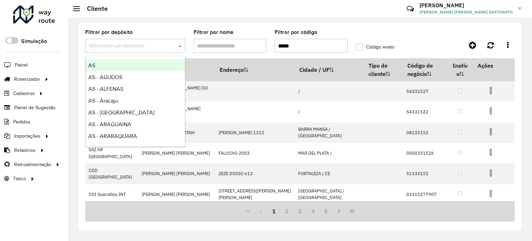
click at [133, 47] on input "text" at bounding box center [128, 46] width 79 height 8
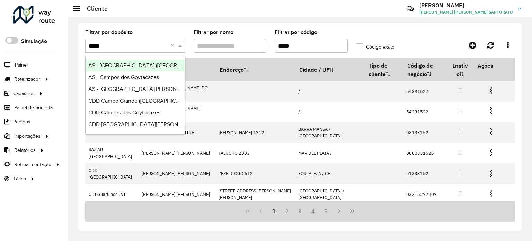
type input "******"
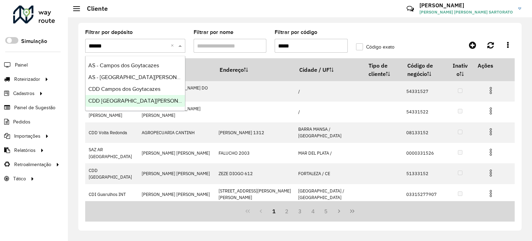
click at [113, 101] on span "CDD [GEOGRAPHIC_DATA][PERSON_NAME][PERSON_NAME]" at bounding box center [163, 101] width 151 height 6
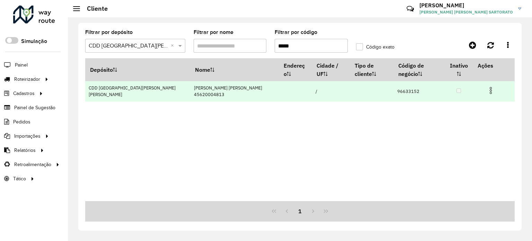
click at [490, 89] on img at bounding box center [490, 90] width 8 height 8
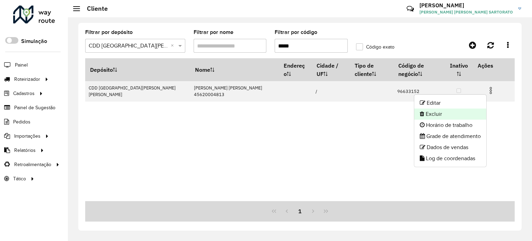
click at [453, 108] on li "Excluir" at bounding box center [450, 113] width 72 height 11
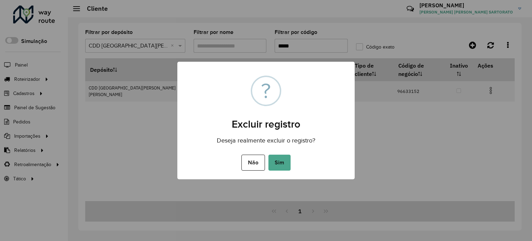
click at [437, 108] on div "× ? Excluir registro Deseja realmente excluir o registro? Não No Sim" at bounding box center [266, 120] width 532 height 241
click at [249, 159] on button "Não" at bounding box center [252, 162] width 23 height 16
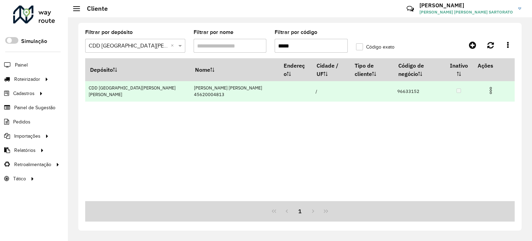
click at [489, 88] on img at bounding box center [490, 90] width 8 height 8
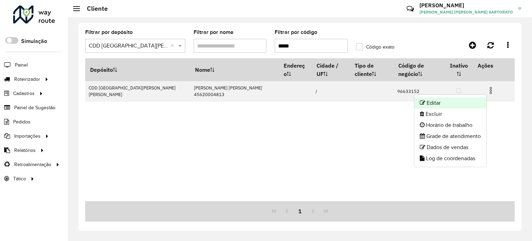
click at [438, 102] on li "Editar" at bounding box center [450, 102] width 72 height 11
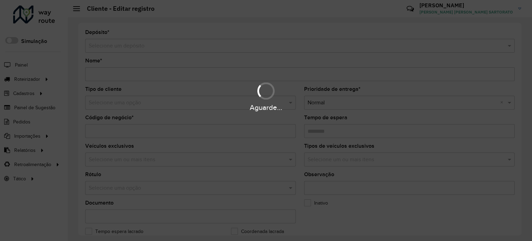
type input "**********"
type input "********"
type input "**********"
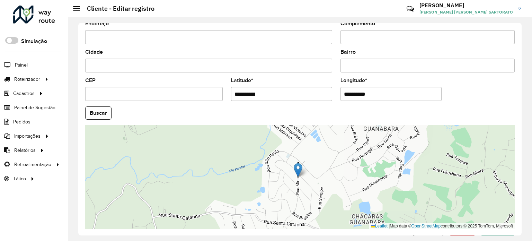
scroll to position [271, 0]
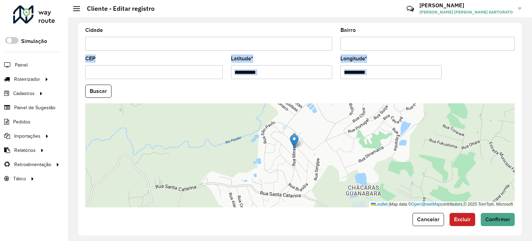
drag, startPoint x: 478, startPoint y: 63, endPoint x: 472, endPoint y: 95, distance: 32.8
click at [472, 95] on formly-group "**********" at bounding box center [299, 89] width 437 height 236
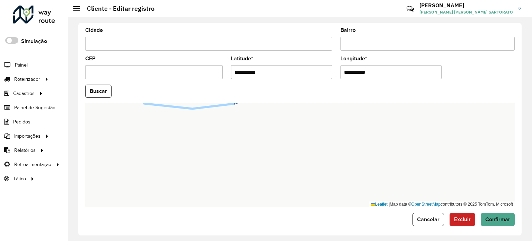
drag, startPoint x: 470, startPoint y: 55, endPoint x: 505, endPoint y: 94, distance: 52.4
click at [474, 47] on formly-group "**********" at bounding box center [299, 89] width 437 height 236
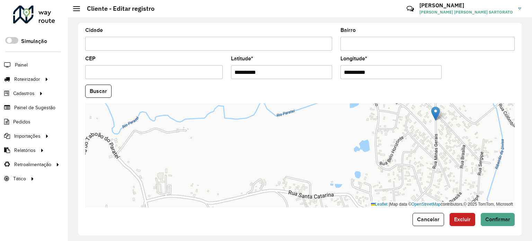
click at [436, 110] on img at bounding box center [435, 113] width 9 height 14
click at [436, 107] on img at bounding box center [435, 113] width 9 height 14
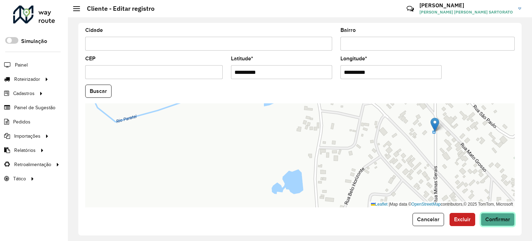
click at [488, 216] on span "Confirmar" at bounding box center [497, 219] width 25 height 6
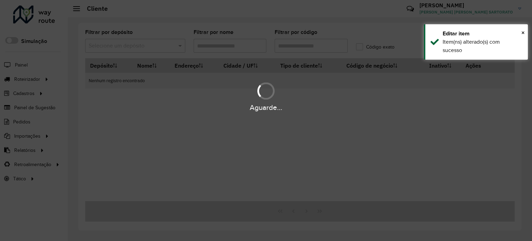
type input "*****"
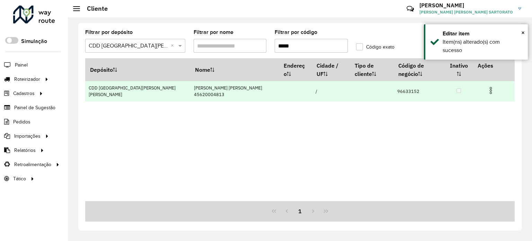
click at [488, 88] on img at bounding box center [490, 90] width 8 height 8
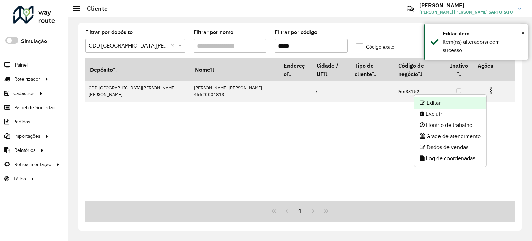
click at [449, 101] on li "Editar" at bounding box center [450, 102] width 72 height 11
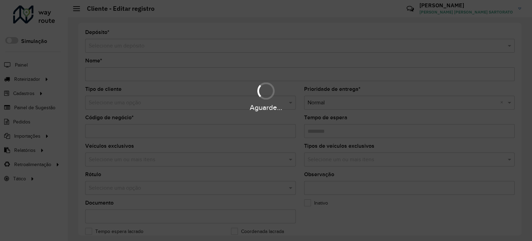
type input "**********"
type input "********"
type input "**********"
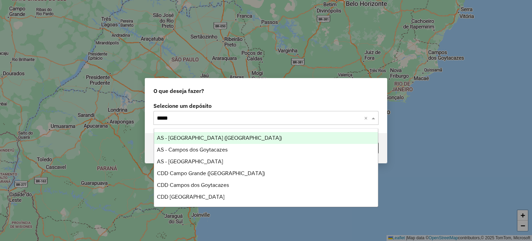
type input "******"
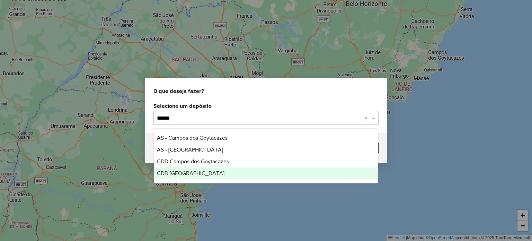
click at [217, 175] on span "CDD [GEOGRAPHIC_DATA]" at bounding box center [190, 173] width 67 height 6
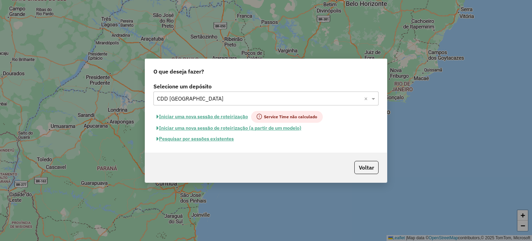
click at [187, 116] on button "Iniciar uma nova sessão de roteirização" at bounding box center [202, 117] width 98 height 12
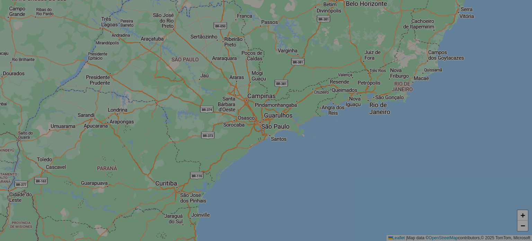
select select "*"
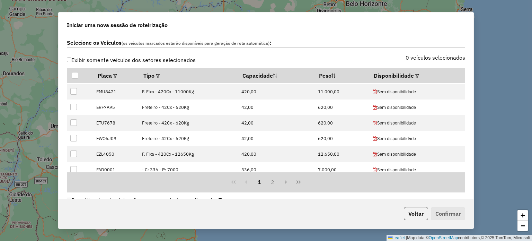
scroll to position [519, 0]
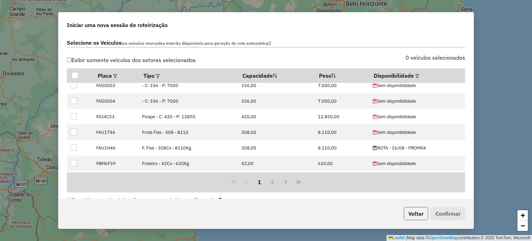
click at [408, 210] on button "Voltar" at bounding box center [415, 213] width 24 height 13
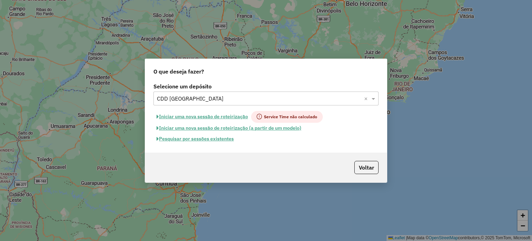
click at [188, 137] on button "Pesquisar por sessões existentes" at bounding box center [194, 138] width 83 height 11
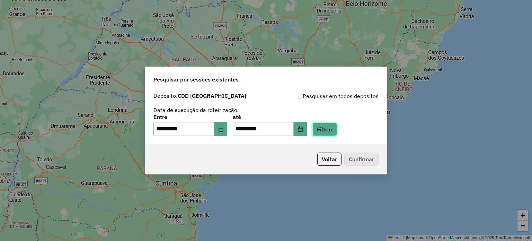
click at [334, 129] on button "Filtrar" at bounding box center [324, 129] width 25 height 13
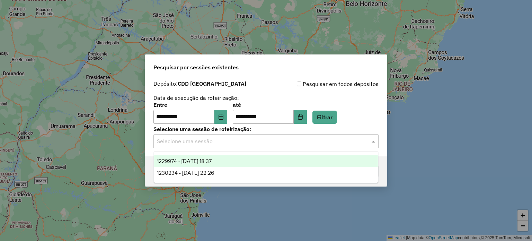
click at [204, 142] on input "text" at bounding box center [259, 141] width 204 height 8
click at [203, 162] on span "1229974 - [DATE] 18:37" at bounding box center [184, 161] width 55 height 6
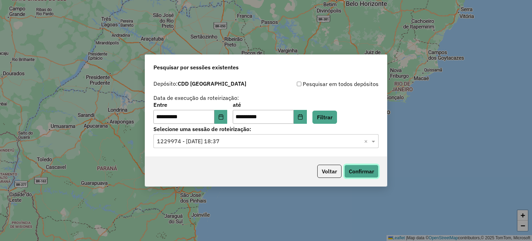
click at [375, 170] on button "Confirmar" at bounding box center [361, 170] width 34 height 13
click at [323, 170] on button "Voltar" at bounding box center [329, 170] width 24 height 13
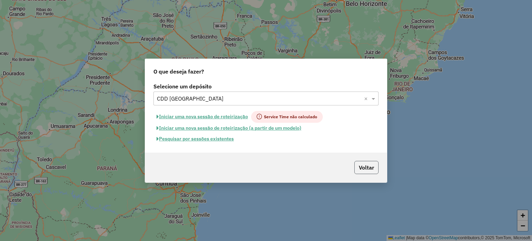
click at [375, 170] on button "Voltar" at bounding box center [366, 167] width 24 height 13
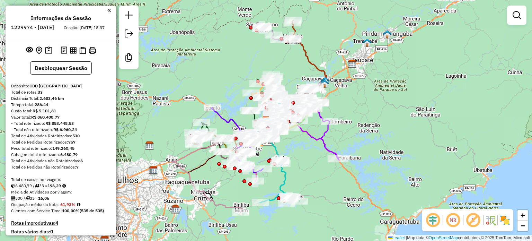
click at [475, 222] on em at bounding box center [472, 219] width 17 height 17
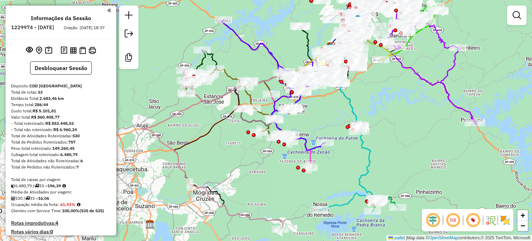
drag, startPoint x: 226, startPoint y: 138, endPoint x: 167, endPoint y: 166, distance: 65.5
click at [165, 166] on div "Janela de atendimento Grade de atendimento Capacidade Transportadoras Veículos …" at bounding box center [266, 120] width 532 height 241
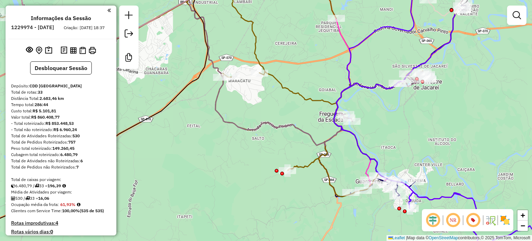
drag, startPoint x: 184, startPoint y: 152, endPoint x: 206, endPoint y: 169, distance: 27.2
click at [206, 169] on div "Janela de atendimento Grade de atendimento Capacidade Transportadoras Veículos …" at bounding box center [266, 120] width 532 height 241
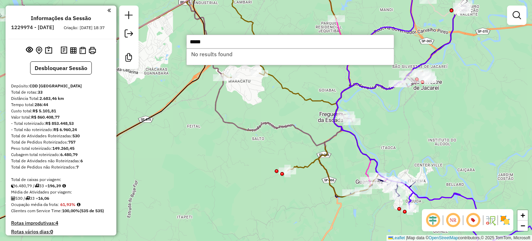
type input "*****"
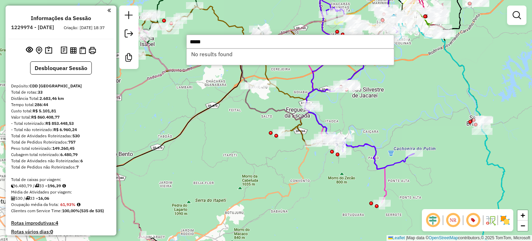
drag, startPoint x: 226, startPoint y: 140, endPoint x: 247, endPoint y: 146, distance: 21.4
click at [247, 146] on div "Janela de atendimento Grade de atendimento Capacidade Transportadoras Veículos …" at bounding box center [266, 120] width 532 height 241
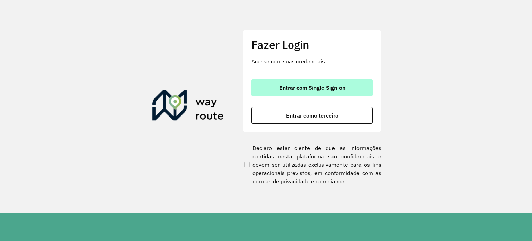
click at [298, 90] on span "Entrar com Single Sign-on" at bounding box center [312, 88] width 66 height 6
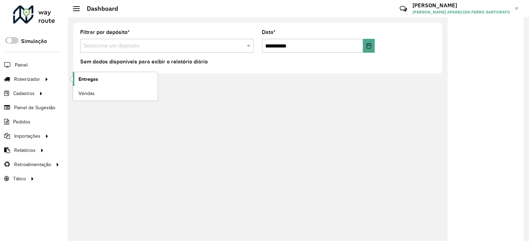
click at [82, 80] on span "Entregas" at bounding box center [89, 78] width 20 height 7
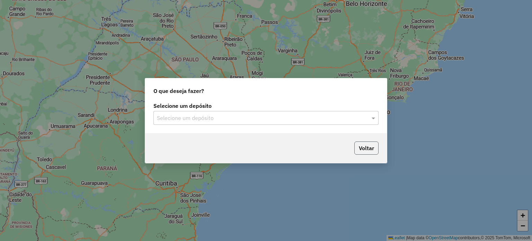
click at [372, 149] on button "Voltar" at bounding box center [366, 147] width 24 height 13
